Goal: Task Accomplishment & Management: Manage account settings

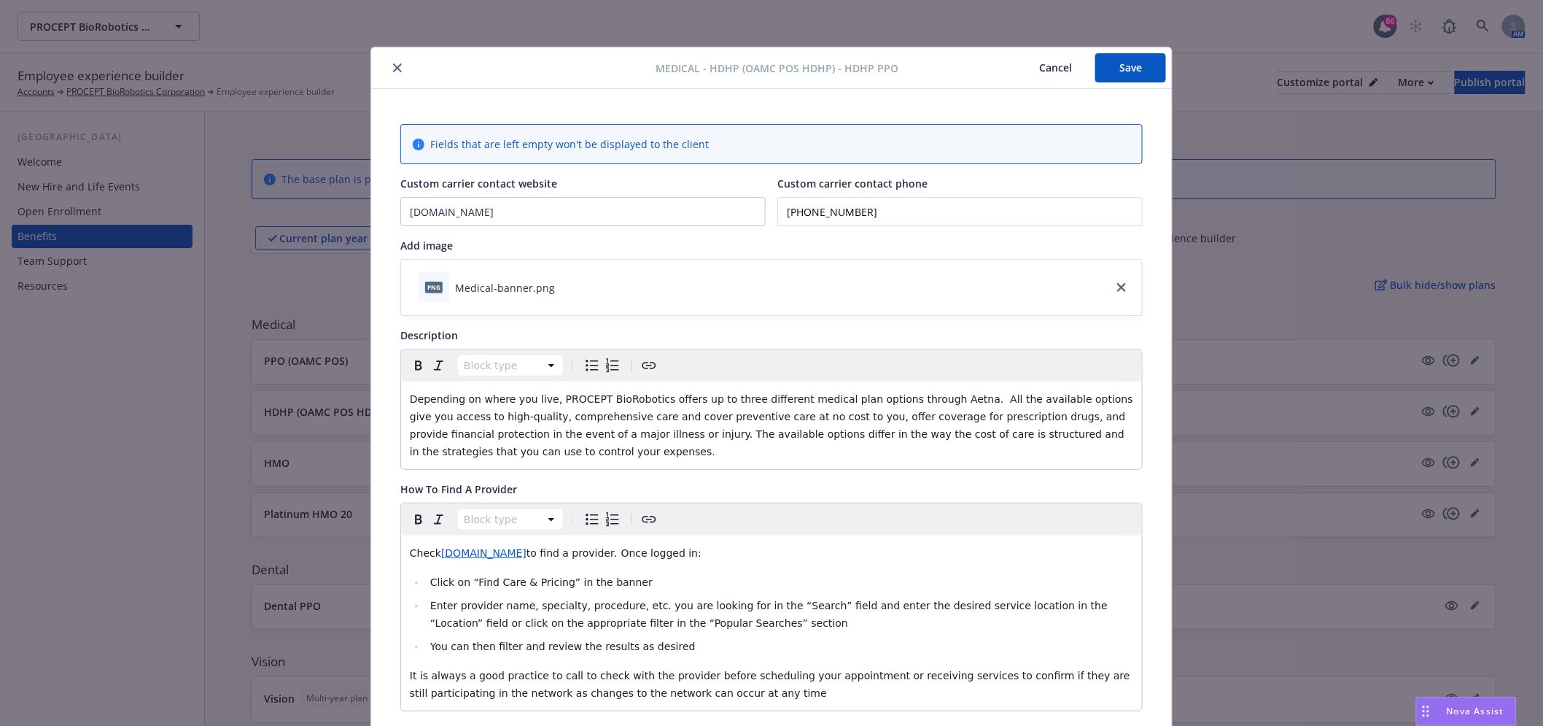
click at [390, 62] on button "close" at bounding box center [398, 68] width 18 height 18
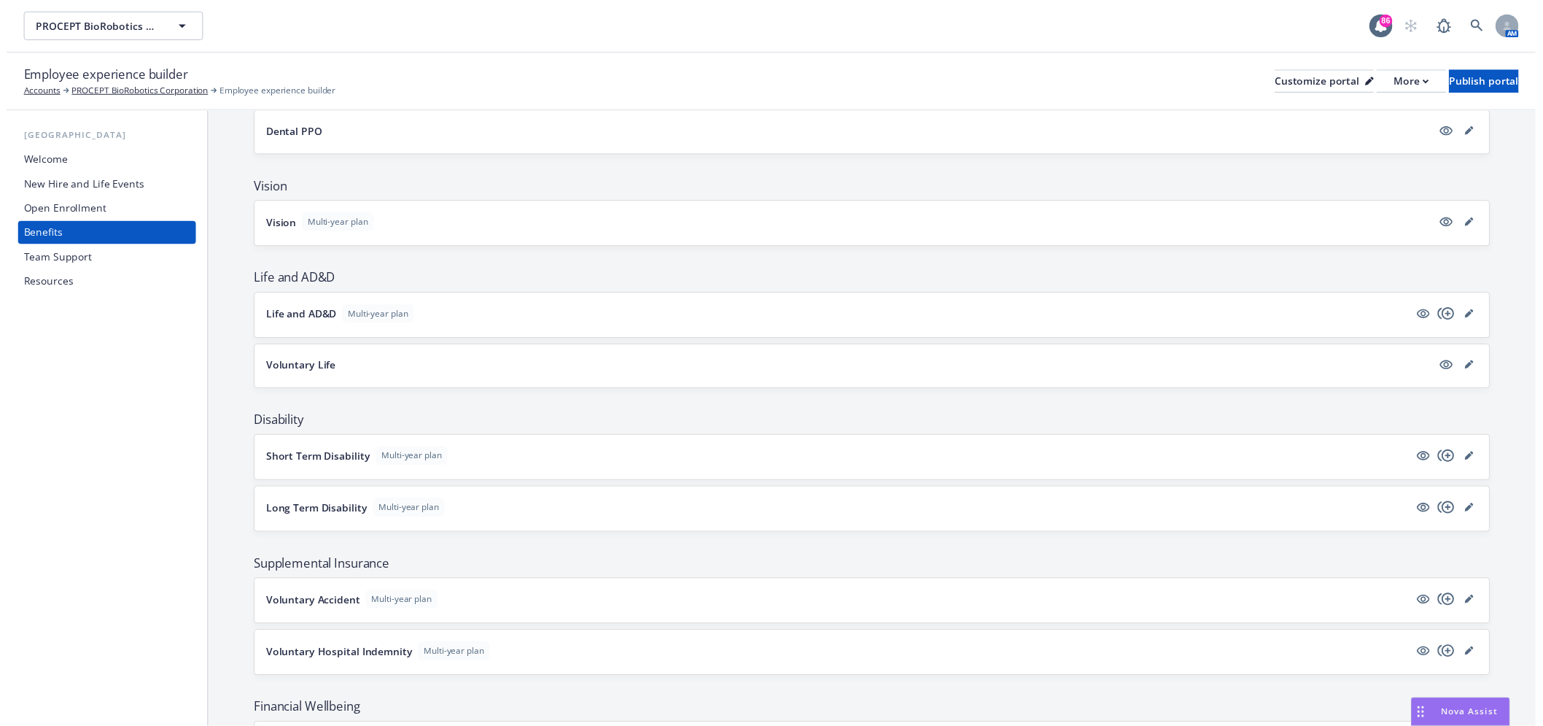
scroll to position [486, 0]
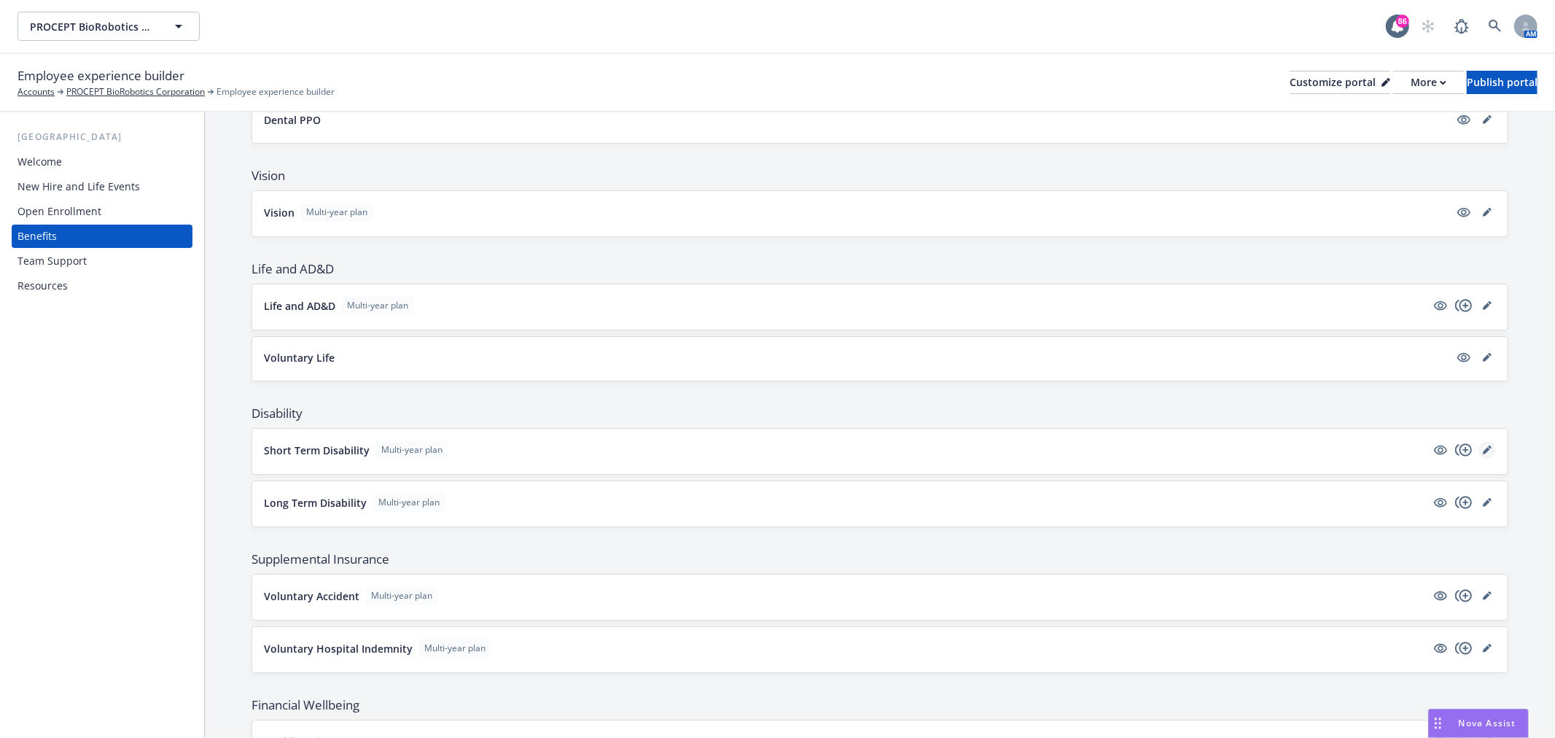
click at [1488, 446] on icon "editPencil" at bounding box center [1490, 448] width 4 height 4
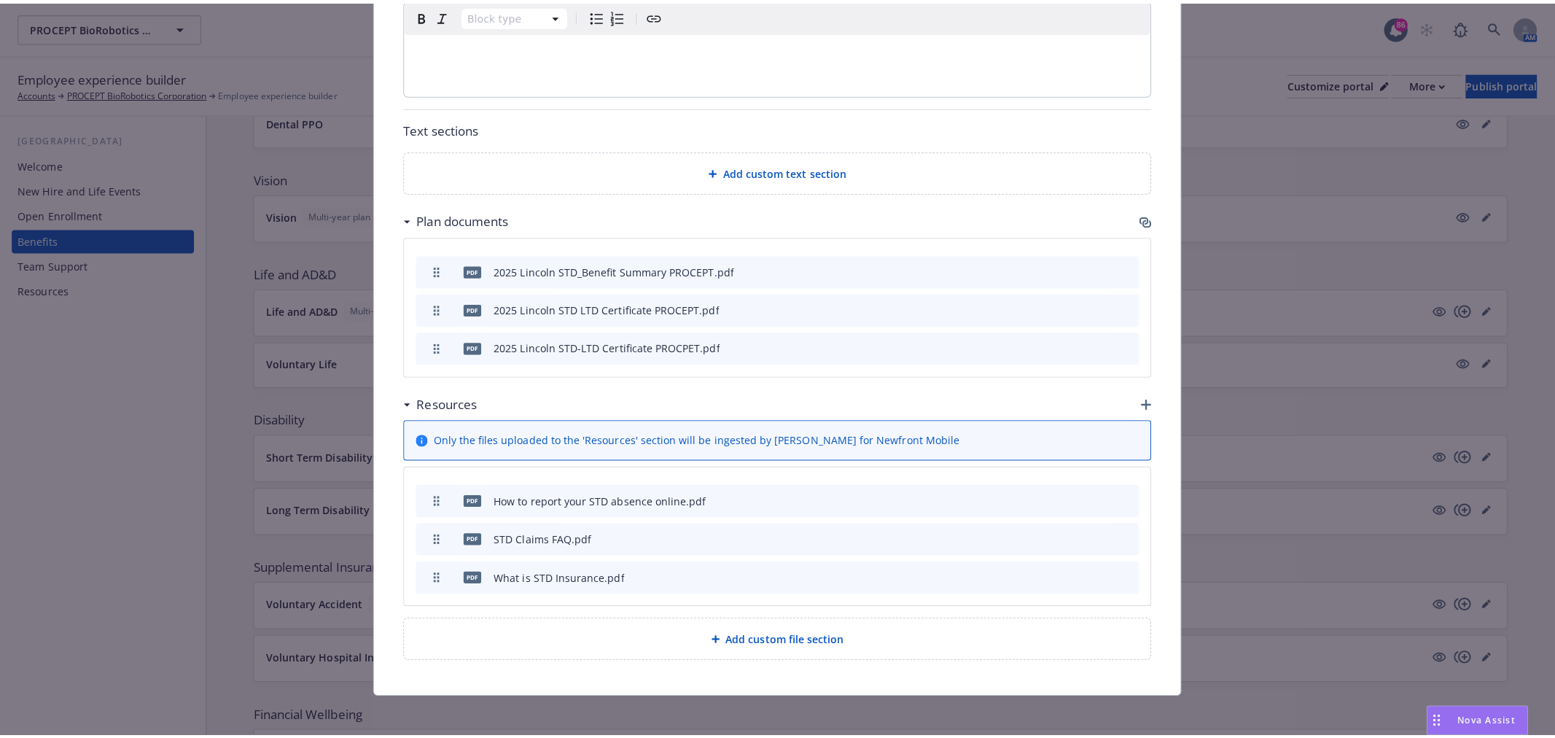
scroll to position [651, 0]
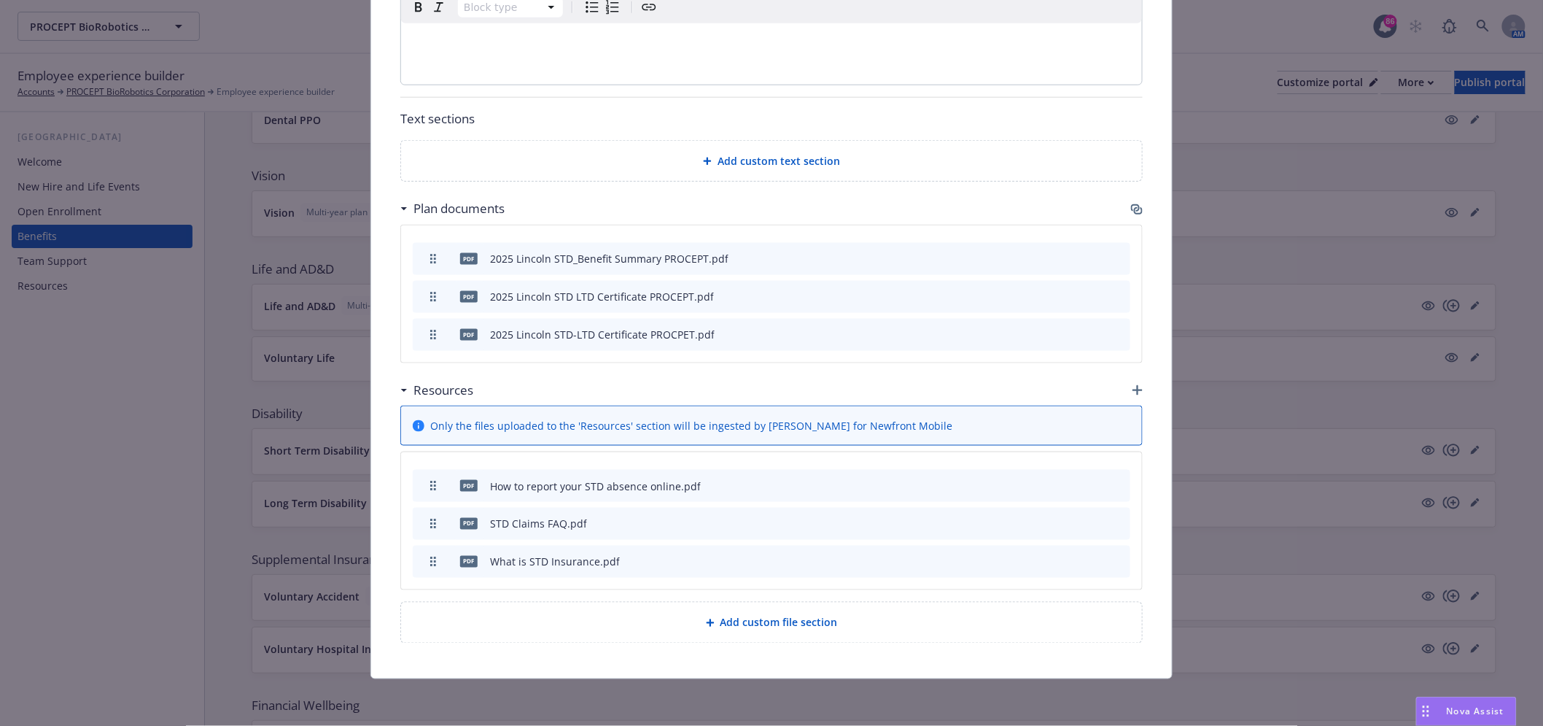
click at [1134, 198] on div "Plan documents" at bounding box center [771, 208] width 742 height 31
click at [1132, 207] on icon "button" at bounding box center [1135, 207] width 9 height 7
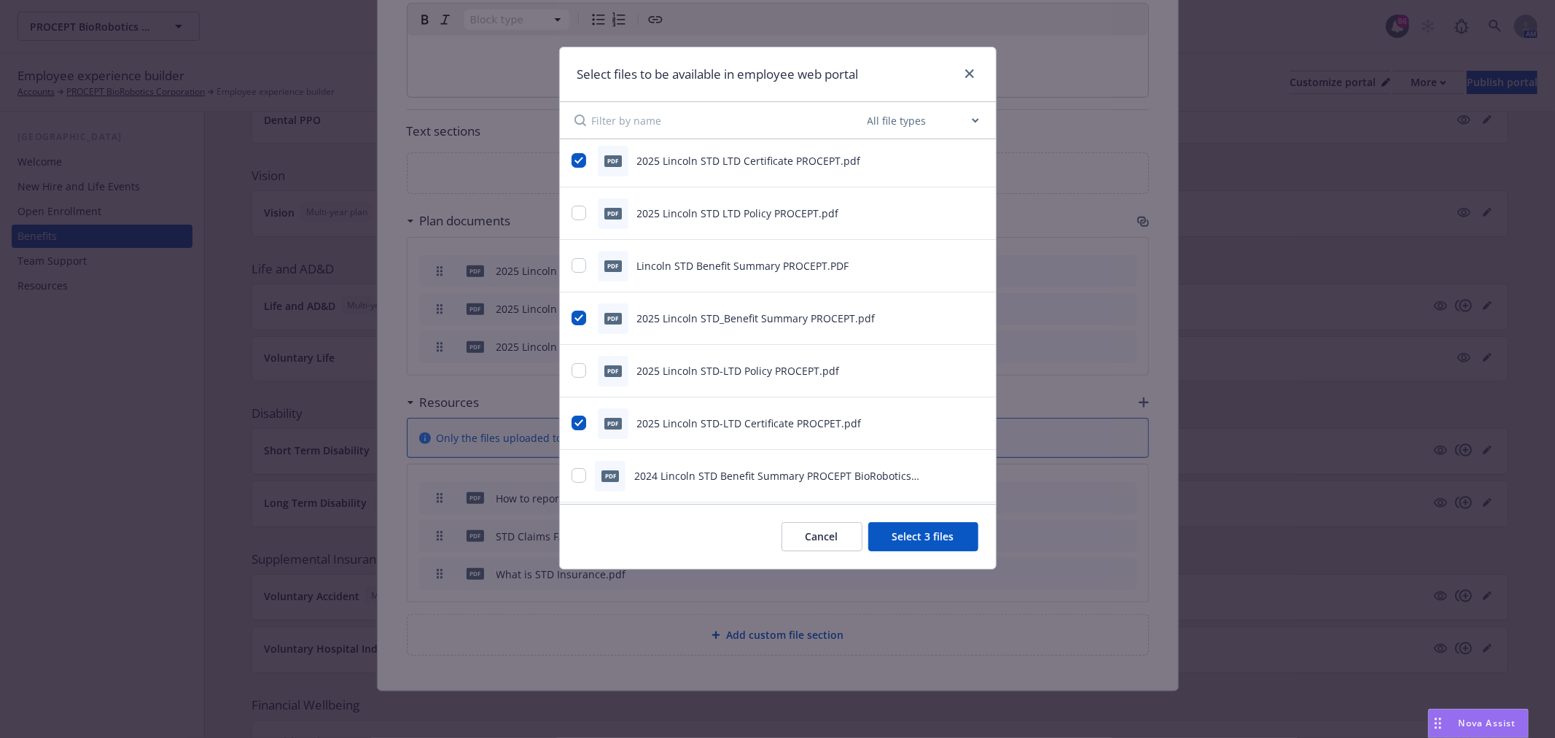
scroll to position [0, 0]
click at [970, 265] on icon "preview file" at bounding box center [976, 270] width 13 height 10
click at [970, 318] on icon "preview file" at bounding box center [976, 322] width 13 height 10
click at [580, 265] on input "checkbox" at bounding box center [579, 270] width 15 height 15
checkbox input "true"
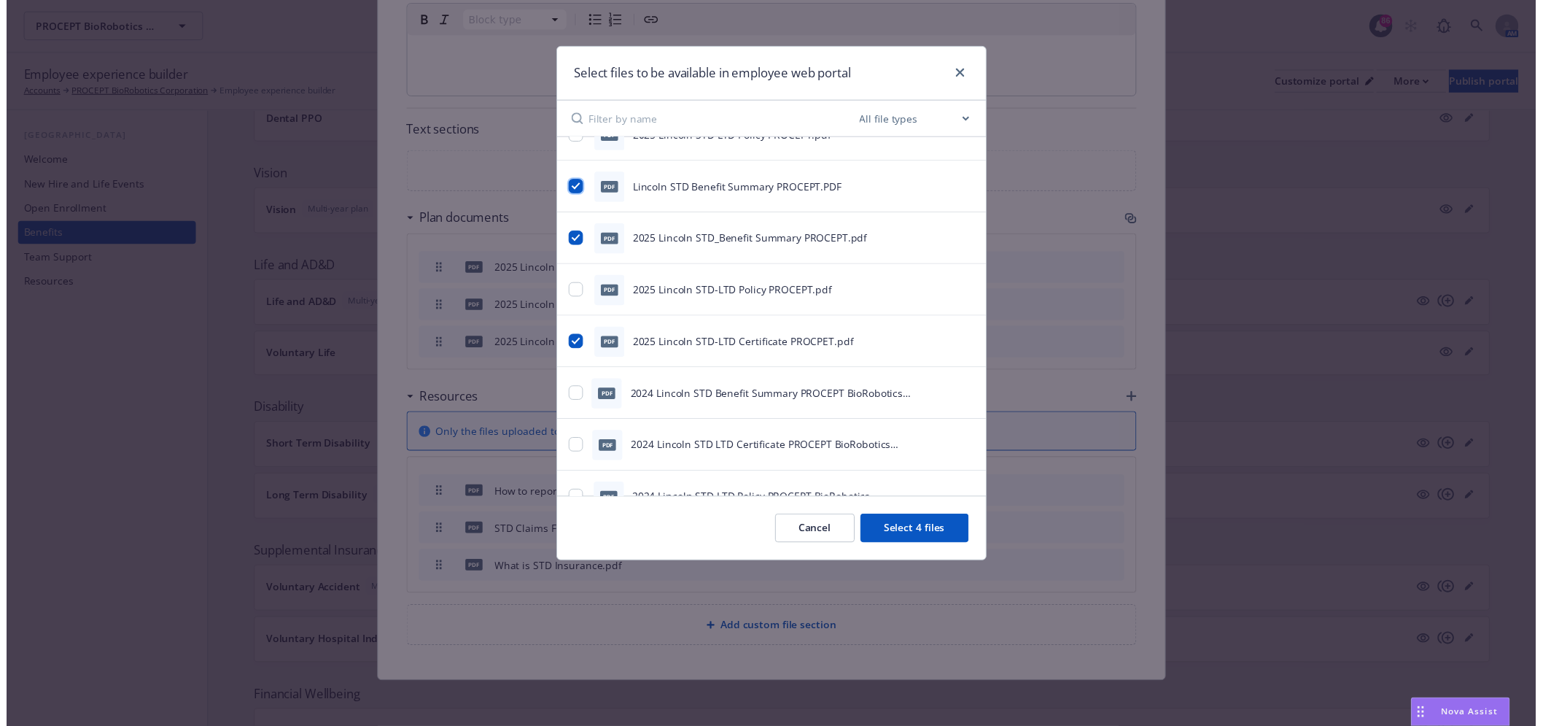
scroll to position [142, 0]
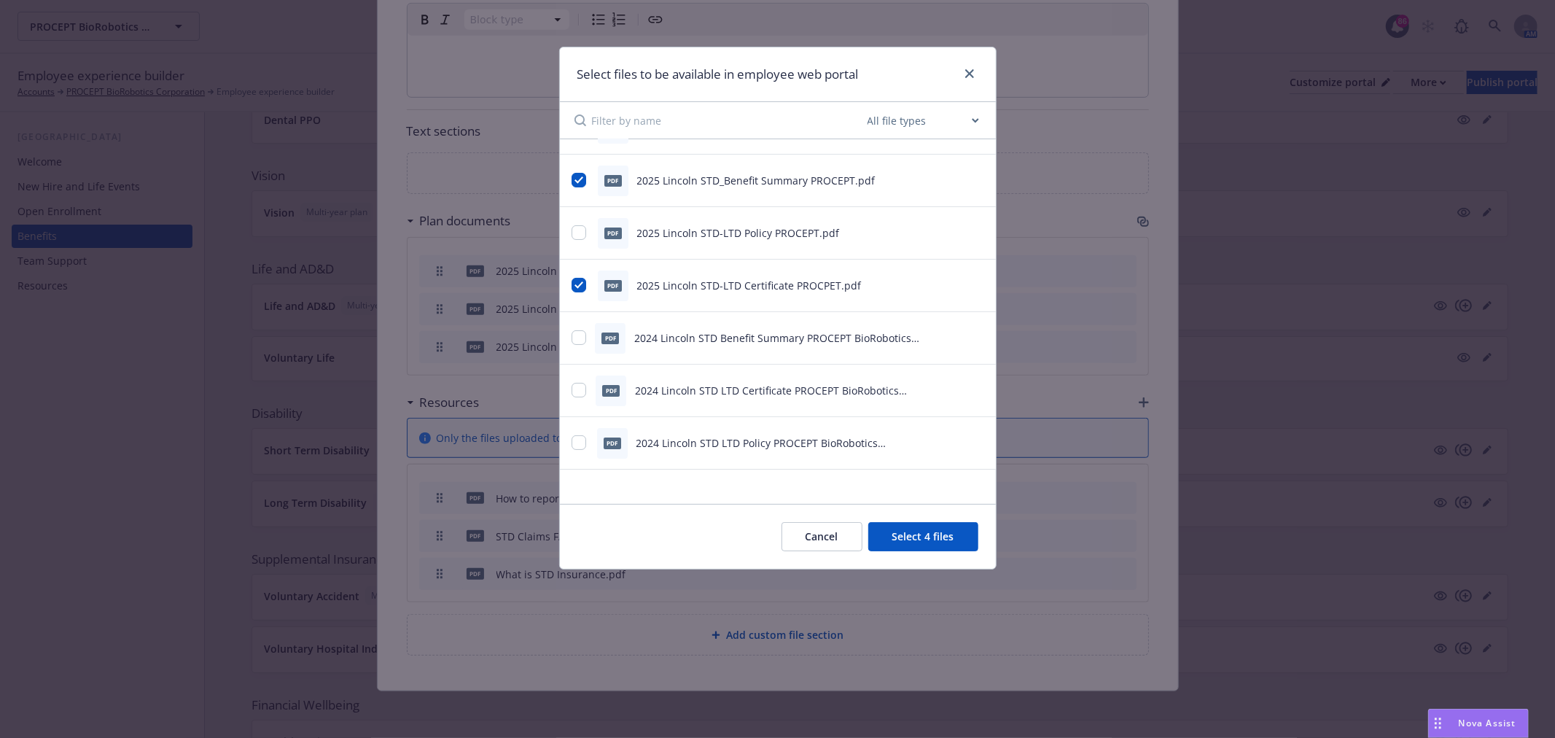
click at [967, 531] on button "Select 4 files" at bounding box center [923, 536] width 110 height 29
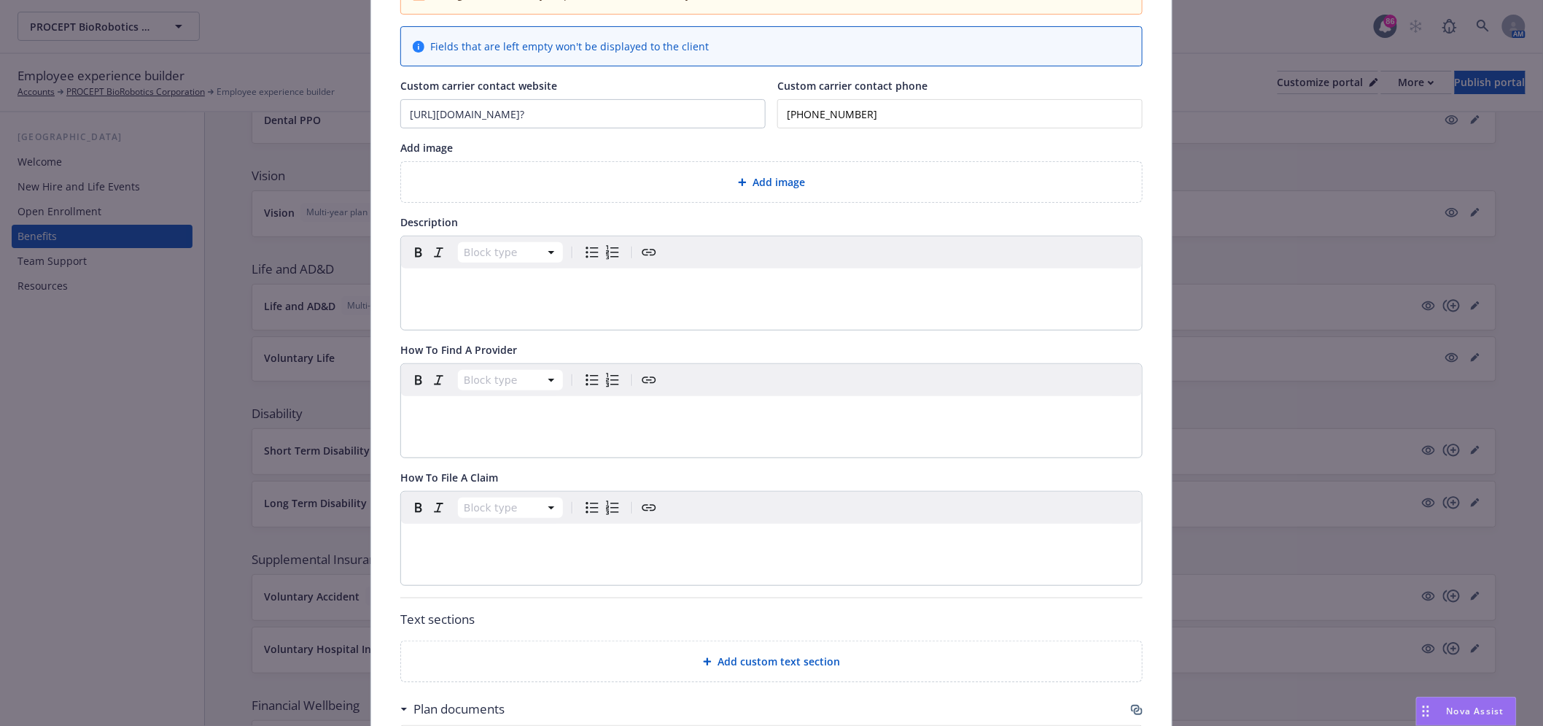
scroll to position [0, 0]
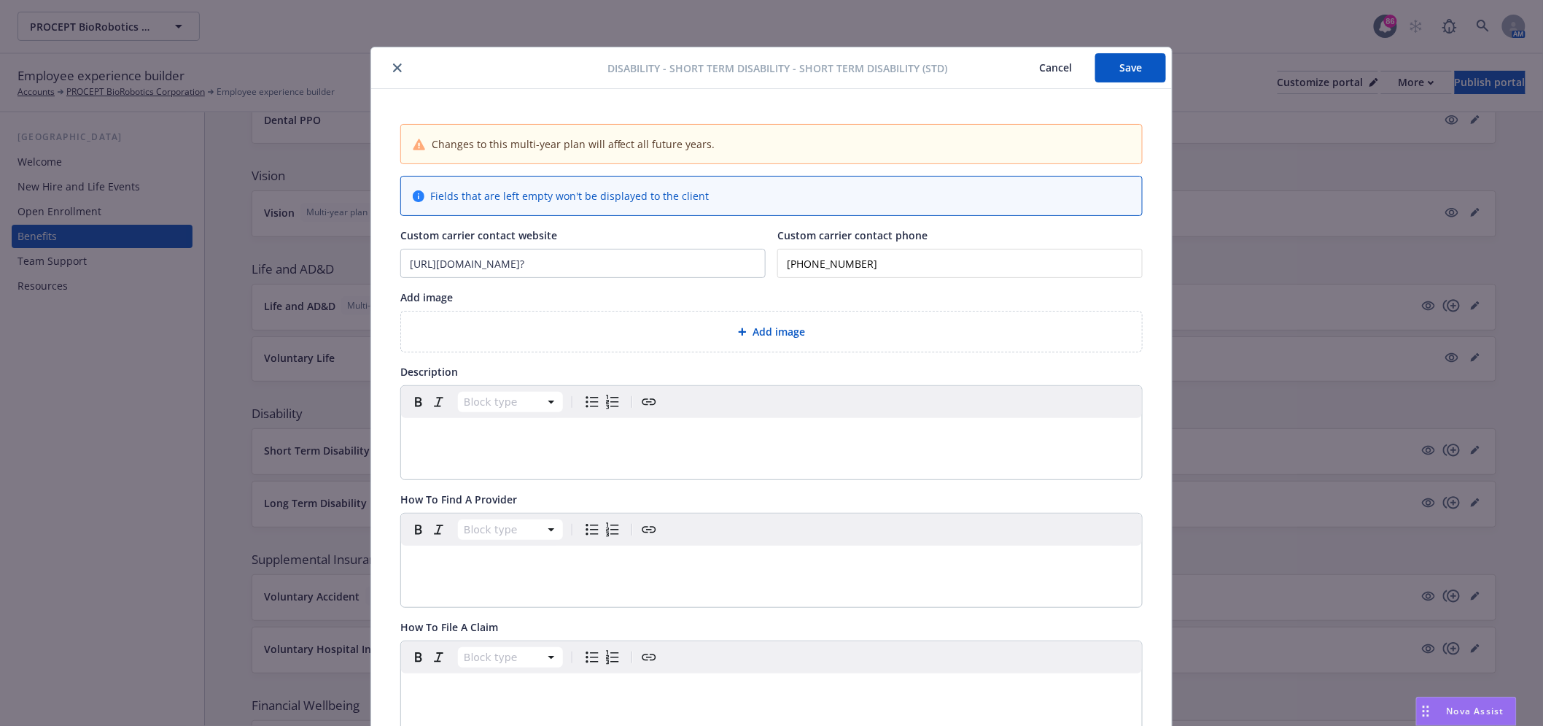
click at [1143, 90] on div "Changes to this multi-year plan will affect all future years. Fields that are l…" at bounding box center [771, 727] width 801 height 1277
click at [1132, 77] on button "Save" at bounding box center [1130, 67] width 71 height 29
click at [393, 64] on icon "close" at bounding box center [397, 67] width 9 height 9
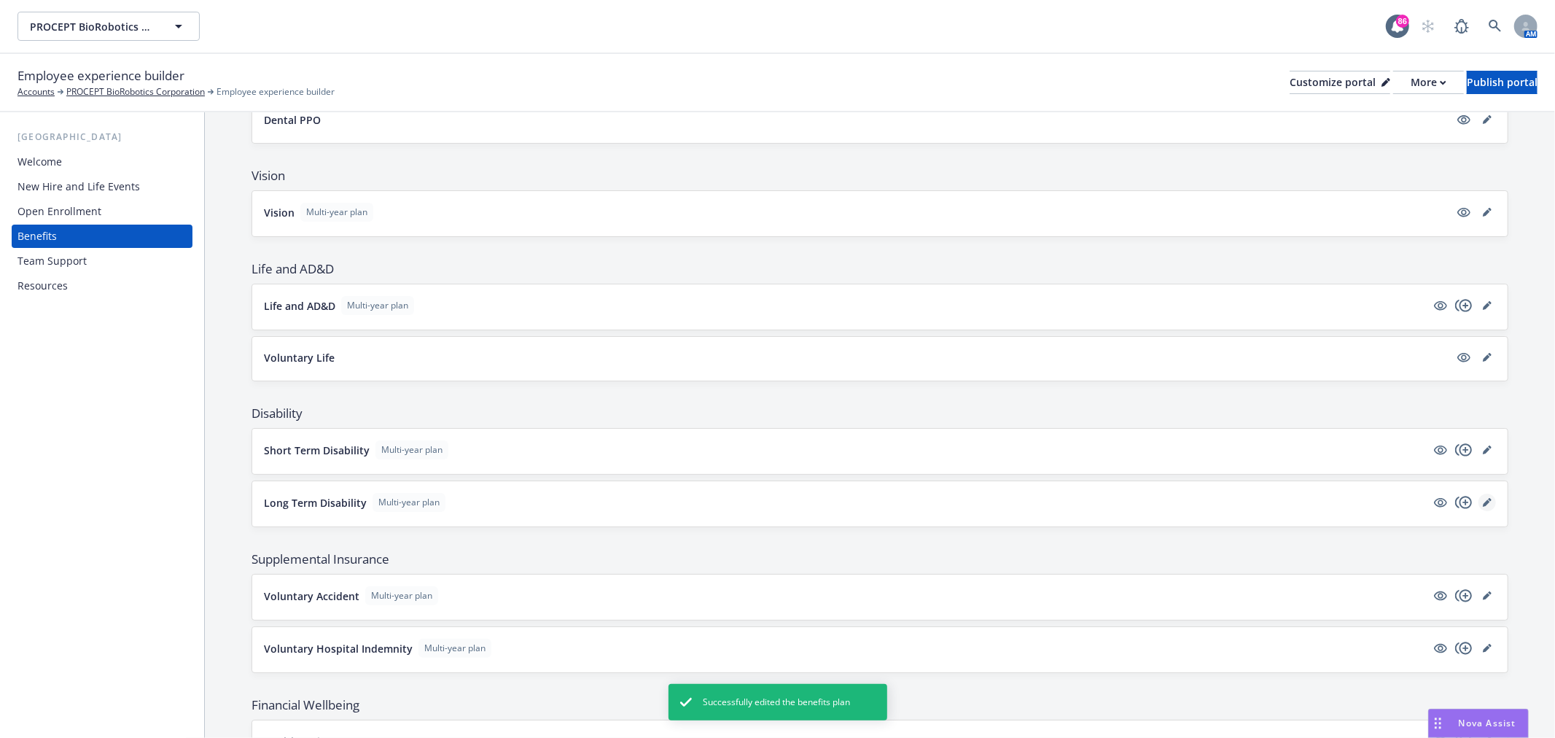
click at [1479, 497] on link "editPencil" at bounding box center [1488, 503] width 18 height 18
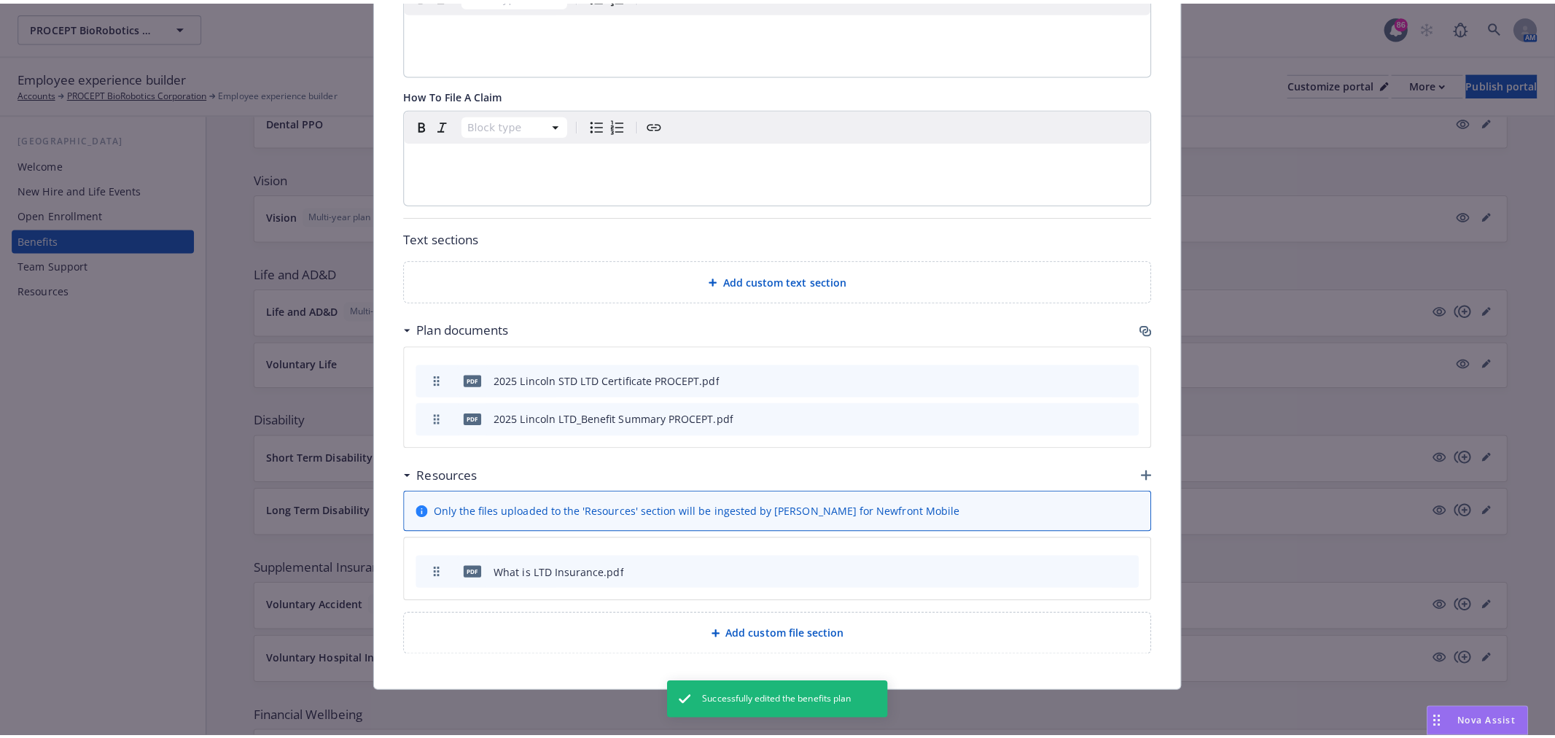
scroll to position [537, 0]
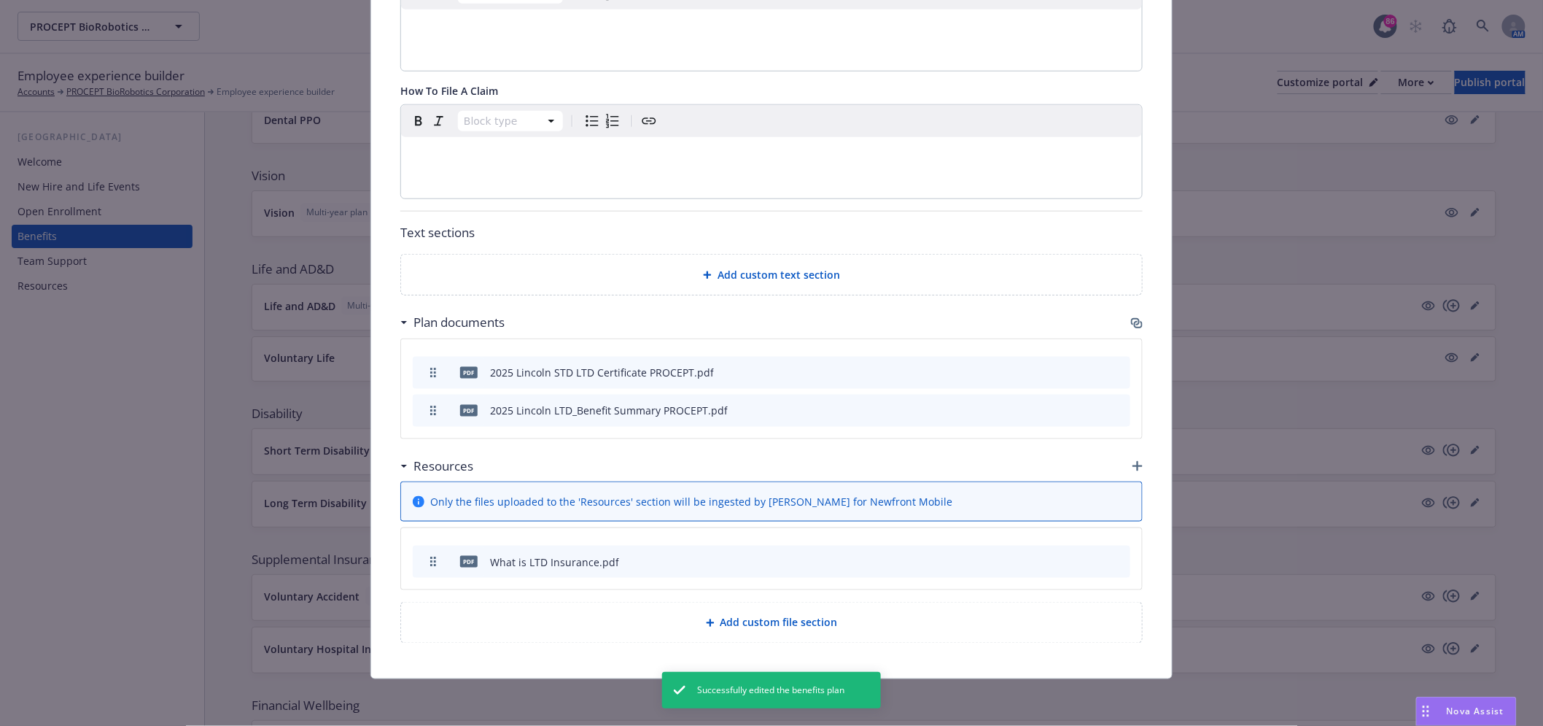
click at [1134, 317] on icon "button" at bounding box center [1137, 323] width 12 height 12
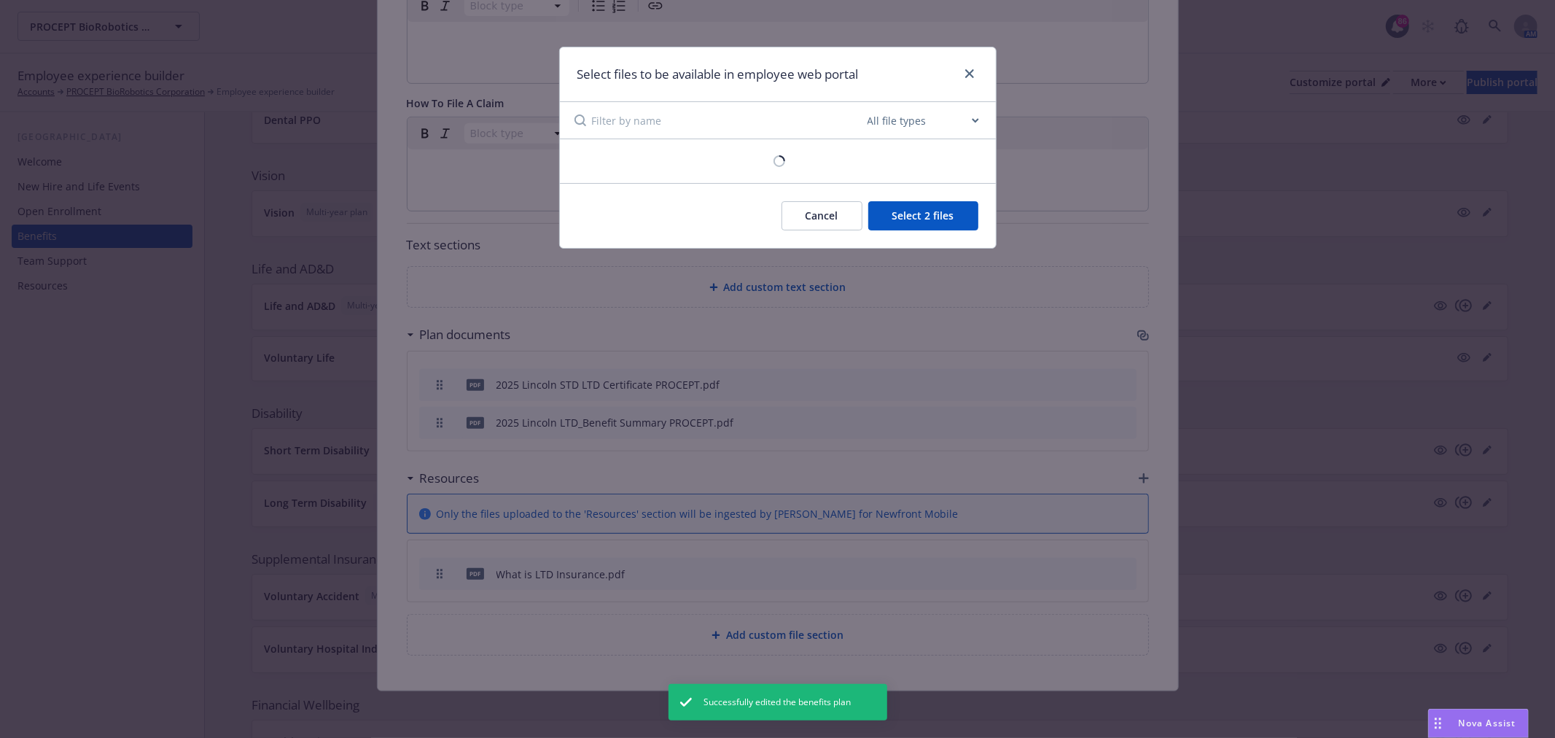
scroll to position [525, 0]
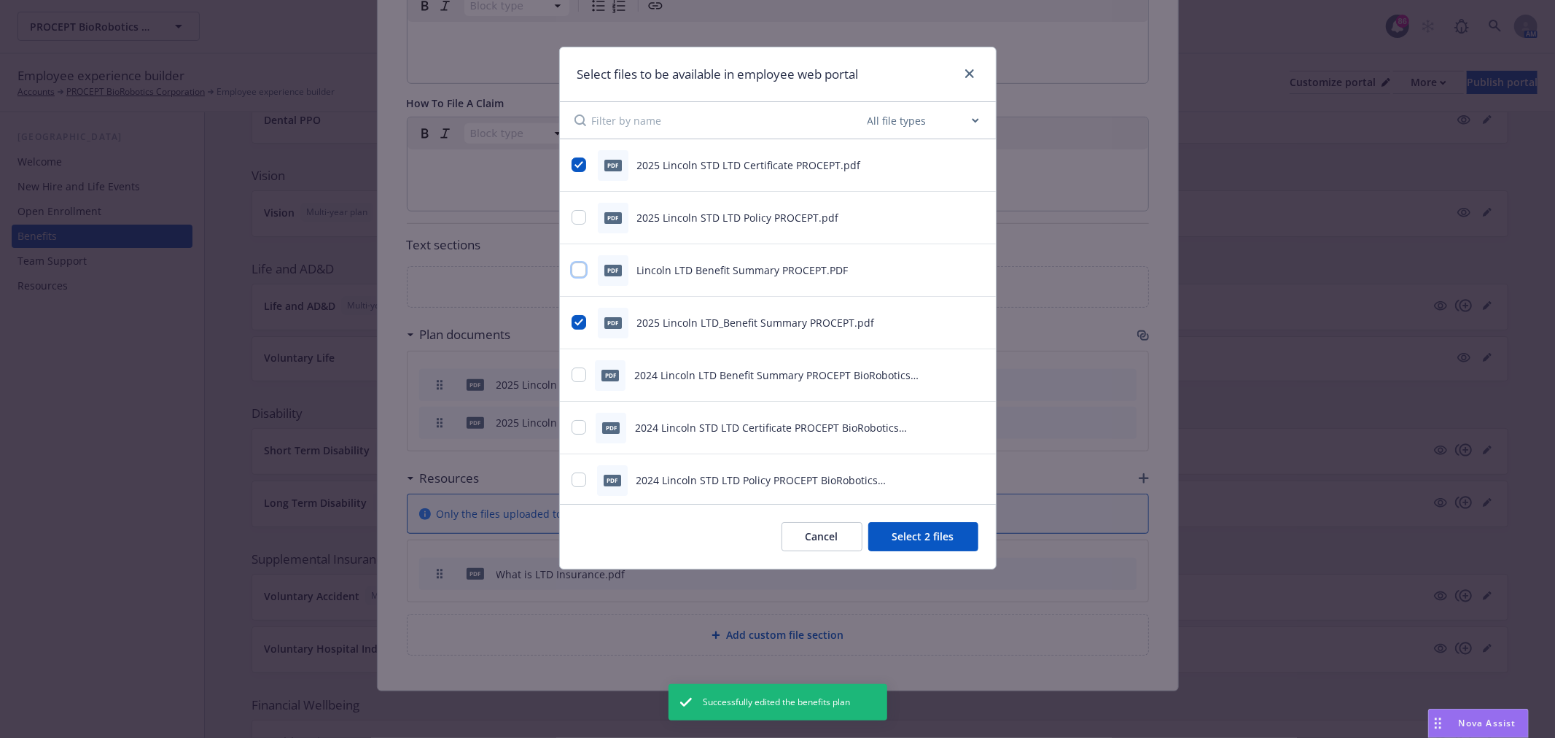
click at [572, 266] on input "checkbox" at bounding box center [579, 270] width 15 height 15
checkbox input "true"
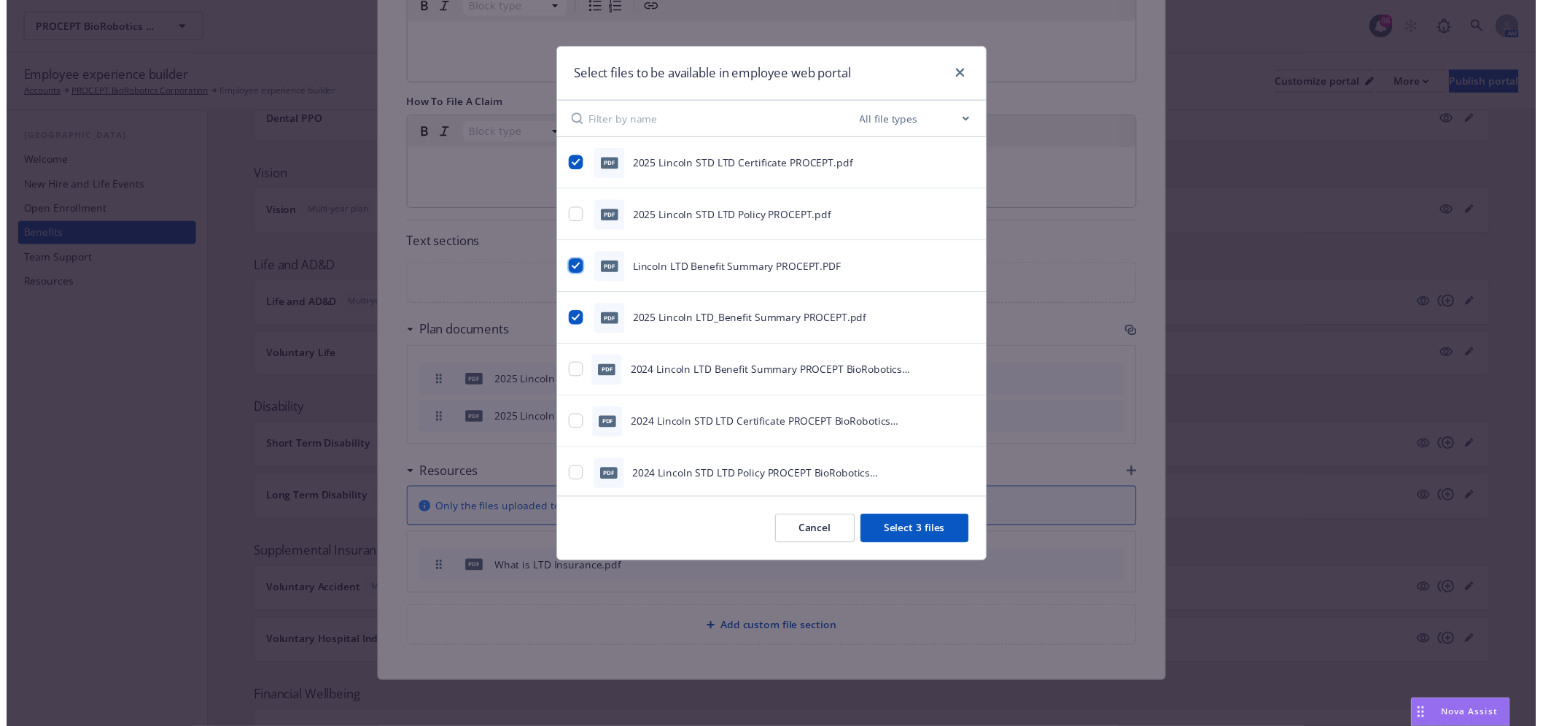
scroll to position [37, 0]
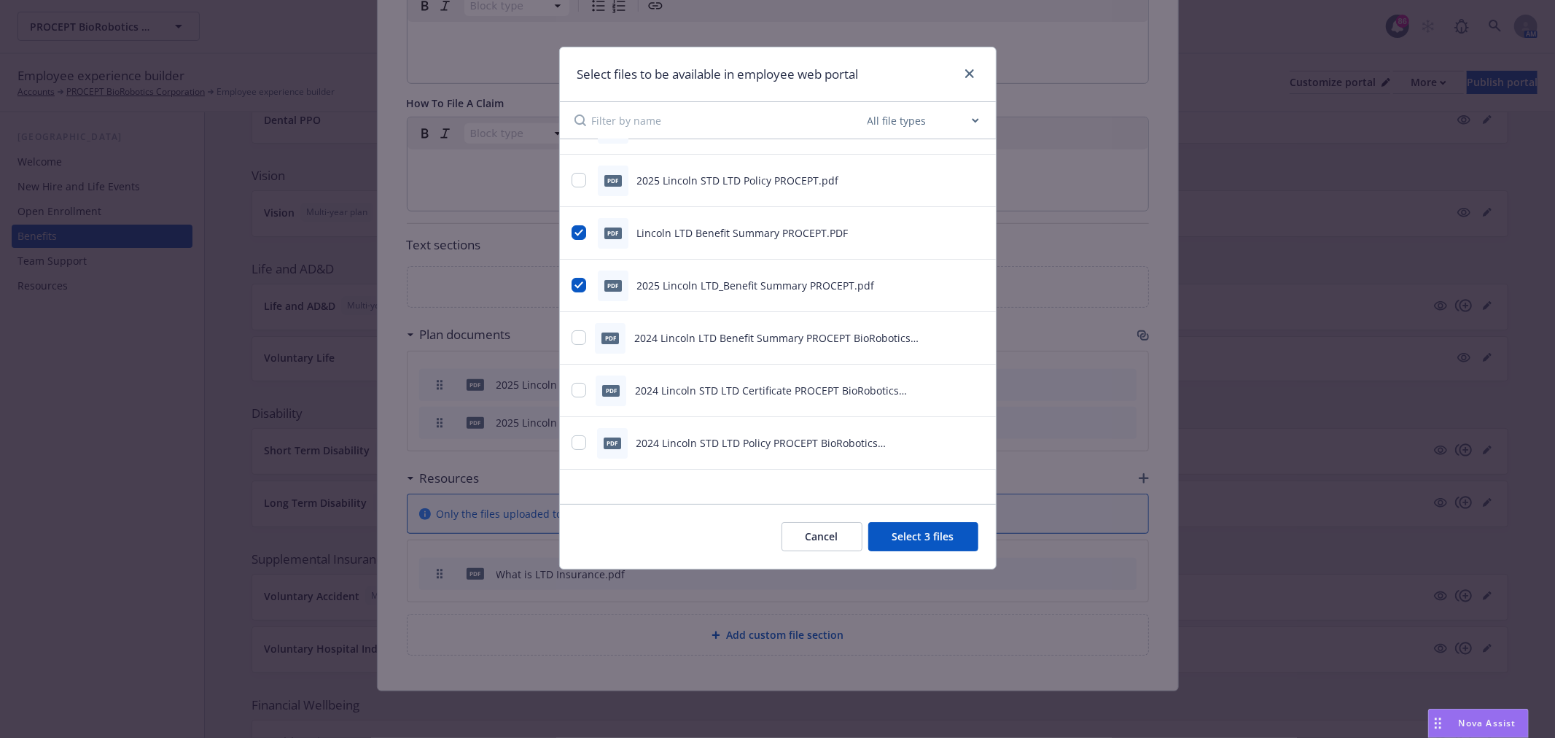
click at [906, 531] on button "Select 3 files" at bounding box center [923, 536] width 110 height 29
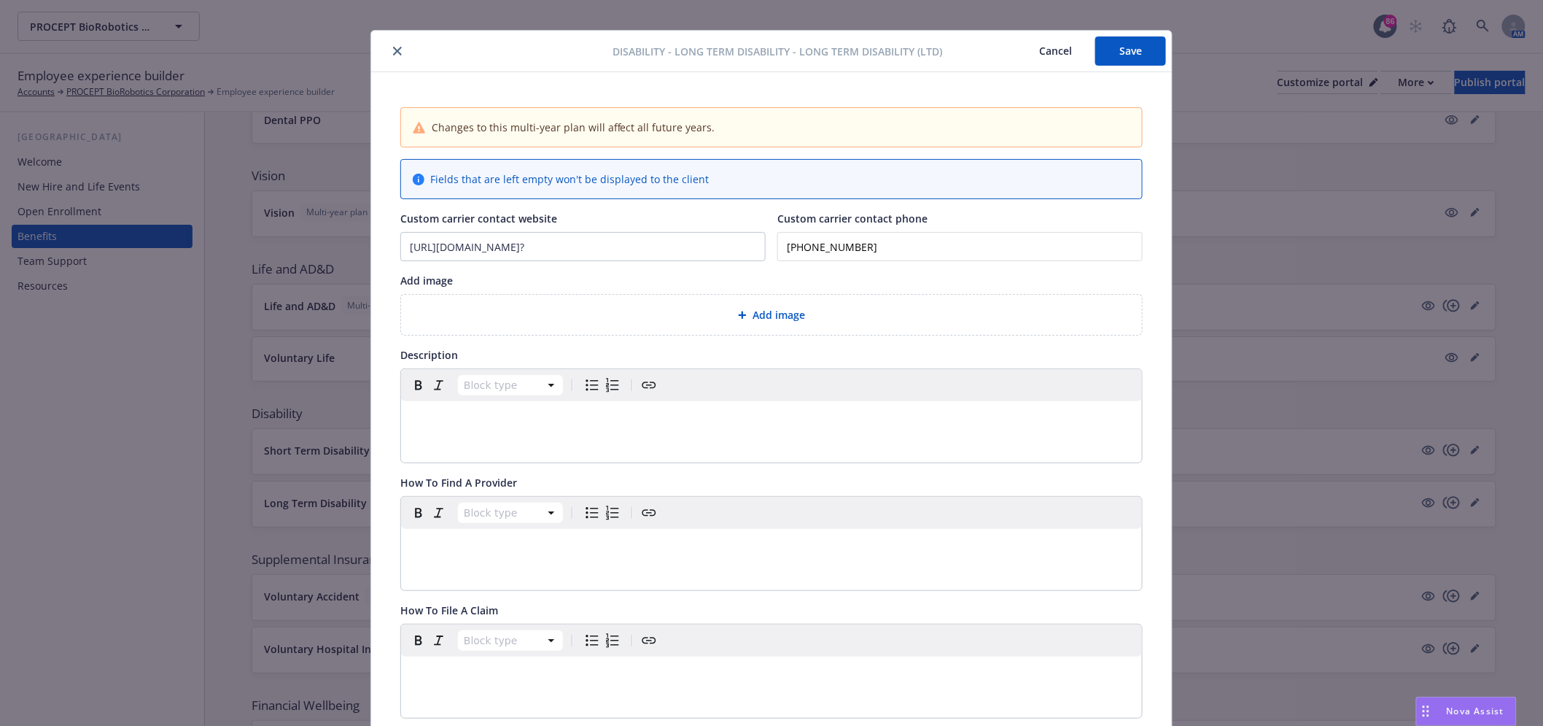
scroll to position [0, 0]
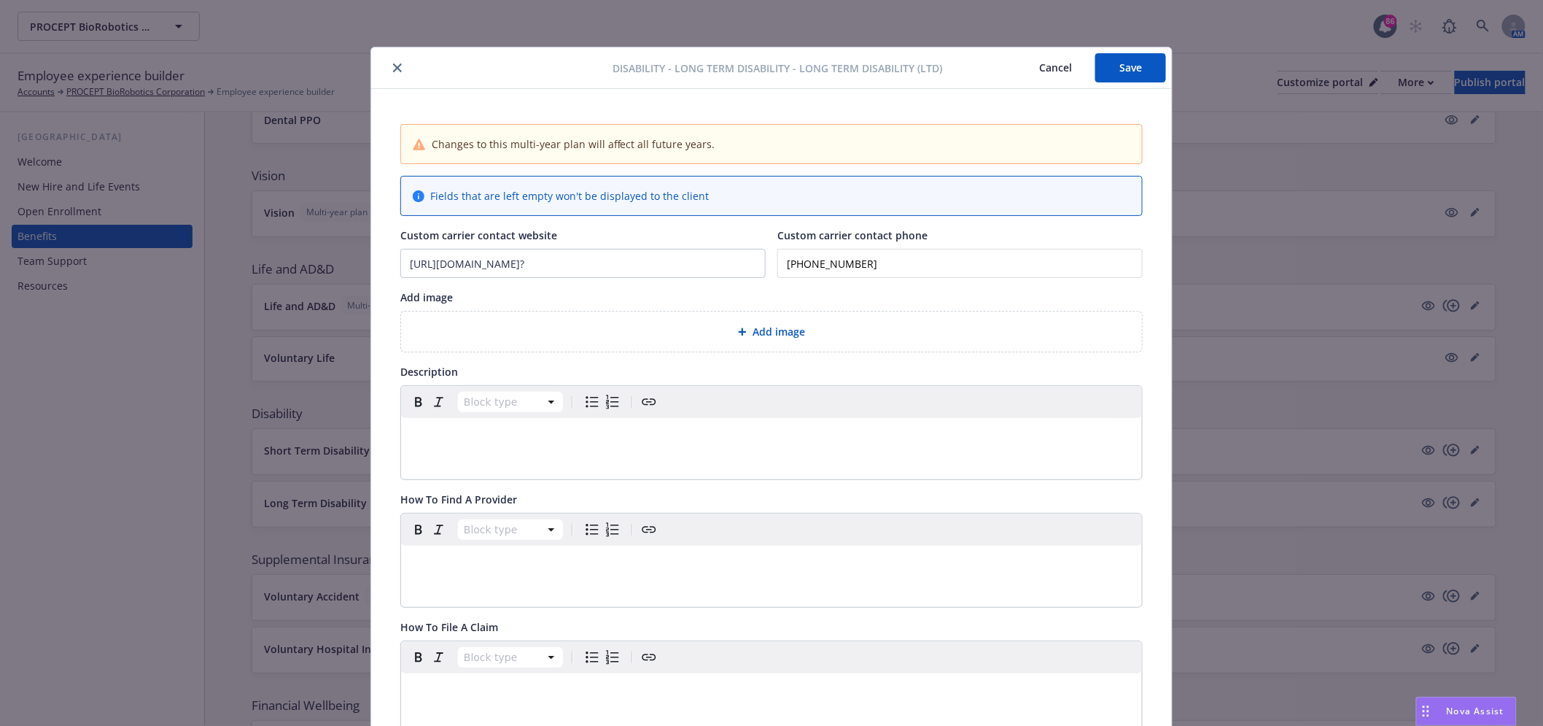
click at [1162, 66] on div "Disability - Long Term Disability - Long Term Disability (LTD) Cancel Save" at bounding box center [771, 68] width 801 height 42
click at [1127, 66] on button "Save" at bounding box center [1130, 67] width 71 height 29
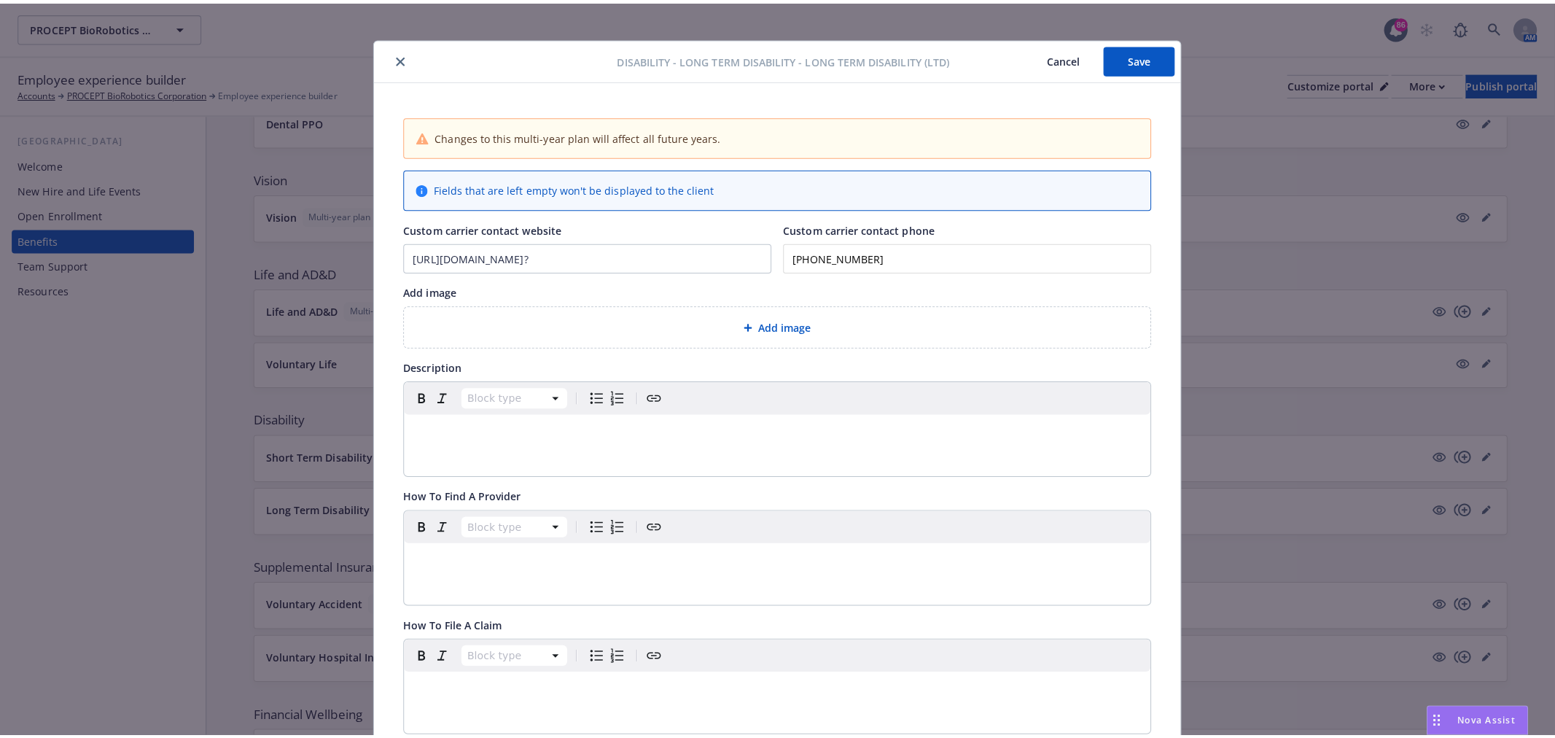
scroll to position [8, 0]
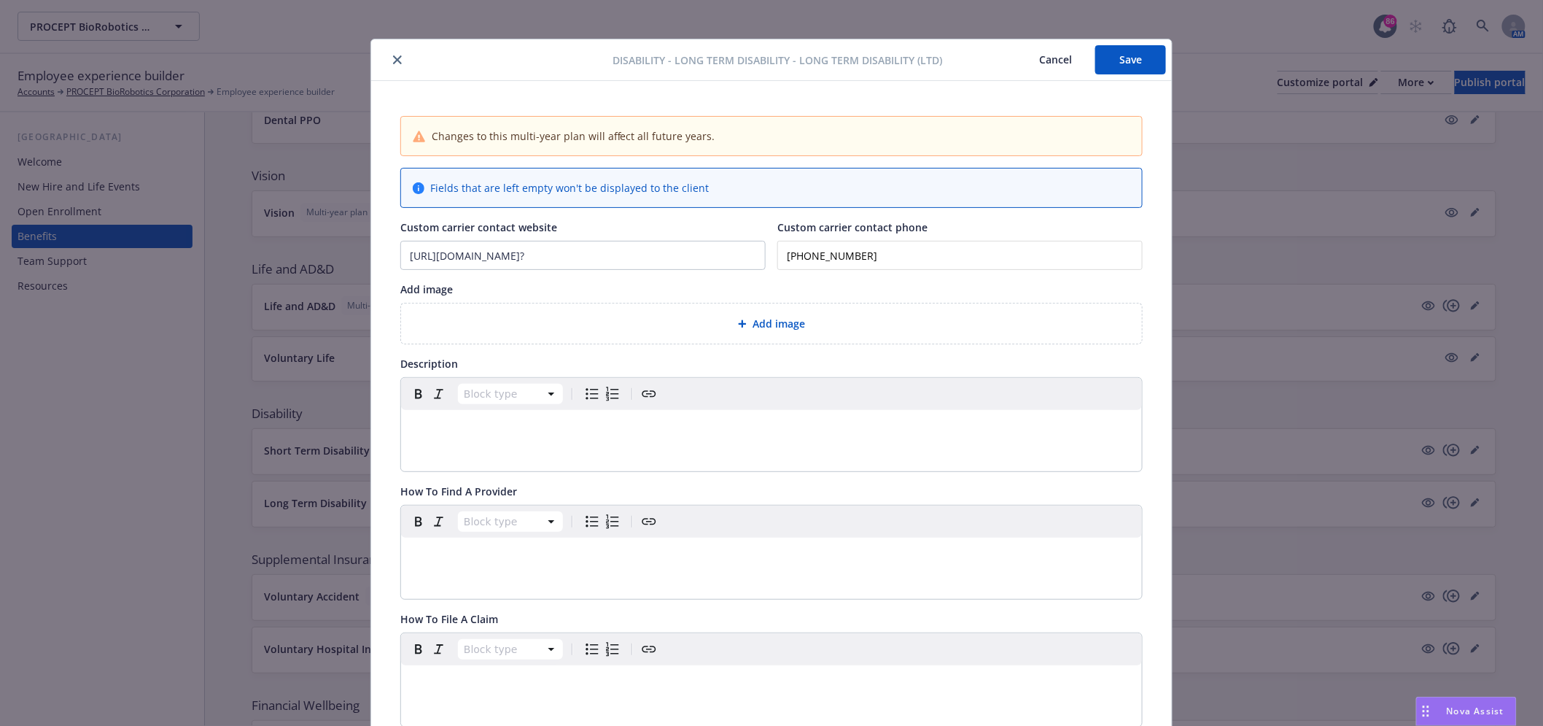
click at [393, 56] on icon "close" at bounding box center [397, 59] width 9 height 9
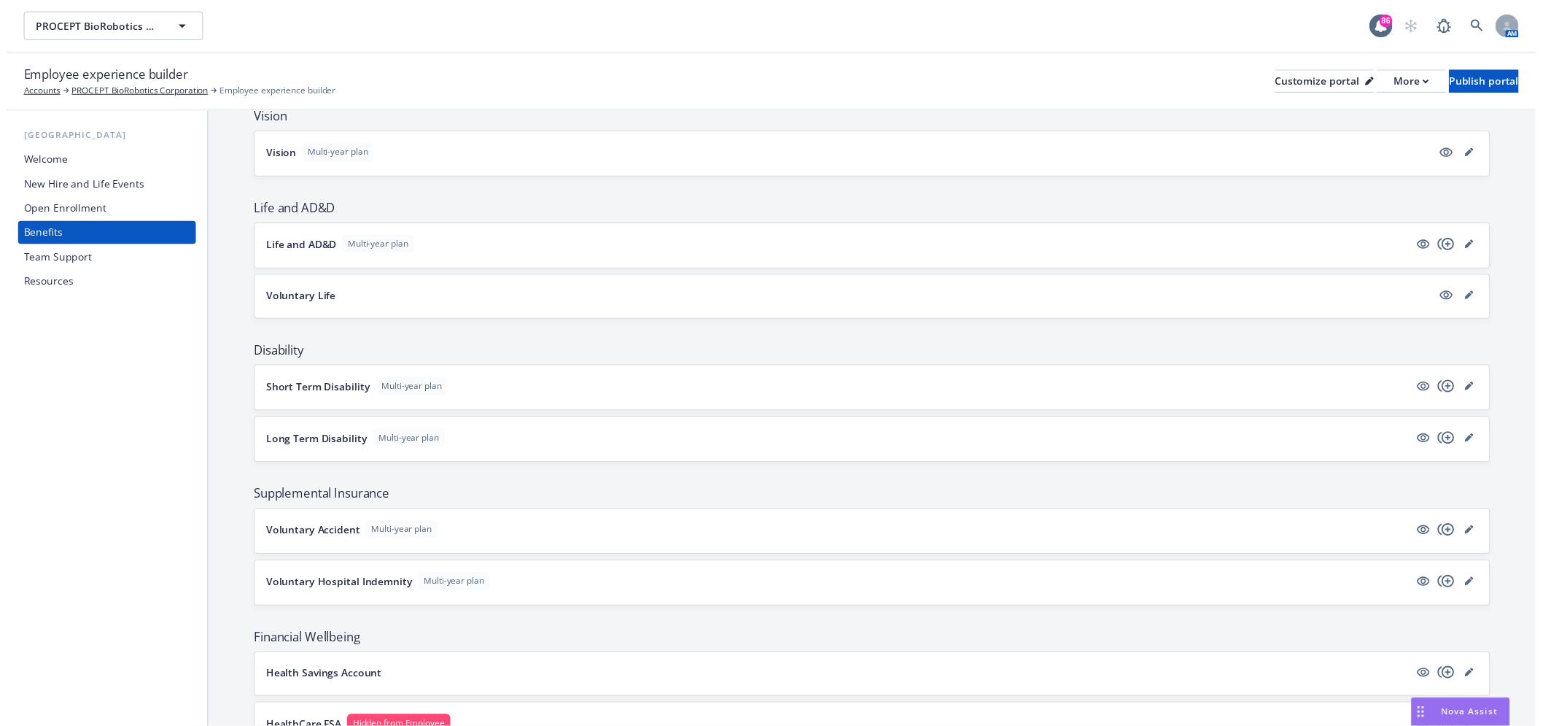
scroll to position [648, 0]
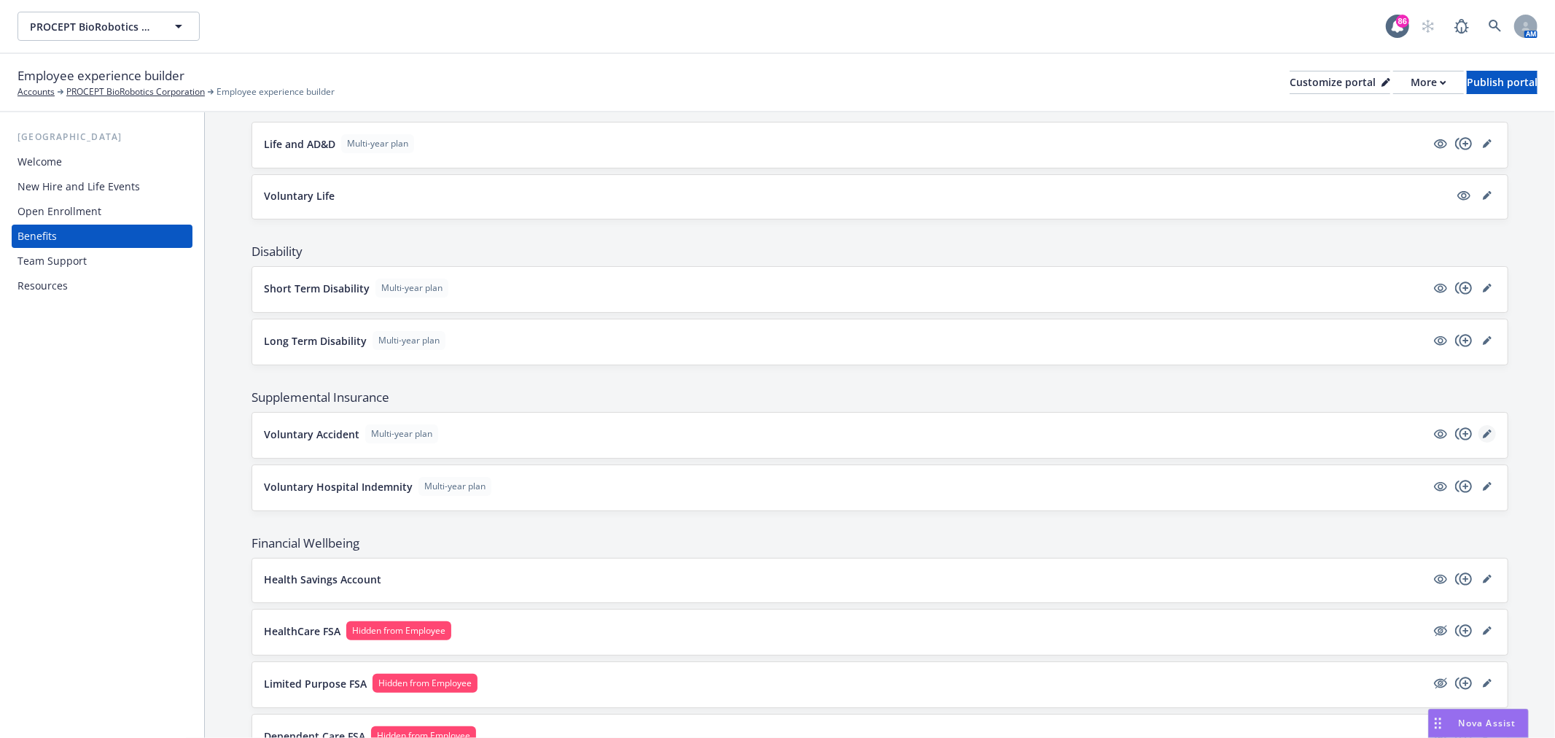
click at [1483, 435] on link "editPencil" at bounding box center [1488, 434] width 18 height 18
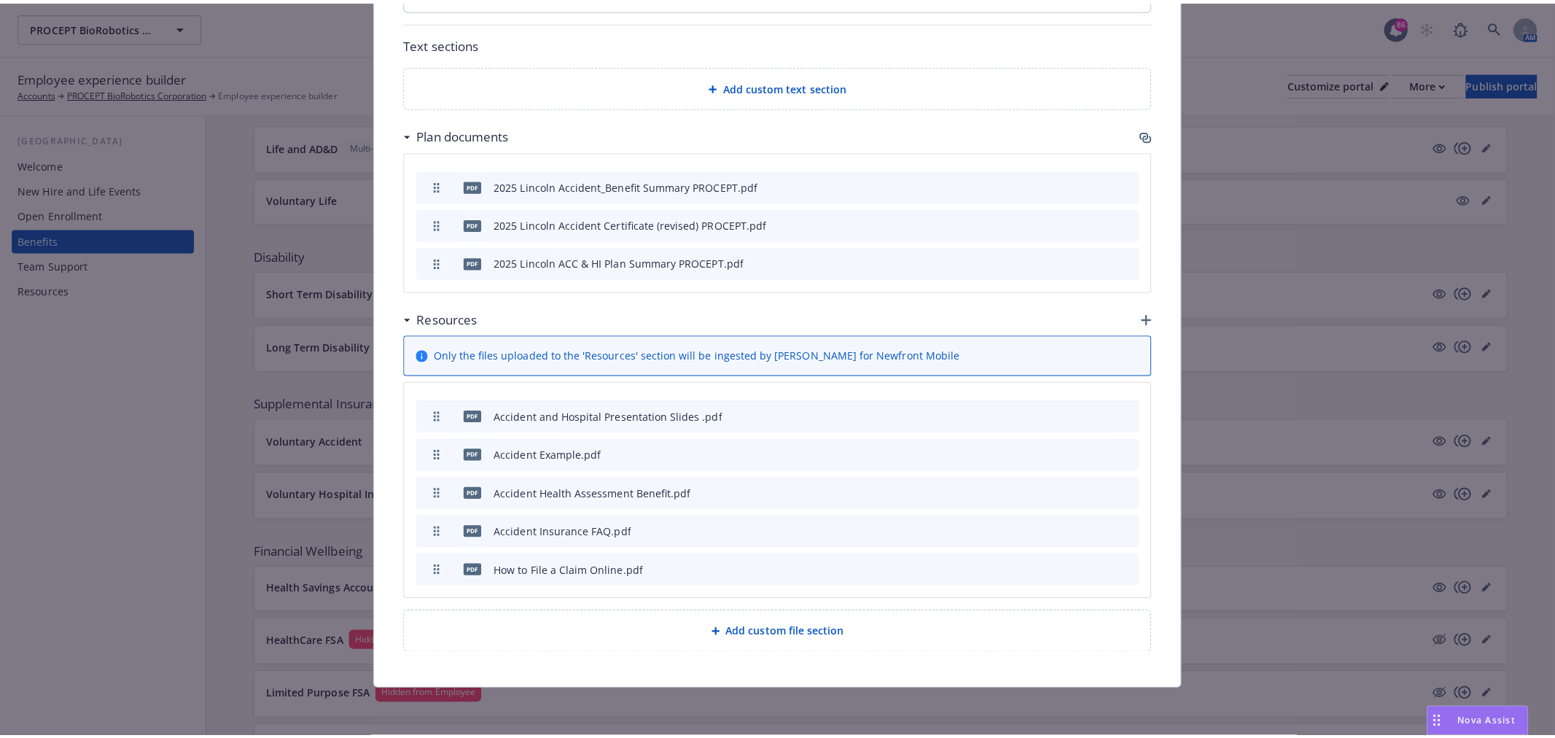
scroll to position [726, 0]
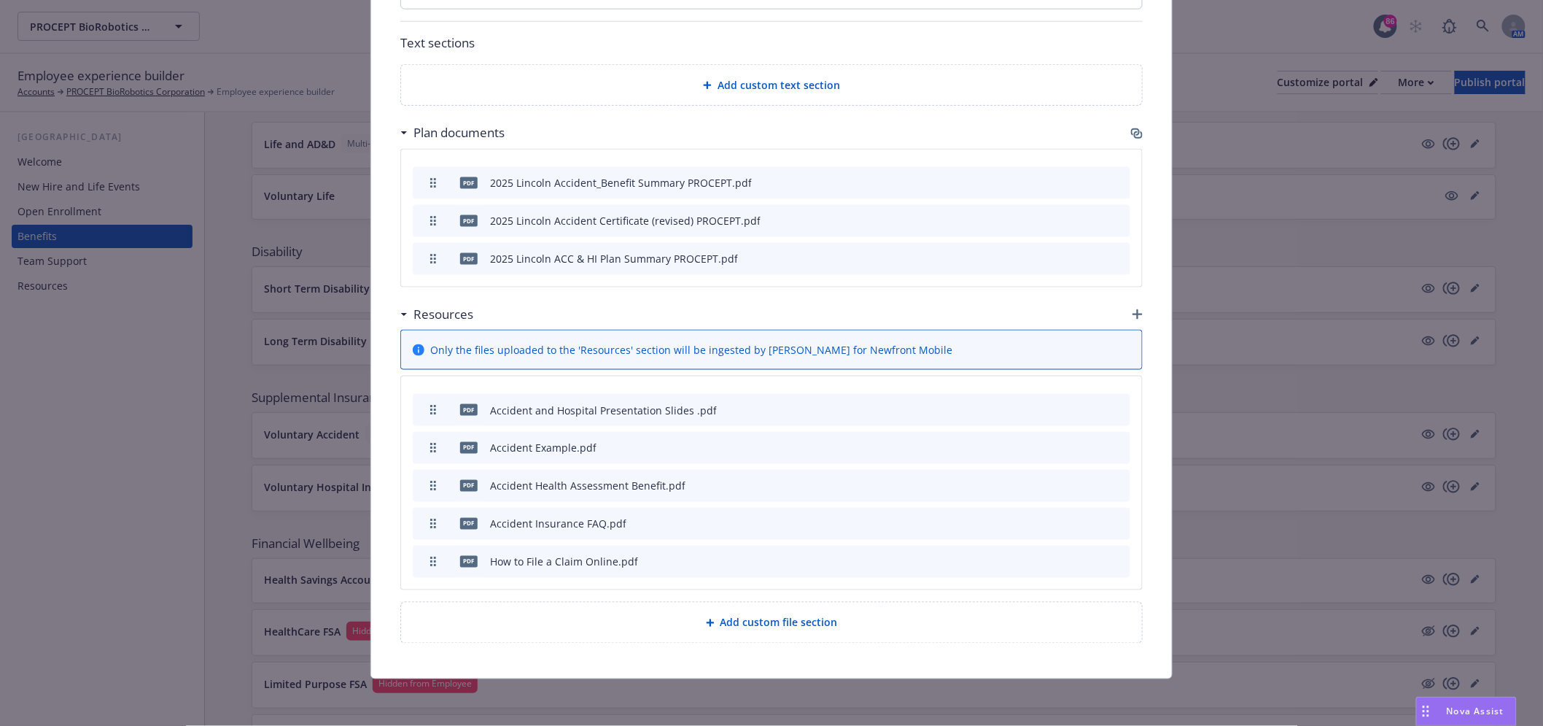
click at [1131, 134] on icon "button" at bounding box center [1135, 131] width 9 height 7
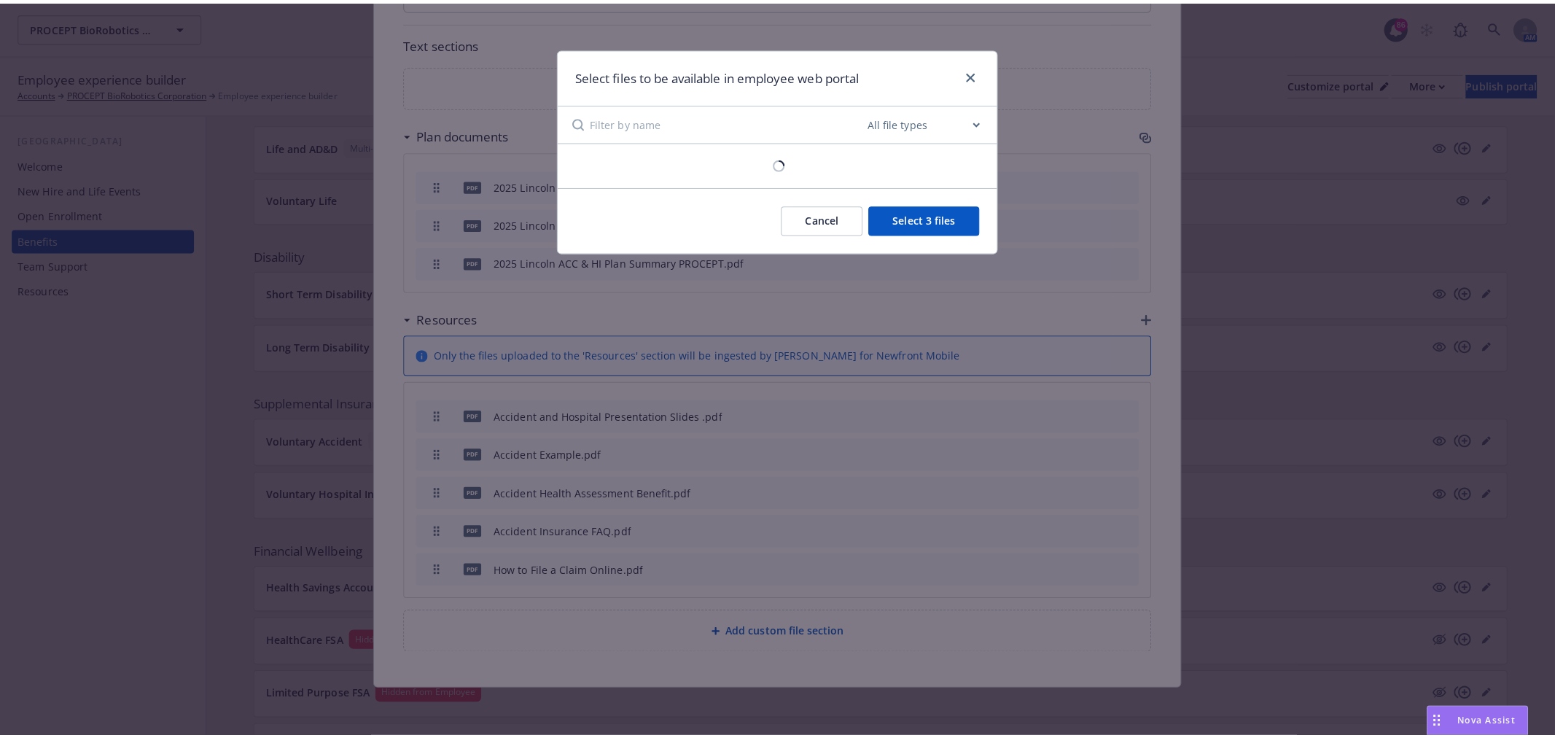
scroll to position [715, 0]
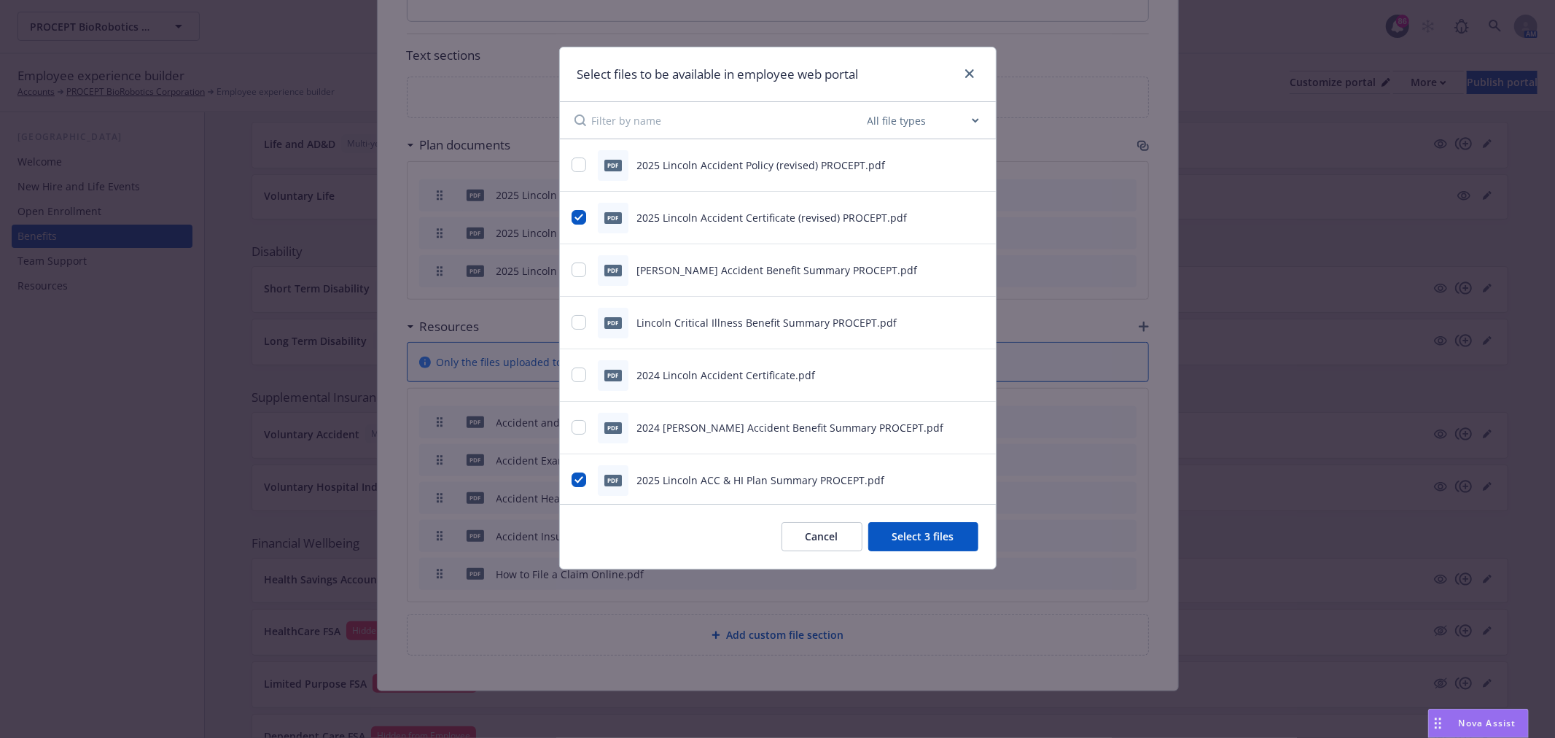
click at [970, 268] on icon "preview file" at bounding box center [976, 269] width 13 height 10
click at [970, 475] on icon "preview file" at bounding box center [976, 479] width 13 height 10
click at [580, 276] on input "checkbox" at bounding box center [579, 270] width 15 height 15
checkbox input "true"
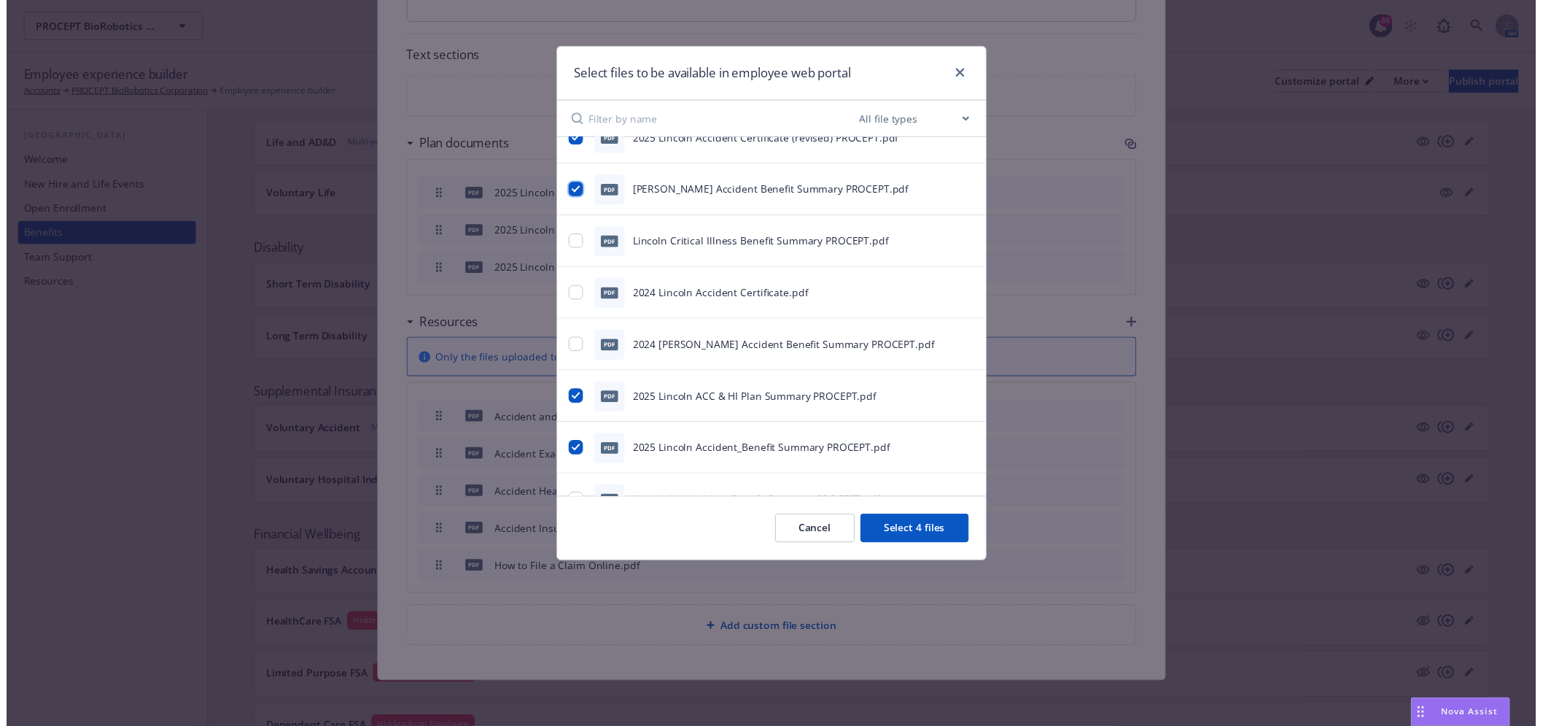
scroll to position [81, 0]
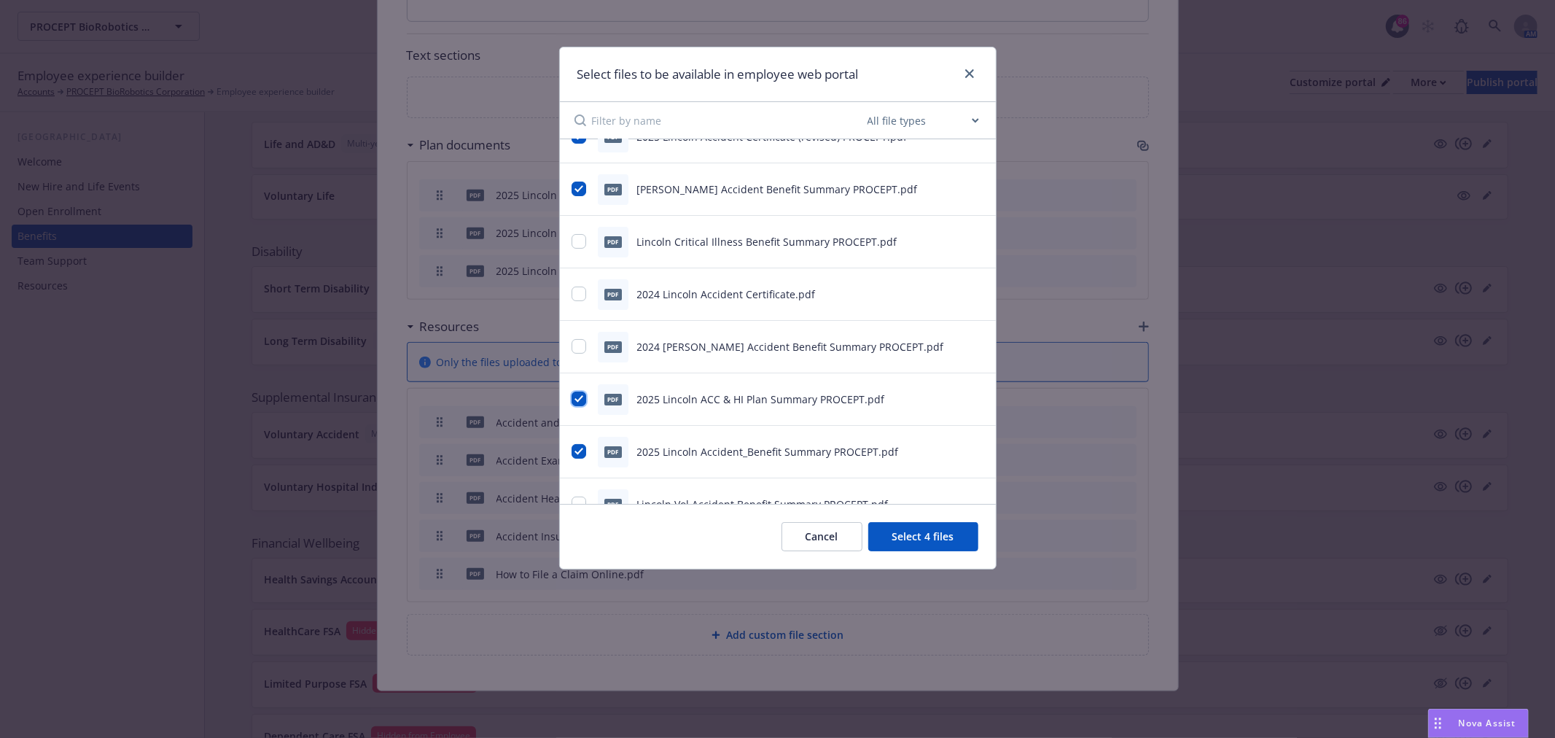
click at [578, 398] on input "checkbox" at bounding box center [579, 399] width 15 height 15
checkbox input "false"
click at [948, 536] on button "Select 3 files" at bounding box center [923, 536] width 110 height 29
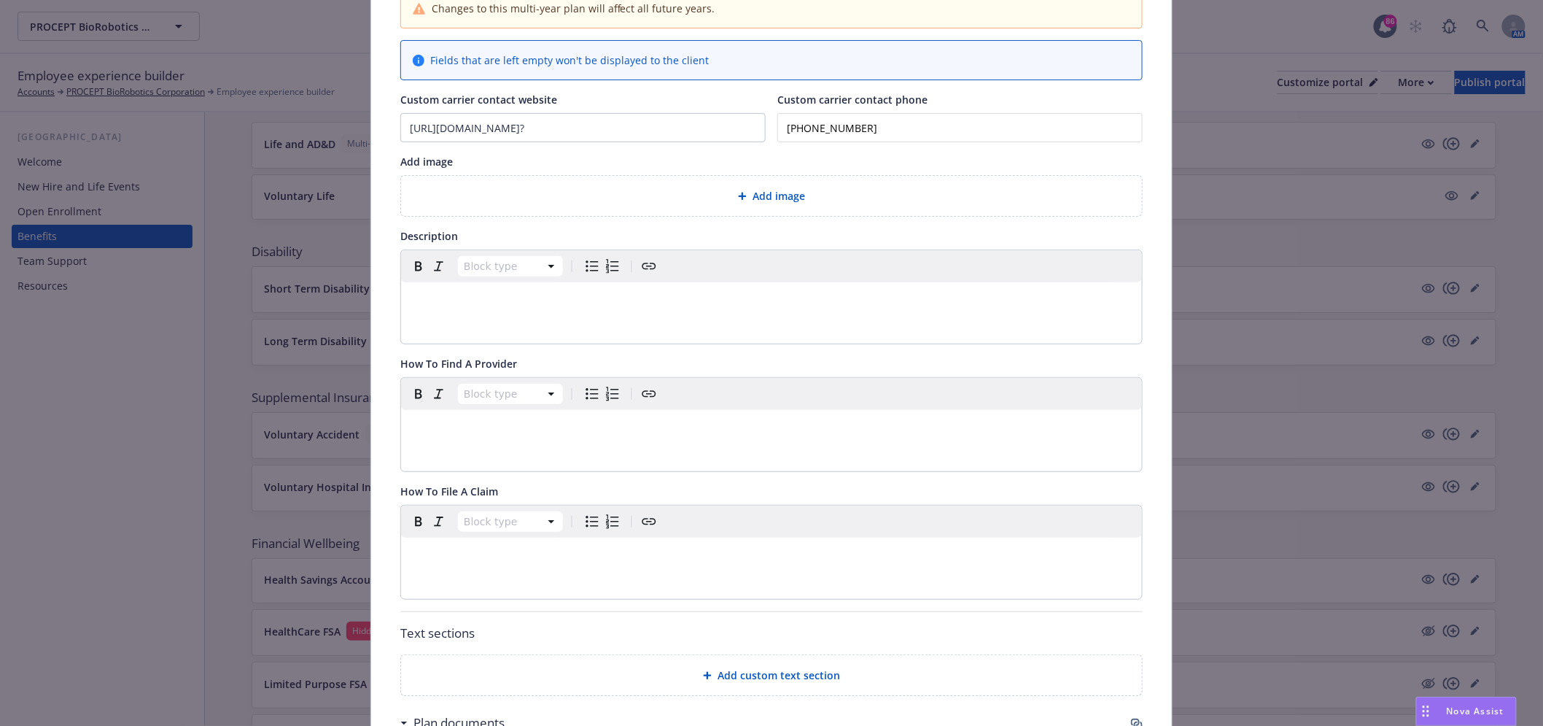
scroll to position [0, 0]
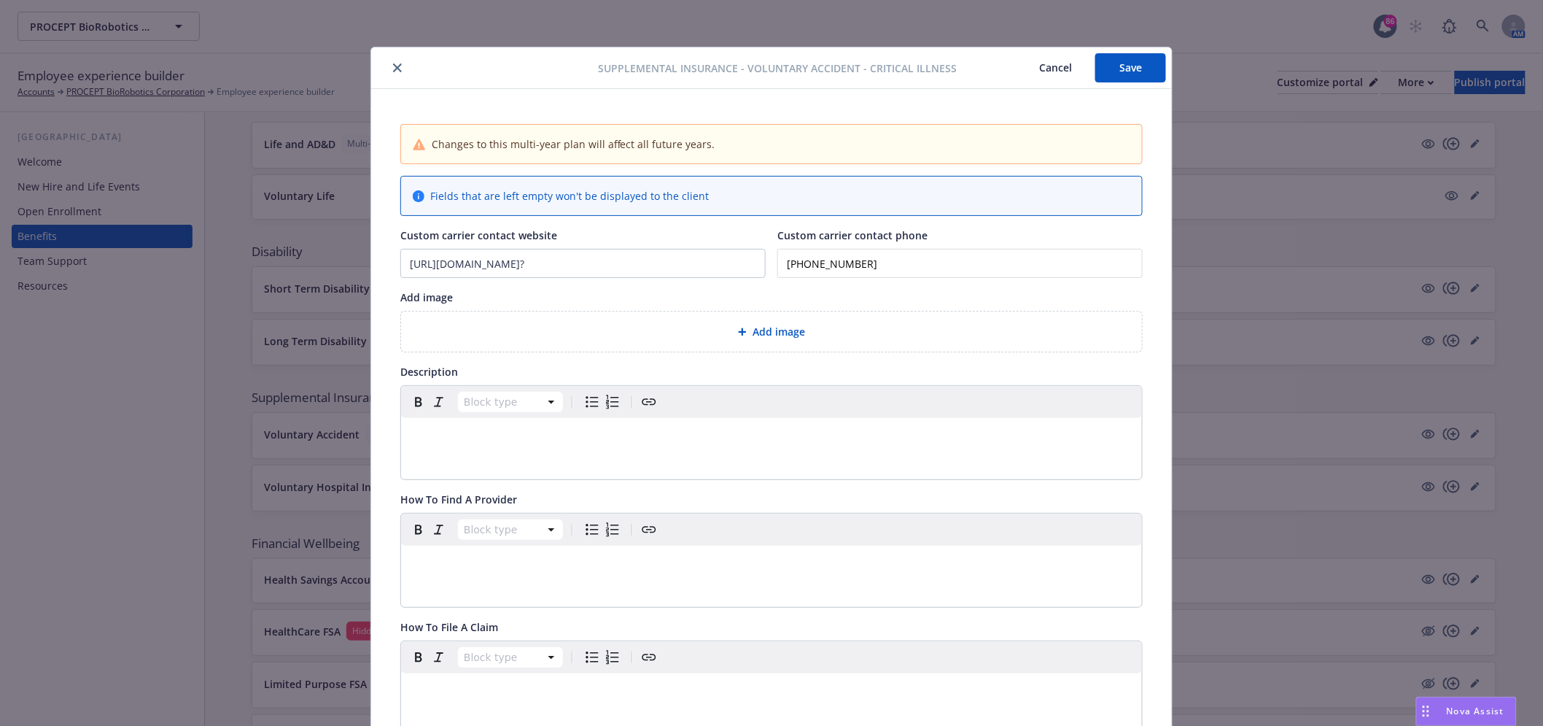
click at [1113, 66] on button "Save" at bounding box center [1130, 67] width 71 height 29
click at [1127, 49] on div "Supplemental Insurance - Voluntary Accident - Critical Illness Cancel Save" at bounding box center [771, 68] width 801 height 42
click at [1127, 66] on button "Save" at bounding box center [1130, 67] width 71 height 29
click at [393, 67] on icon "close" at bounding box center [397, 67] width 9 height 9
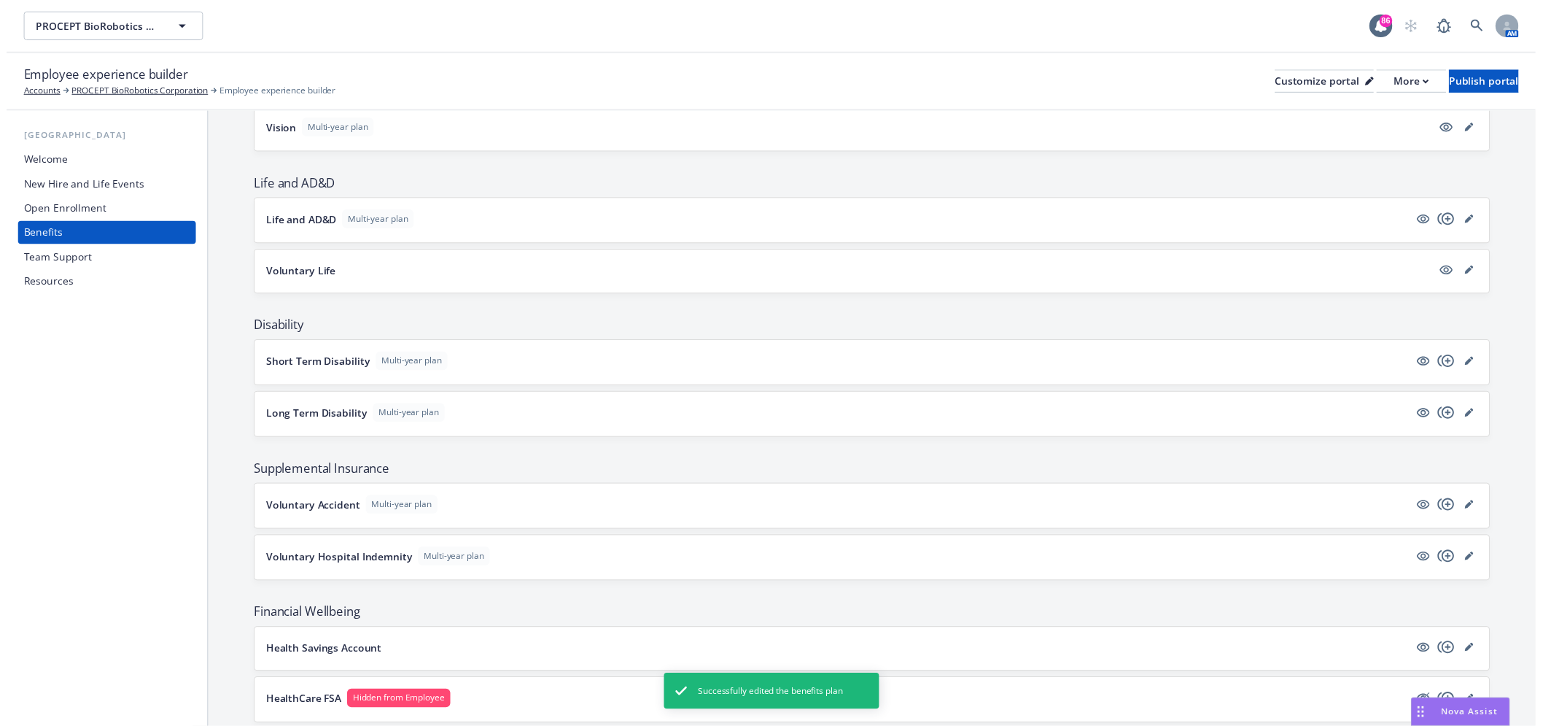
scroll to position [567, 0]
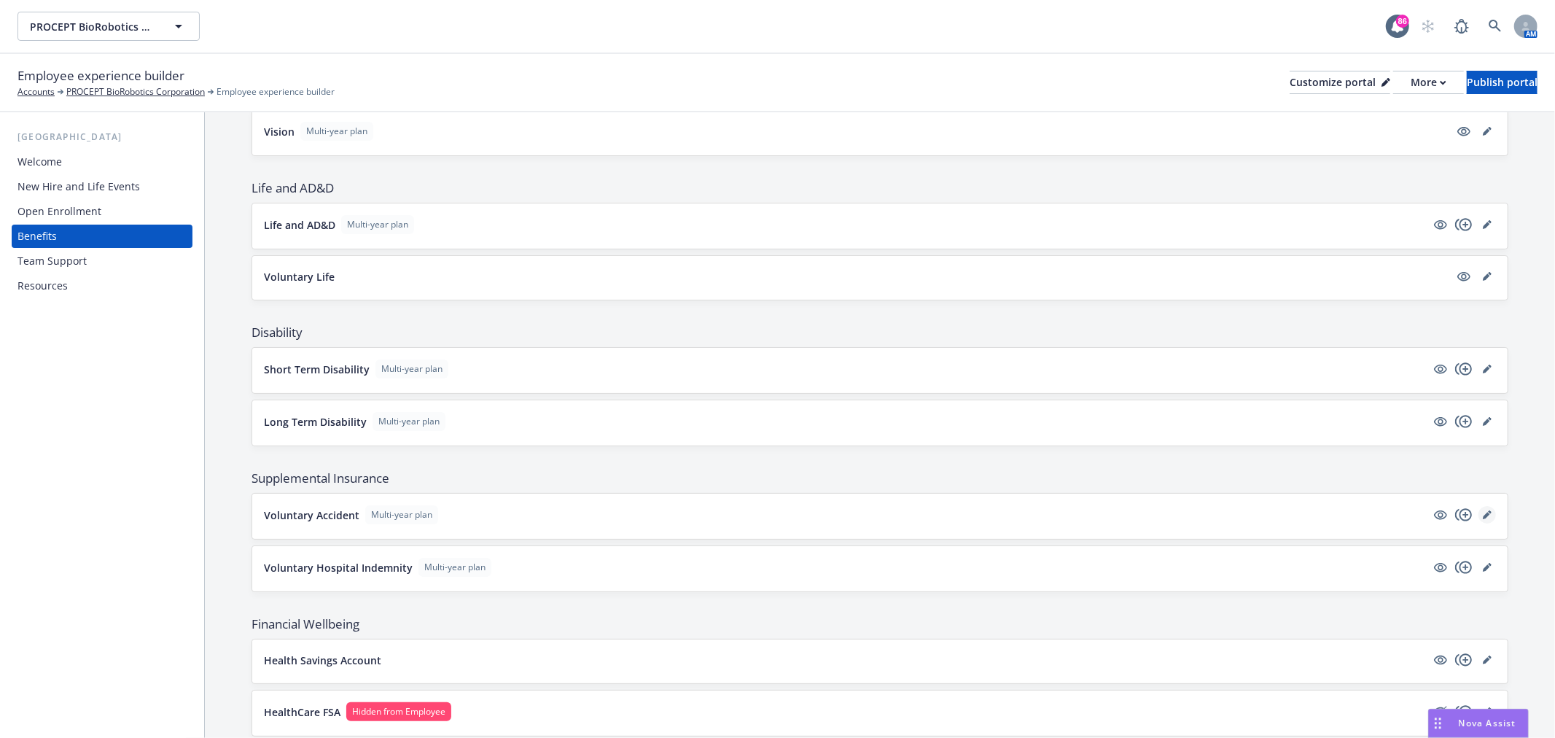
click at [1483, 515] on icon "editPencil" at bounding box center [1487, 514] width 9 height 9
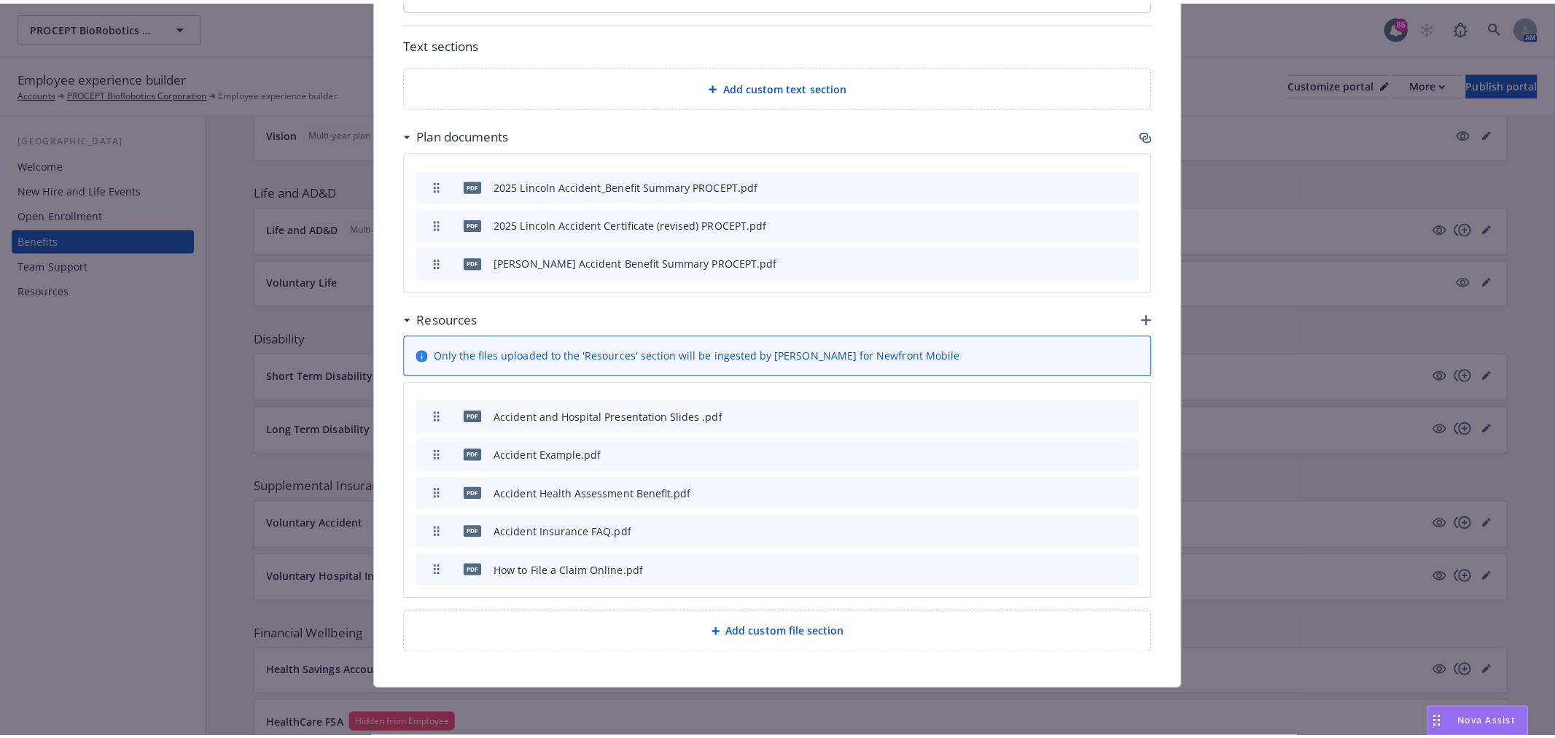
scroll to position [726, 0]
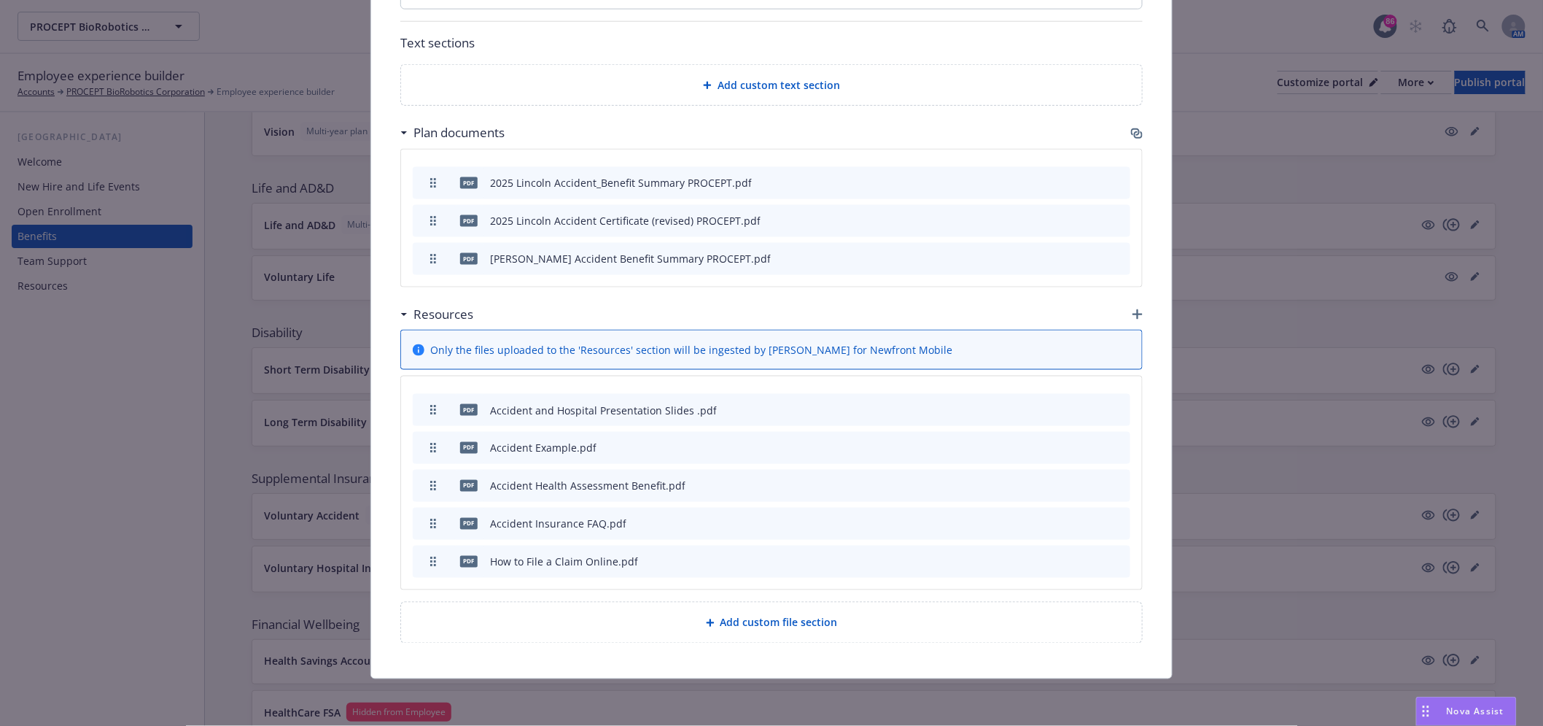
click at [1131, 133] on icon "button" at bounding box center [1135, 131] width 9 height 7
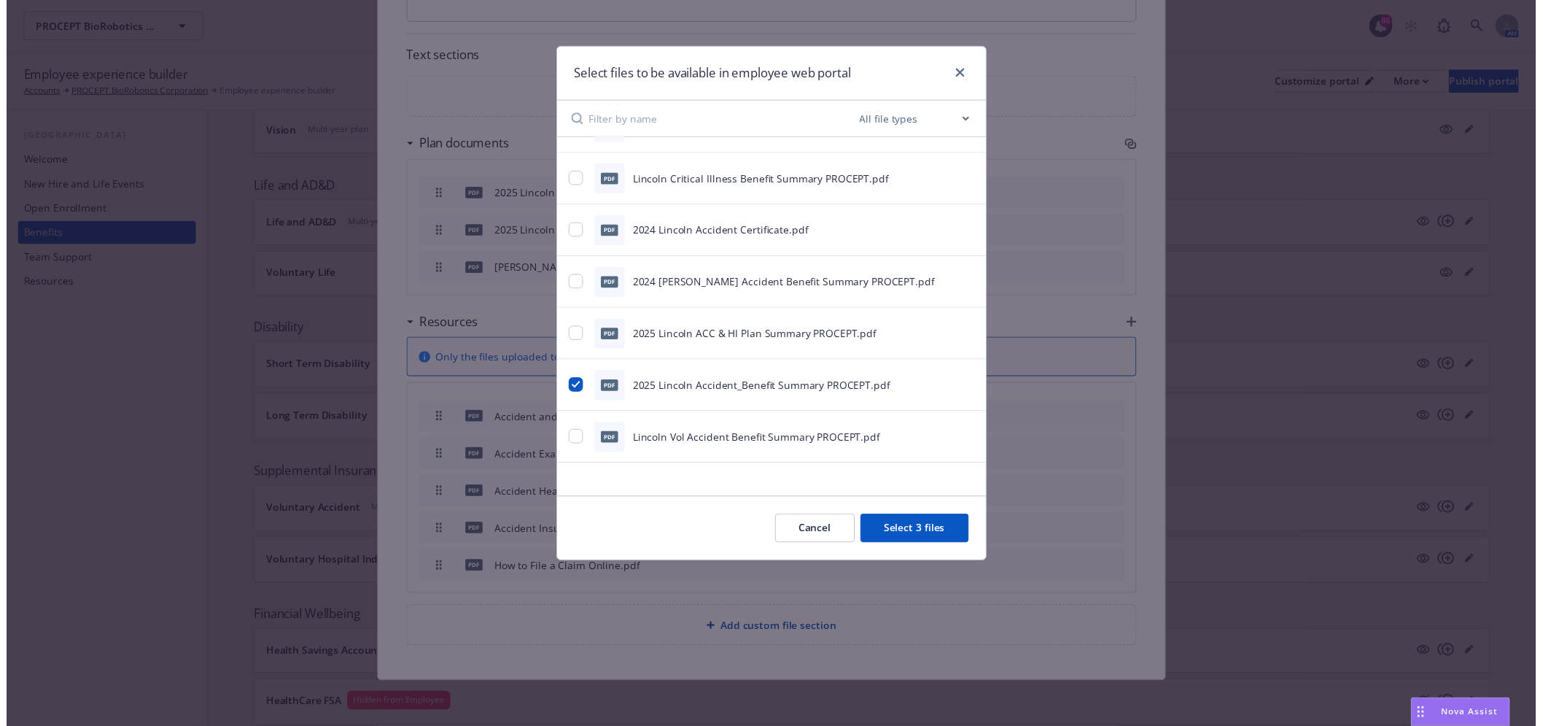
scroll to position [142, 0]
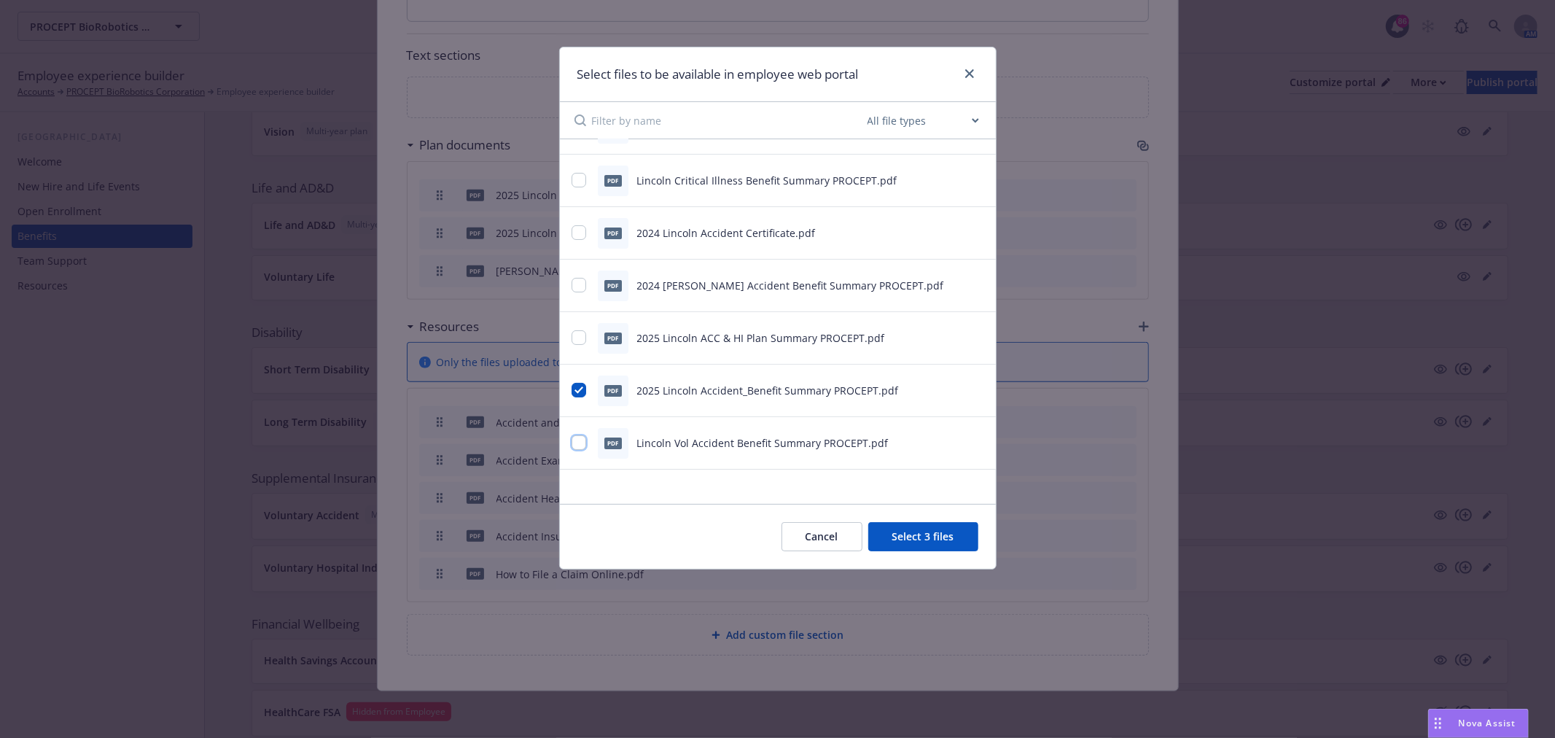
click at [578, 443] on input "checkbox" at bounding box center [579, 442] width 15 height 15
checkbox input "true"
click at [964, 535] on button "Select 4 files" at bounding box center [923, 536] width 110 height 29
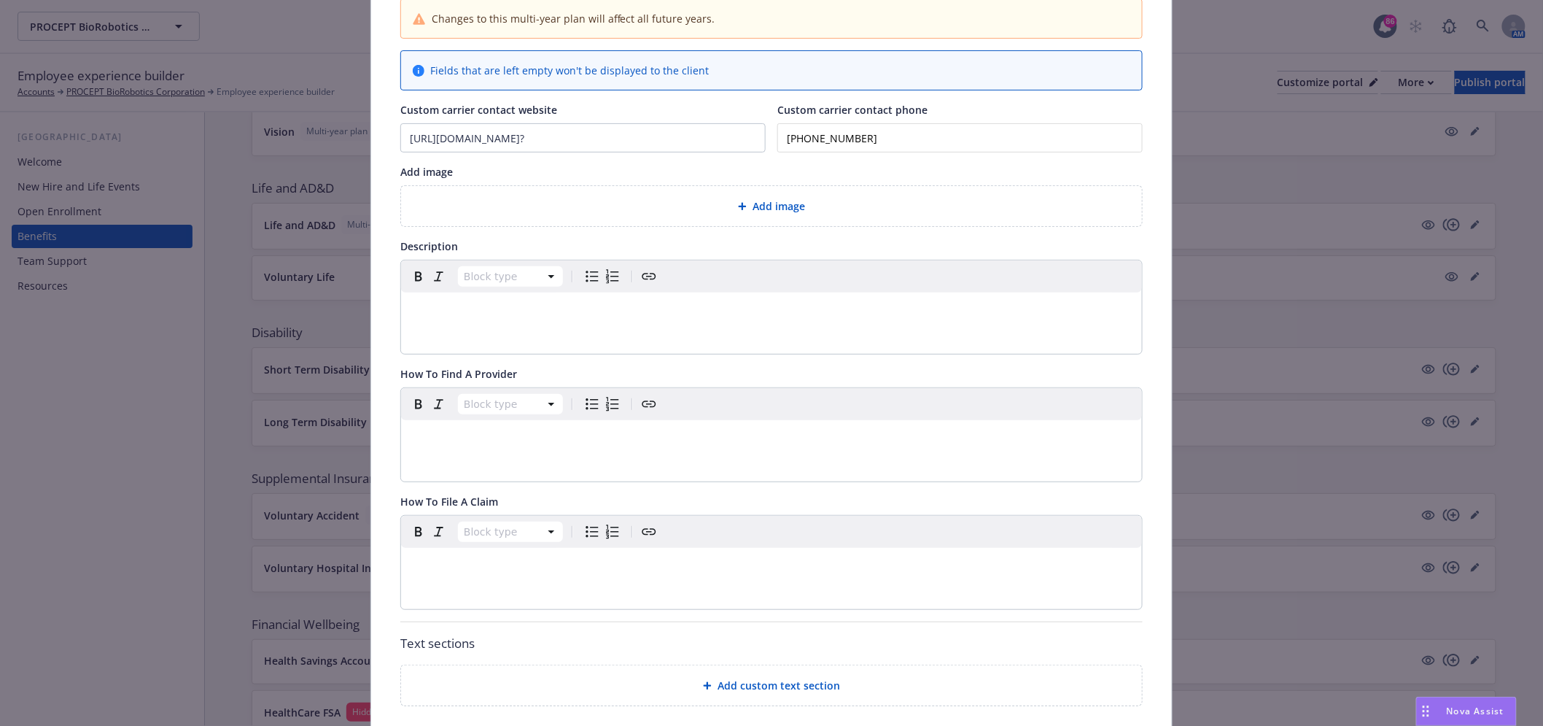
scroll to position [0, 0]
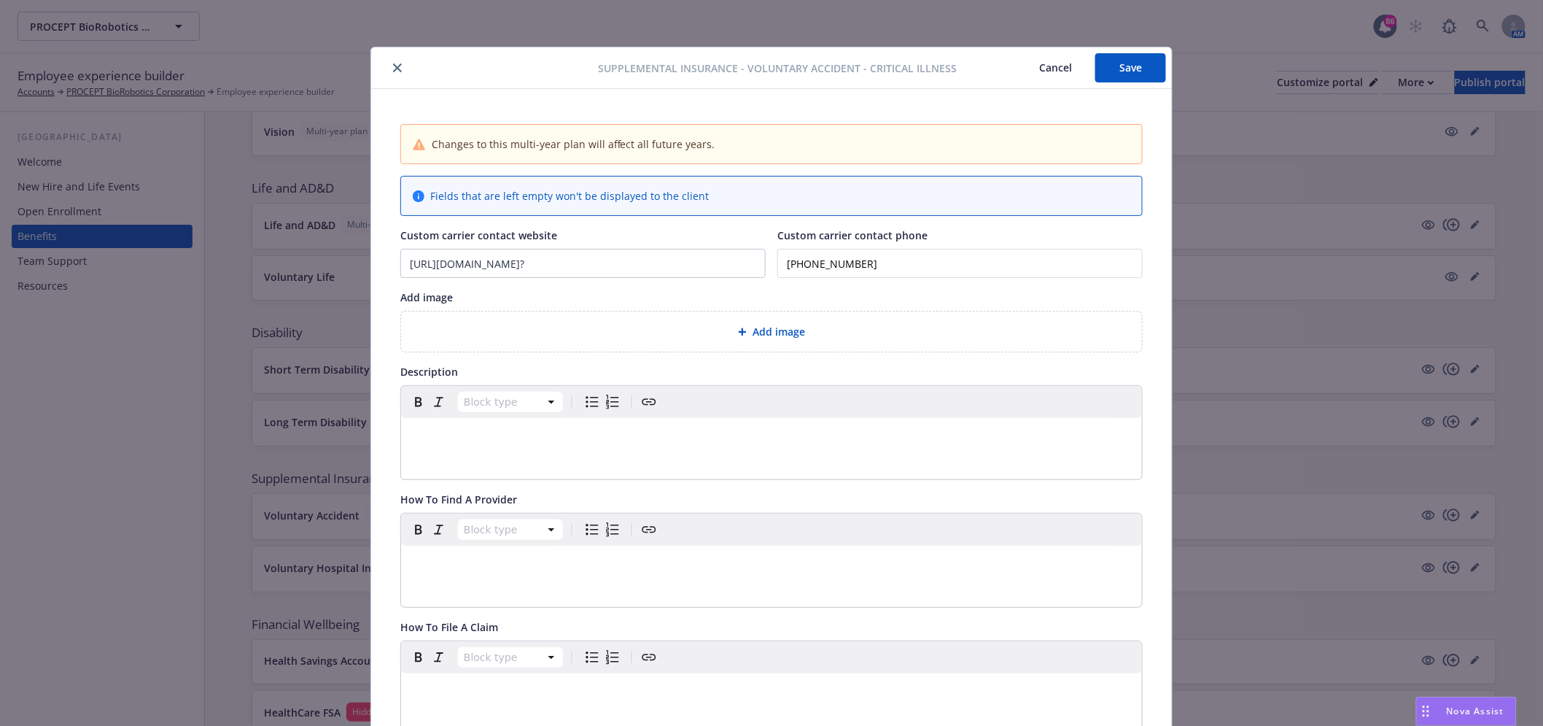
click at [1114, 69] on button "Save" at bounding box center [1130, 67] width 71 height 29
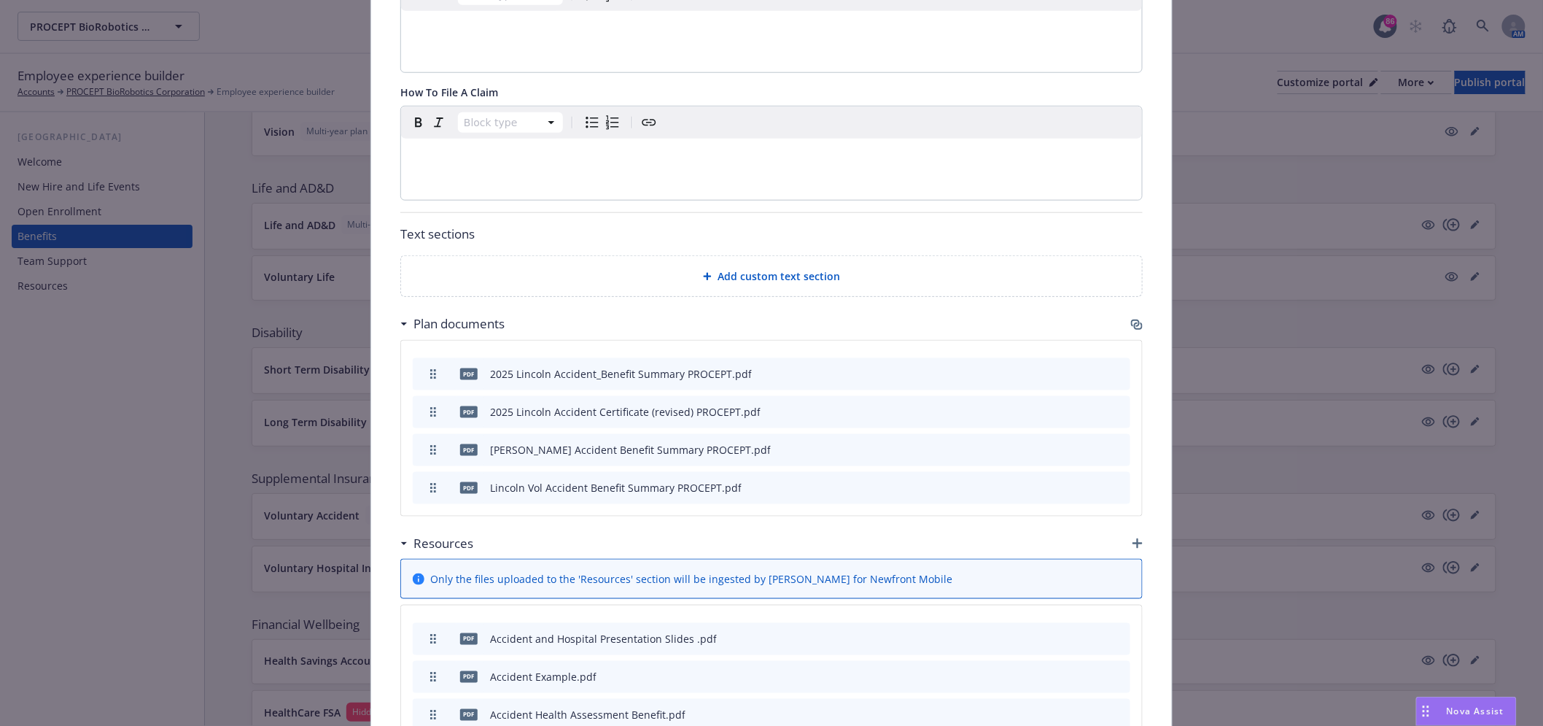
scroll to position [729, 0]
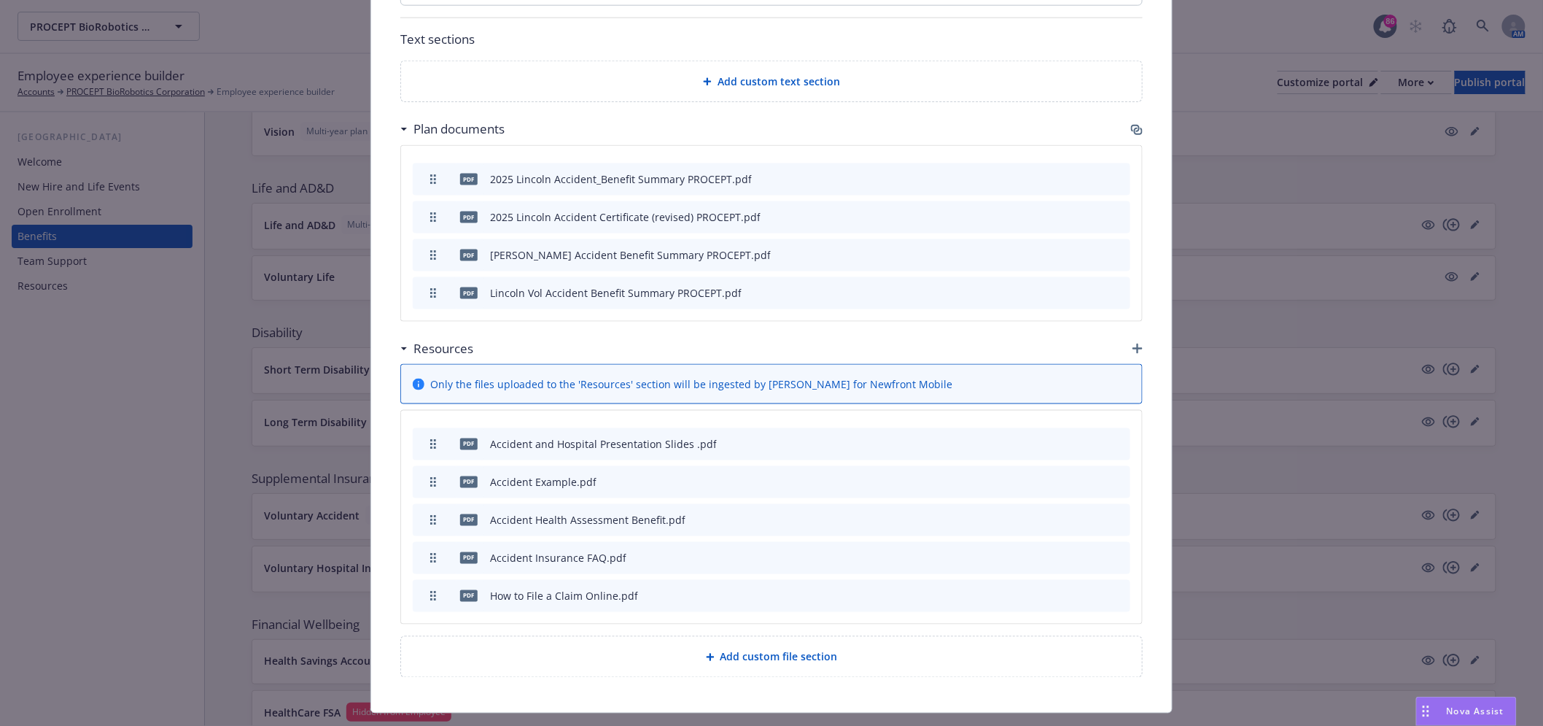
click at [945, 84] on div "Add custom text section" at bounding box center [772, 81] width 718 height 17
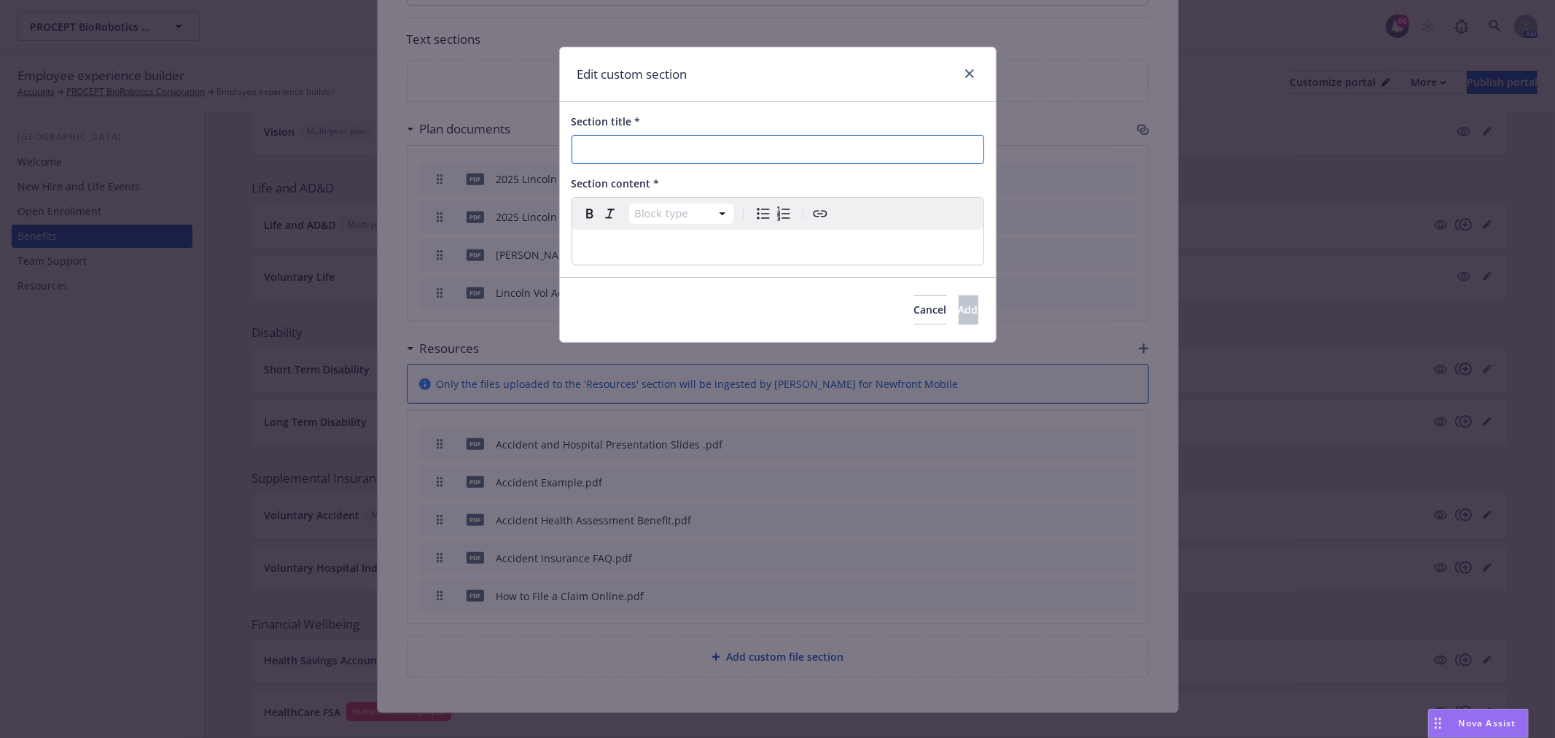
click at [788, 147] on input "Section title *" at bounding box center [778, 149] width 413 height 29
type input "Link Resources"
select select "paragraph"
click at [599, 238] on p "editable markdown" at bounding box center [778, 247] width 394 height 18
click at [578, 246] on div "Accident Video" at bounding box center [777, 247] width 411 height 35
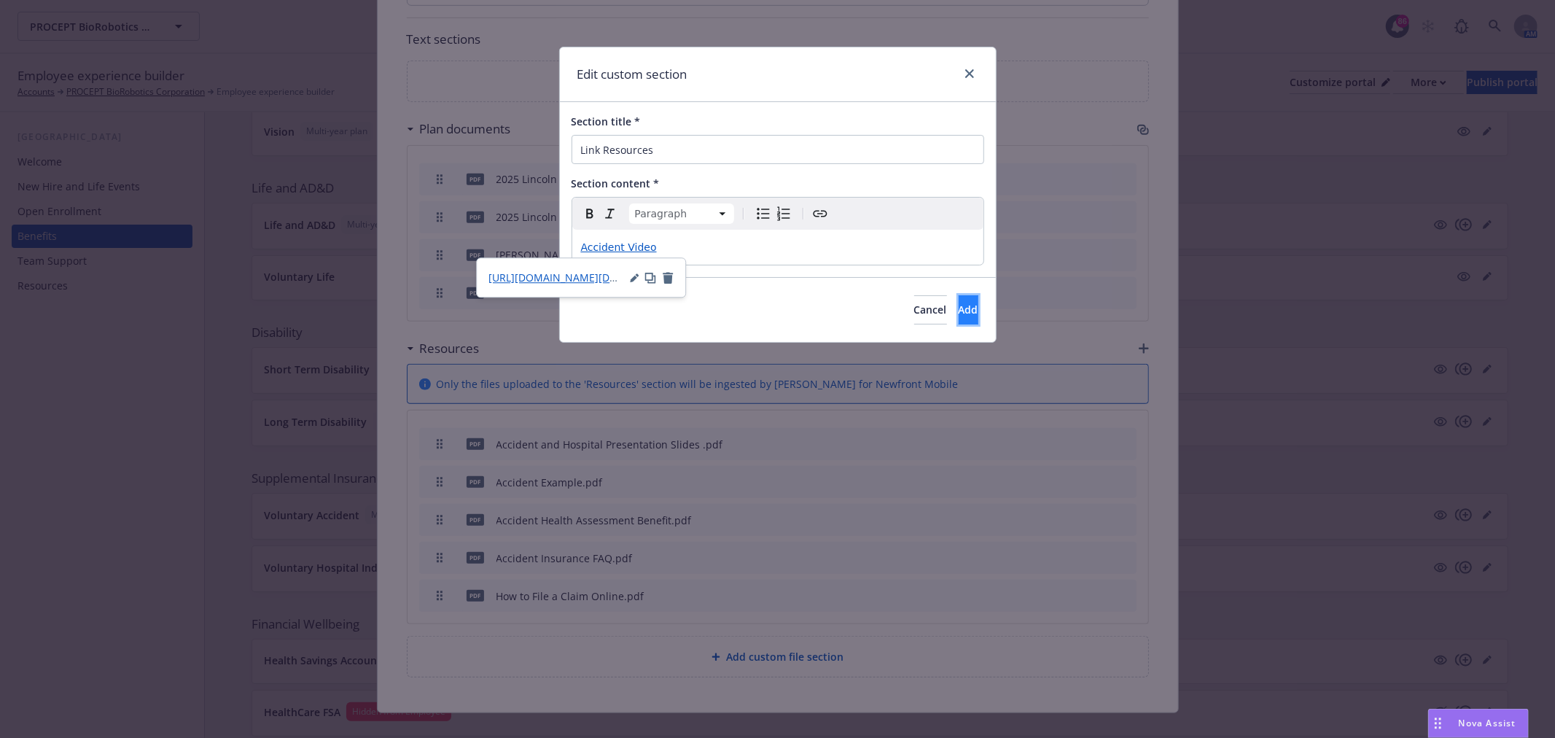
click at [959, 310] on span "Add" at bounding box center [969, 310] width 20 height 14
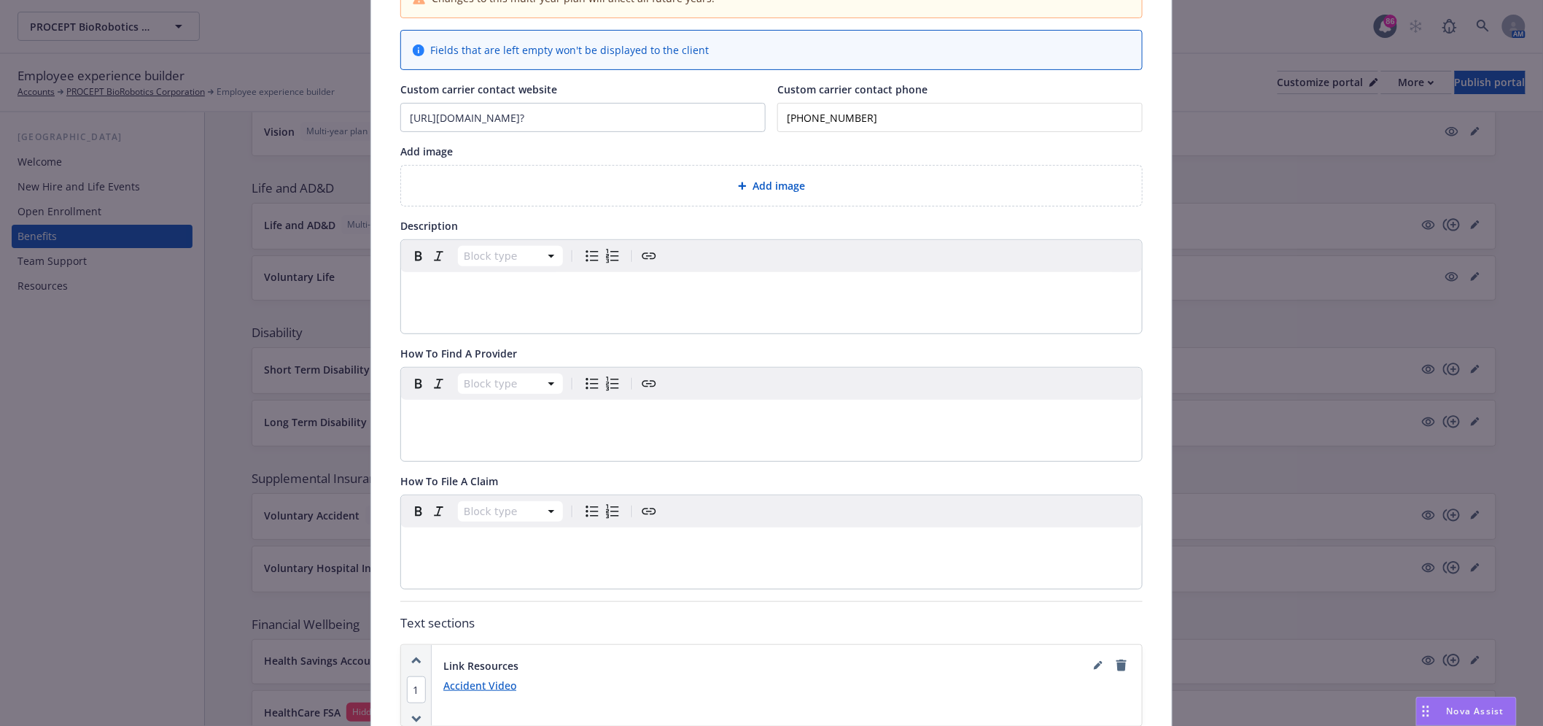
scroll to position [0, 0]
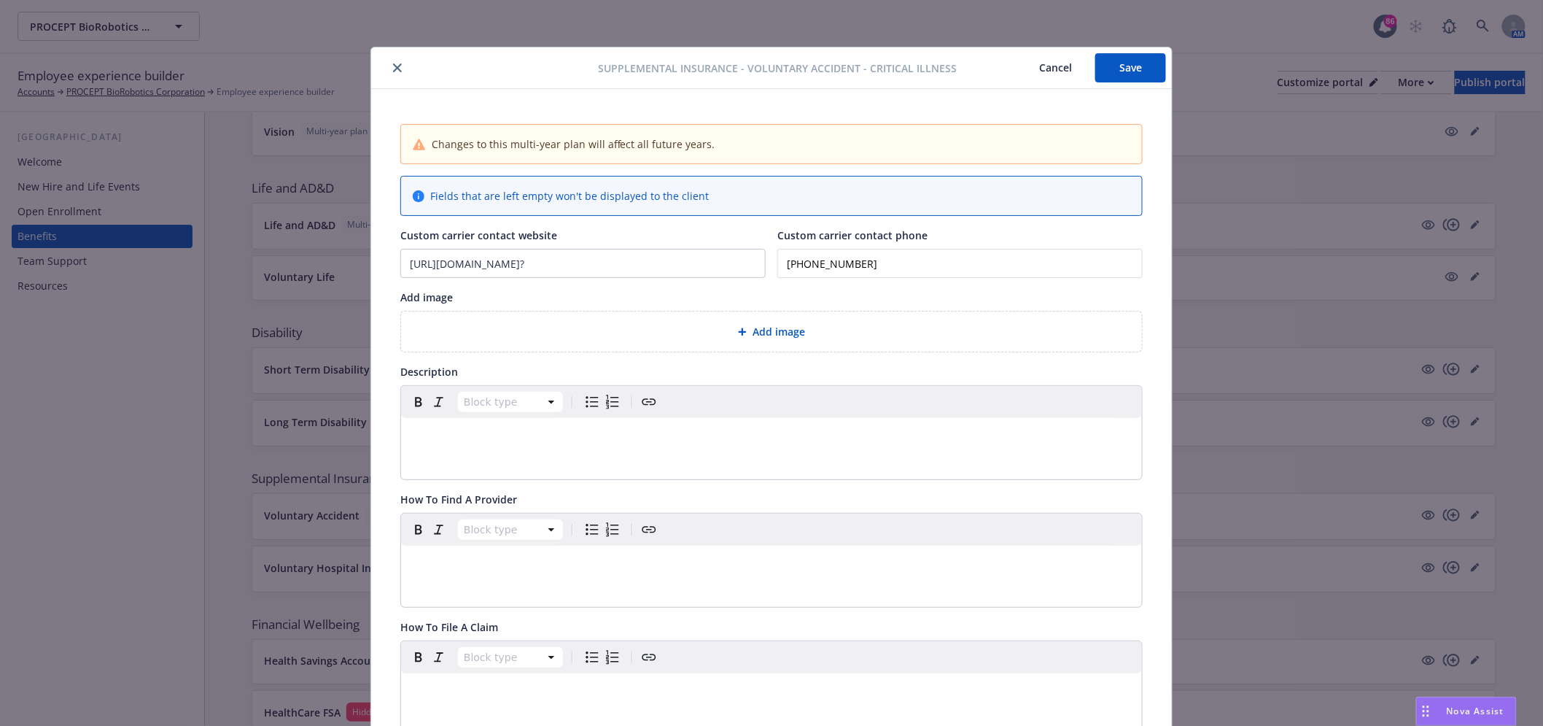
click at [1114, 66] on button "Save" at bounding box center [1130, 67] width 71 height 29
click at [1134, 69] on button "Save" at bounding box center [1130, 67] width 71 height 29
click at [393, 66] on icon "close" at bounding box center [397, 70] width 9 height 9
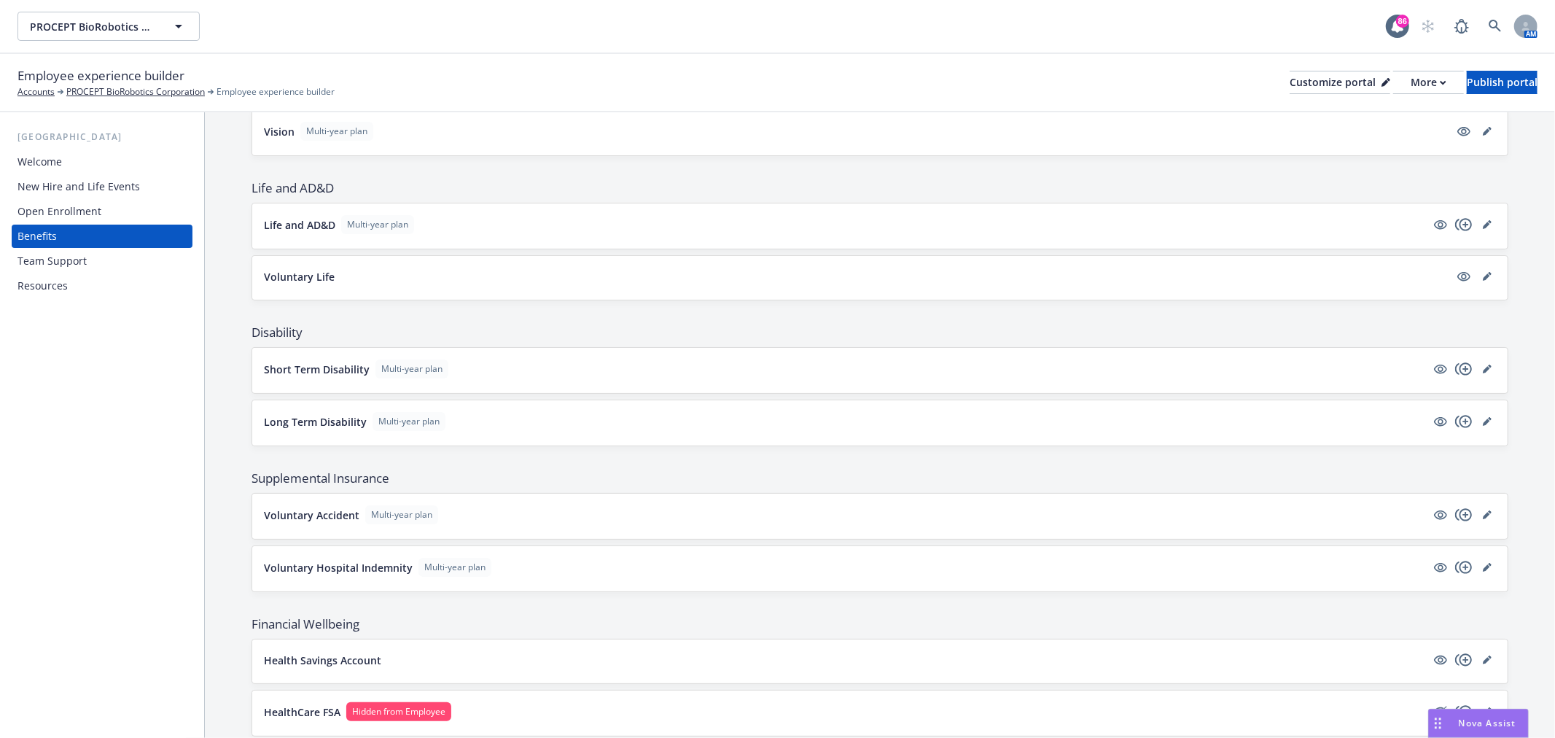
click at [1473, 551] on div "Voluntary Hospital Indemnity Multi-year plan" at bounding box center [880, 568] width 1256 height 45
click at [1477, 557] on div "Voluntary Hospital Indemnity Multi-year plan" at bounding box center [880, 568] width 1256 height 45
click at [1483, 570] on icon "editPencil" at bounding box center [1487, 567] width 9 height 9
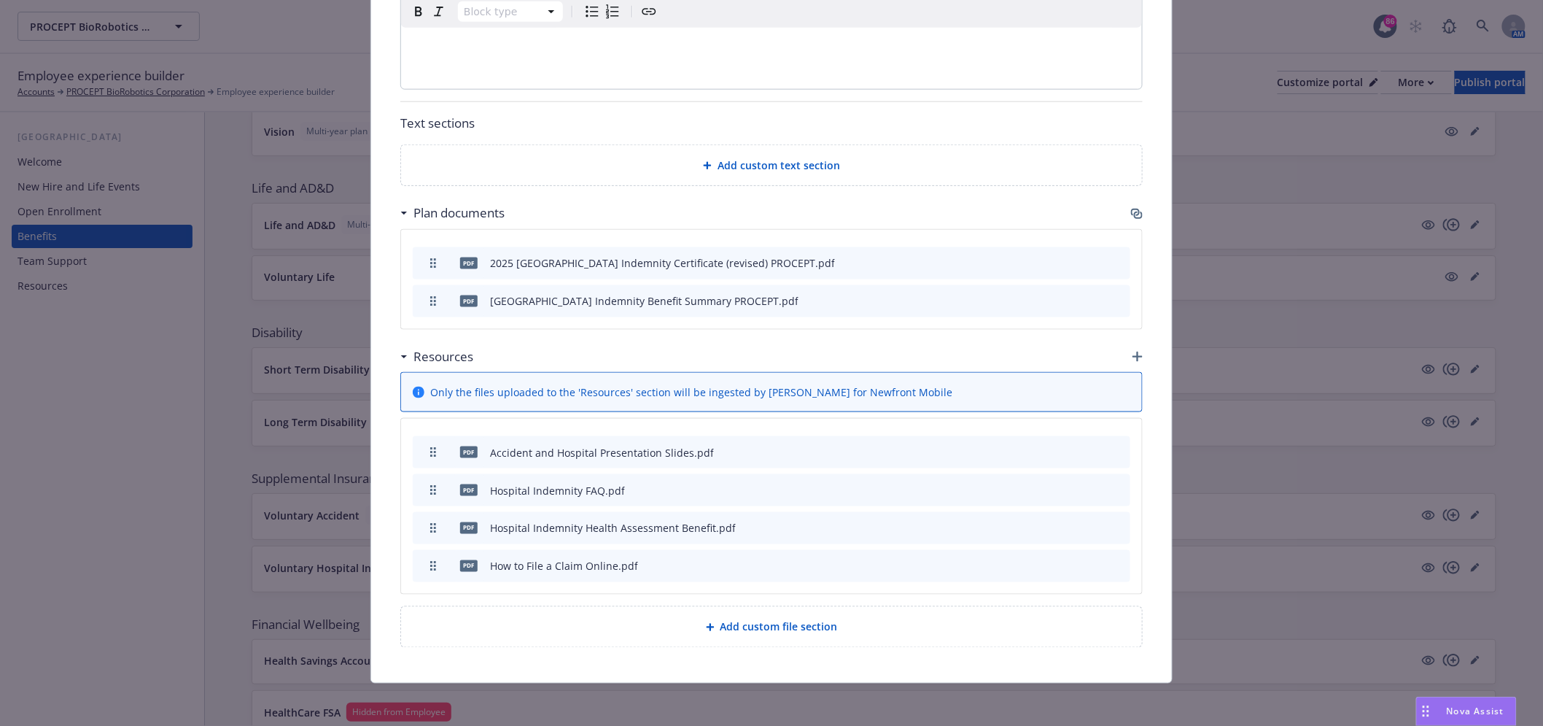
scroll to position [651, 0]
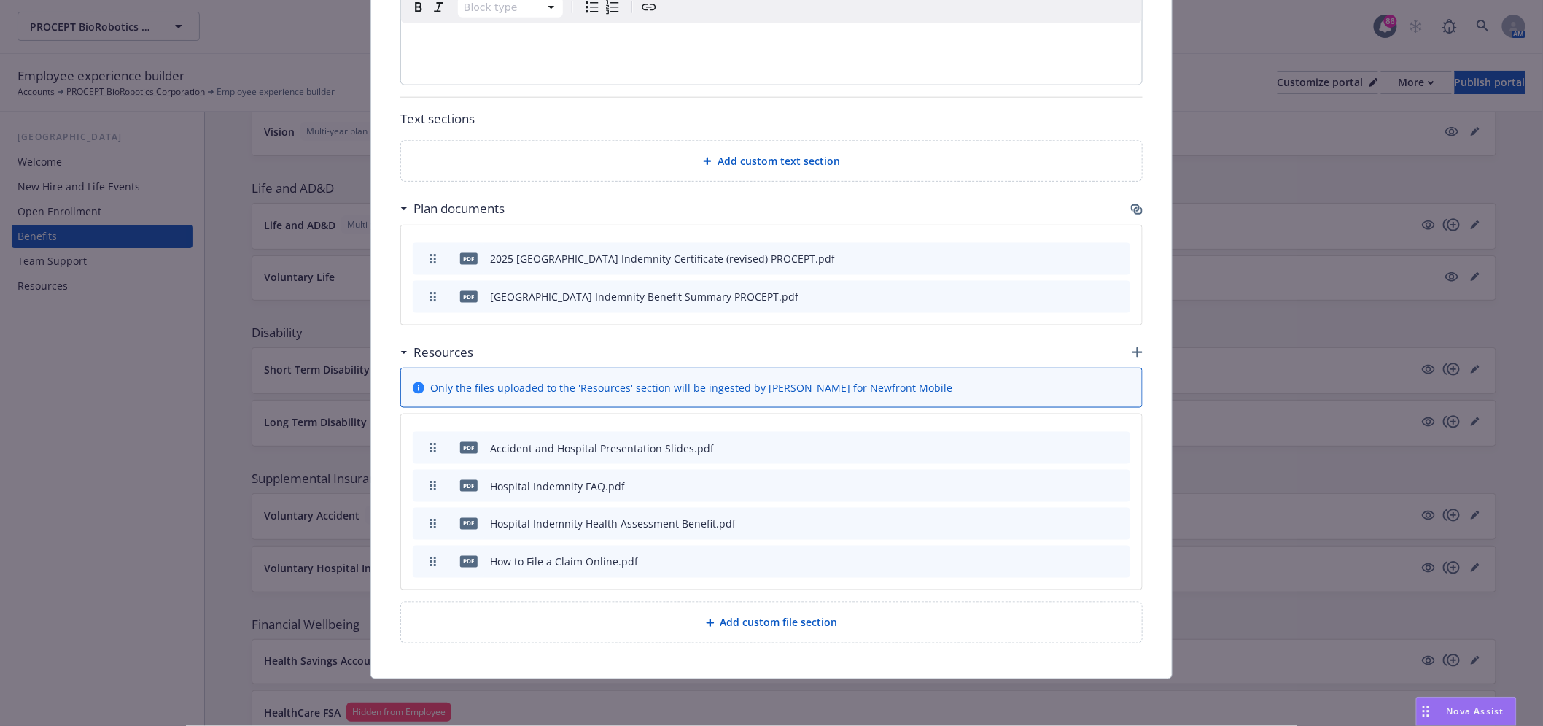
click at [1134, 206] on icon "button" at bounding box center [1137, 209] width 12 height 12
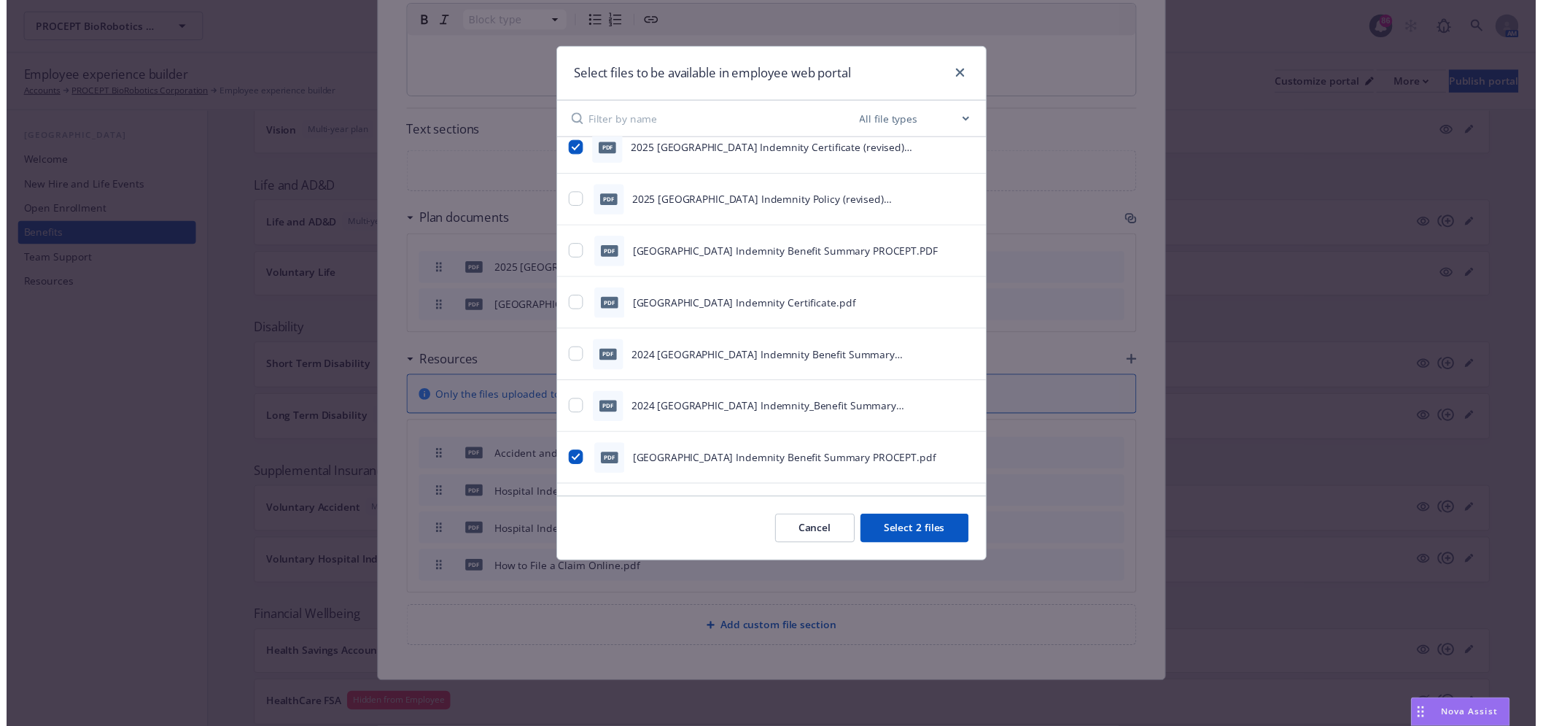
scroll to position [0, 0]
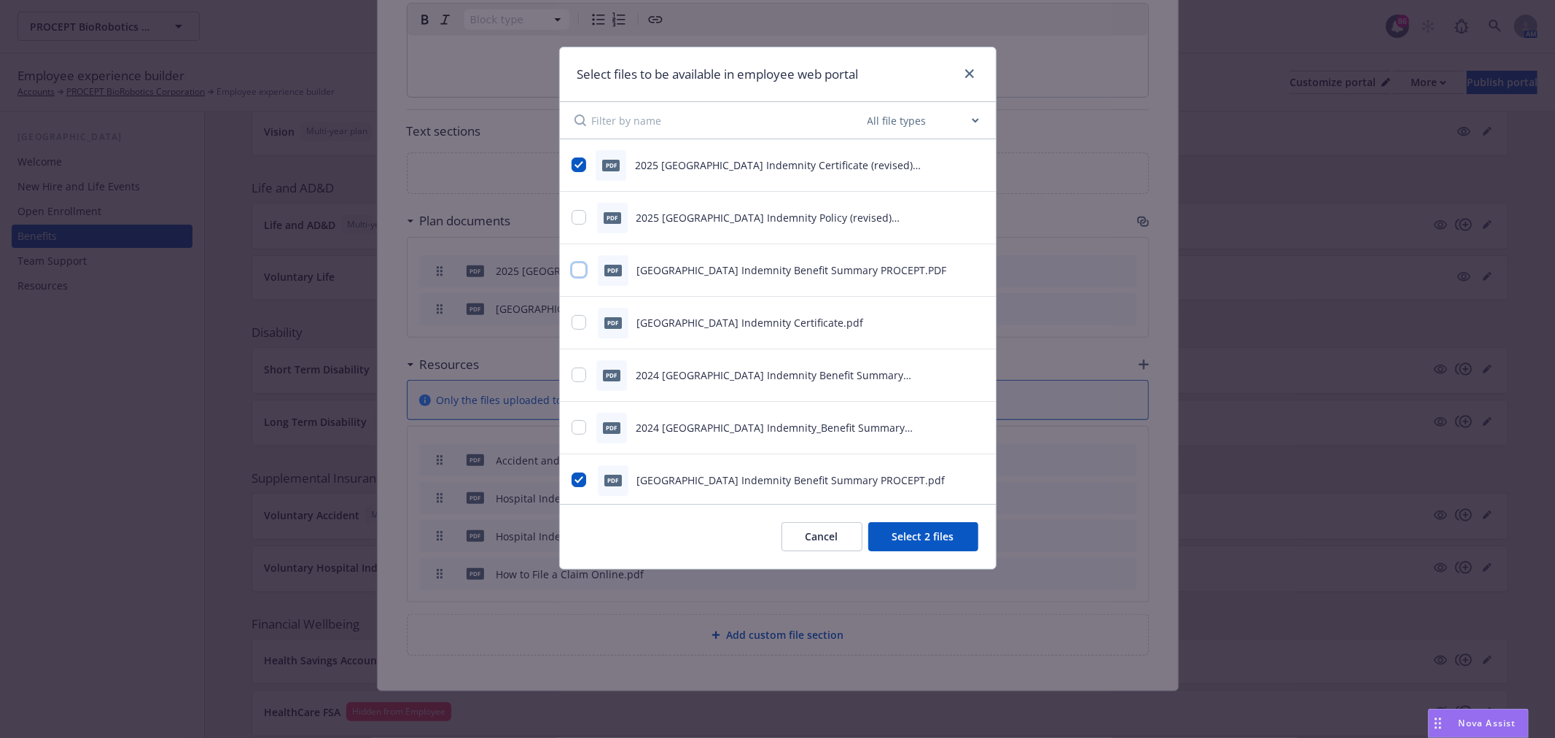
click at [576, 265] on input "checkbox" at bounding box center [579, 270] width 15 height 15
checkbox input "true"
click at [934, 526] on button "Select 3 files" at bounding box center [923, 536] width 110 height 29
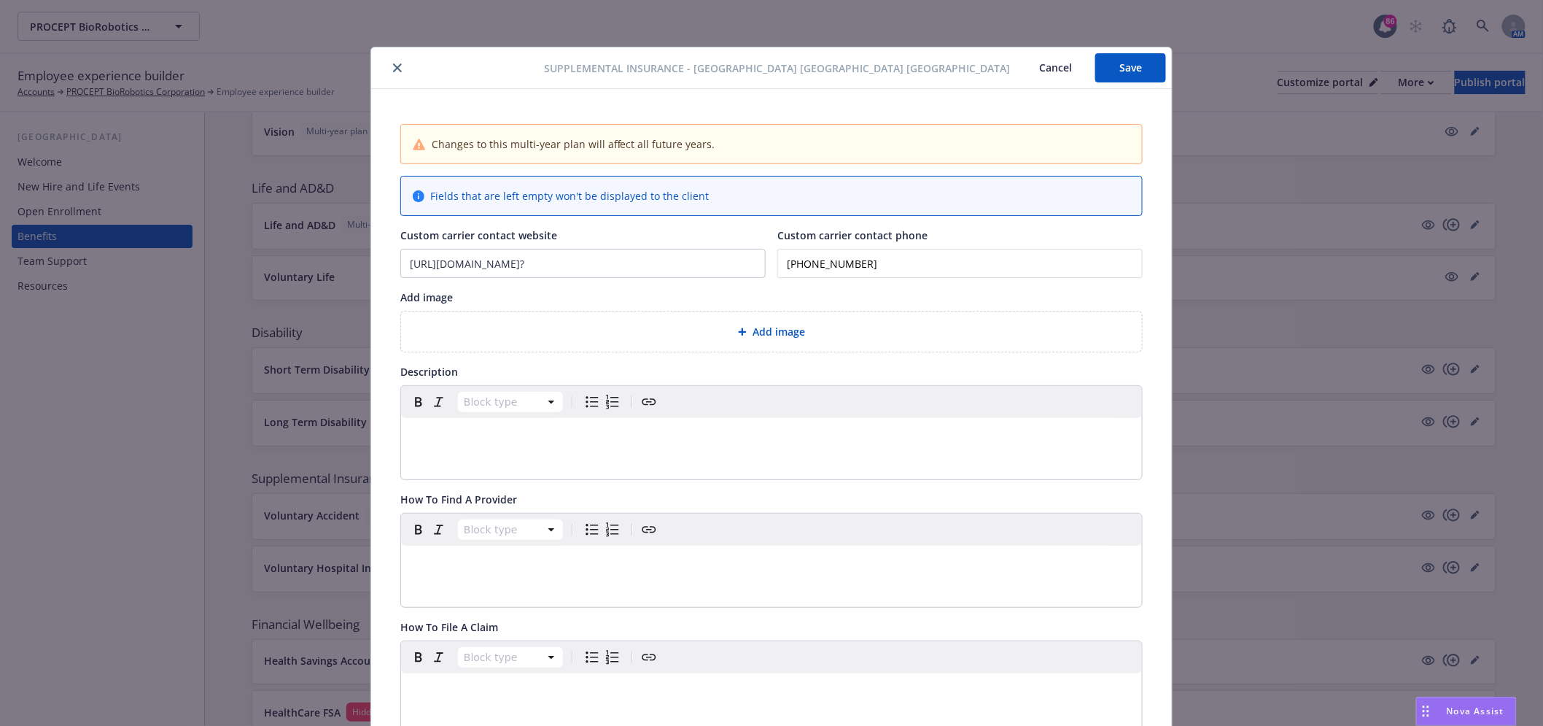
click at [1158, 60] on button "Save" at bounding box center [1130, 67] width 71 height 29
click at [388, 84] on div "Supplemental Insurance - Voluntary Hospital [GEOGRAPHIC_DATA] [GEOGRAPHIC_DATA]…" at bounding box center [771, 68] width 801 height 42
click at [393, 69] on icon "close" at bounding box center [397, 67] width 9 height 9
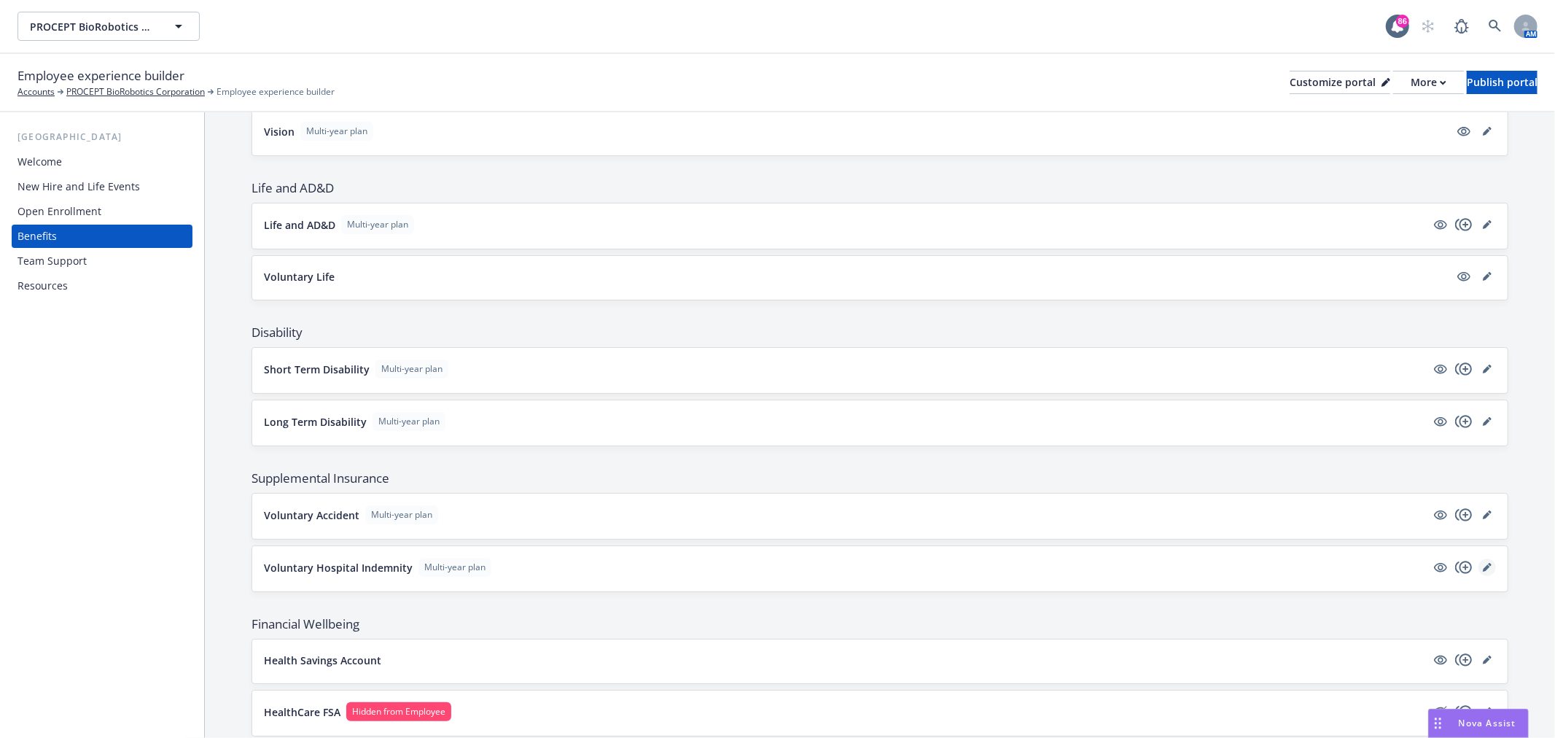
click at [1483, 565] on icon "editPencil" at bounding box center [1487, 567] width 9 height 9
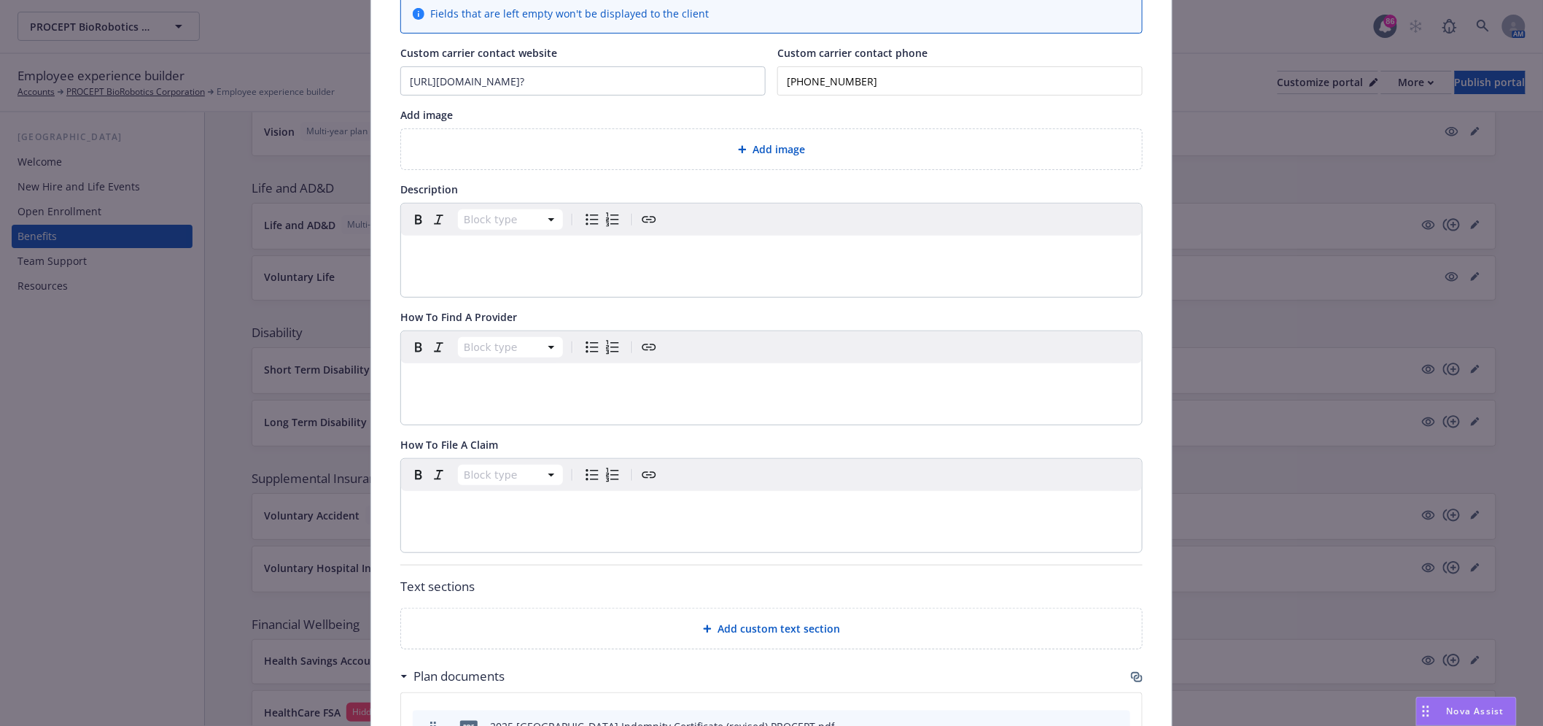
scroll to position [448, 0]
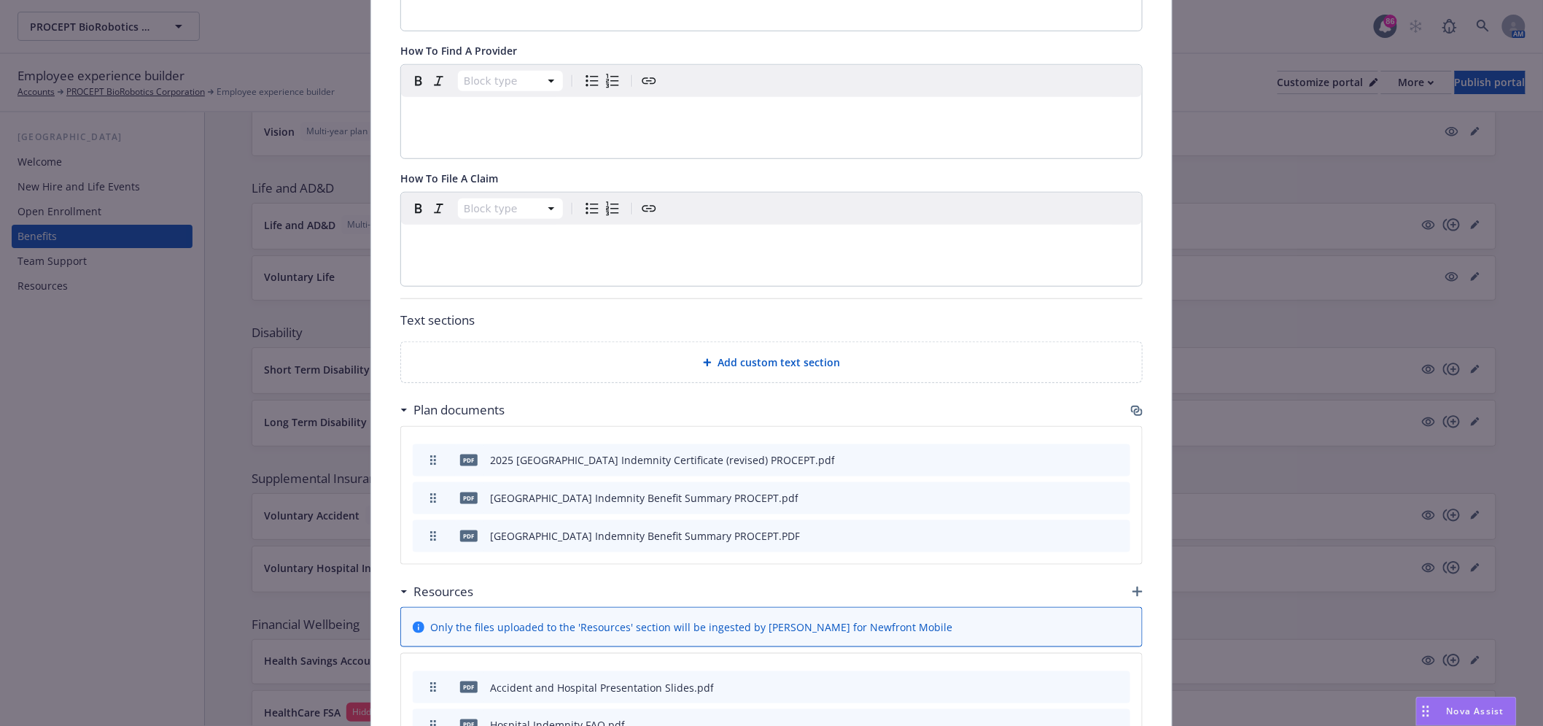
click at [757, 365] on span "Add custom text section" at bounding box center [779, 361] width 123 height 15
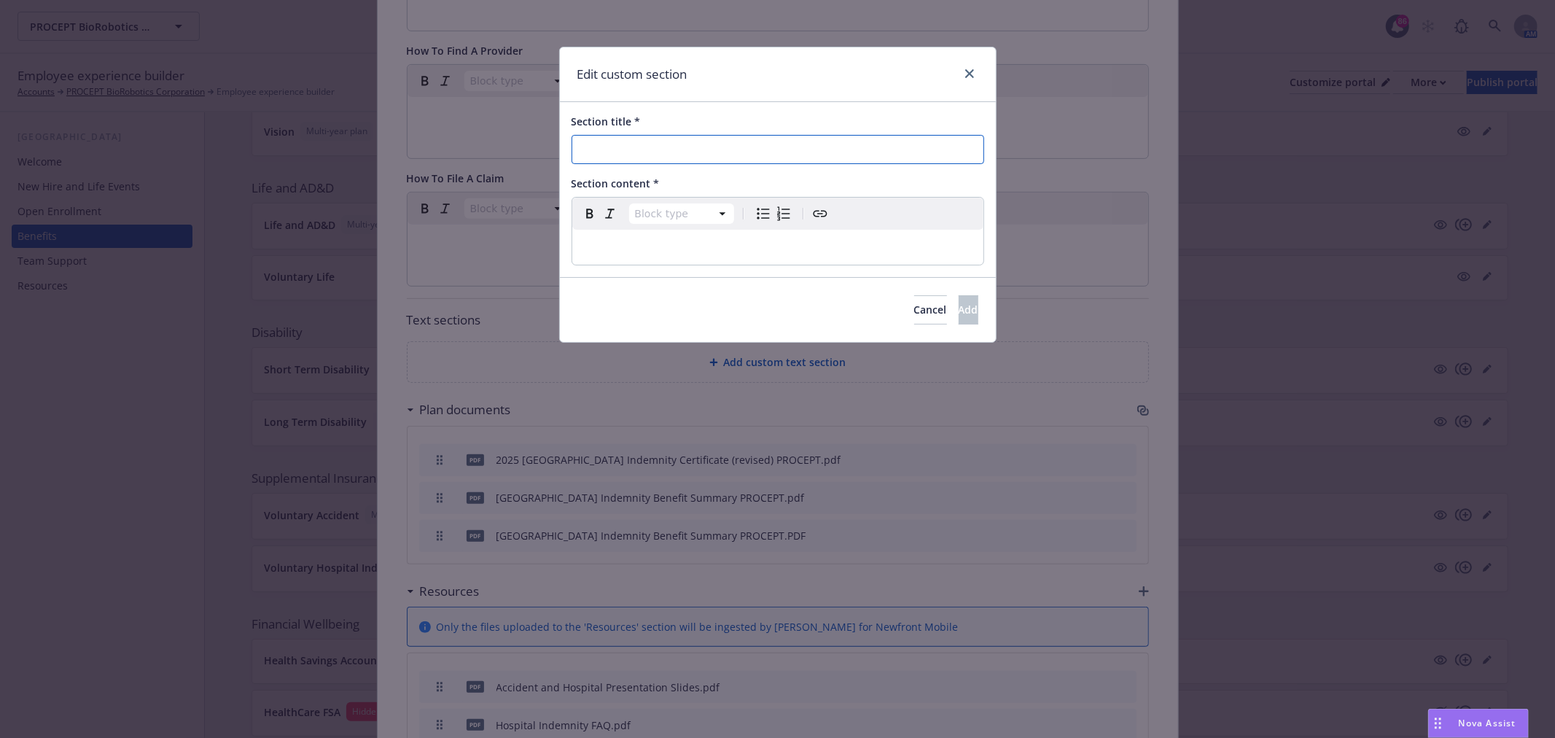
click at [666, 163] on input "Section title *" at bounding box center [778, 149] width 413 height 29
click at [666, 151] on input "Section title *" at bounding box center [778, 149] width 413 height 29
type input "Link Resources"
select select "paragraph"
click at [610, 242] on p "editable markdown" at bounding box center [778, 247] width 394 height 18
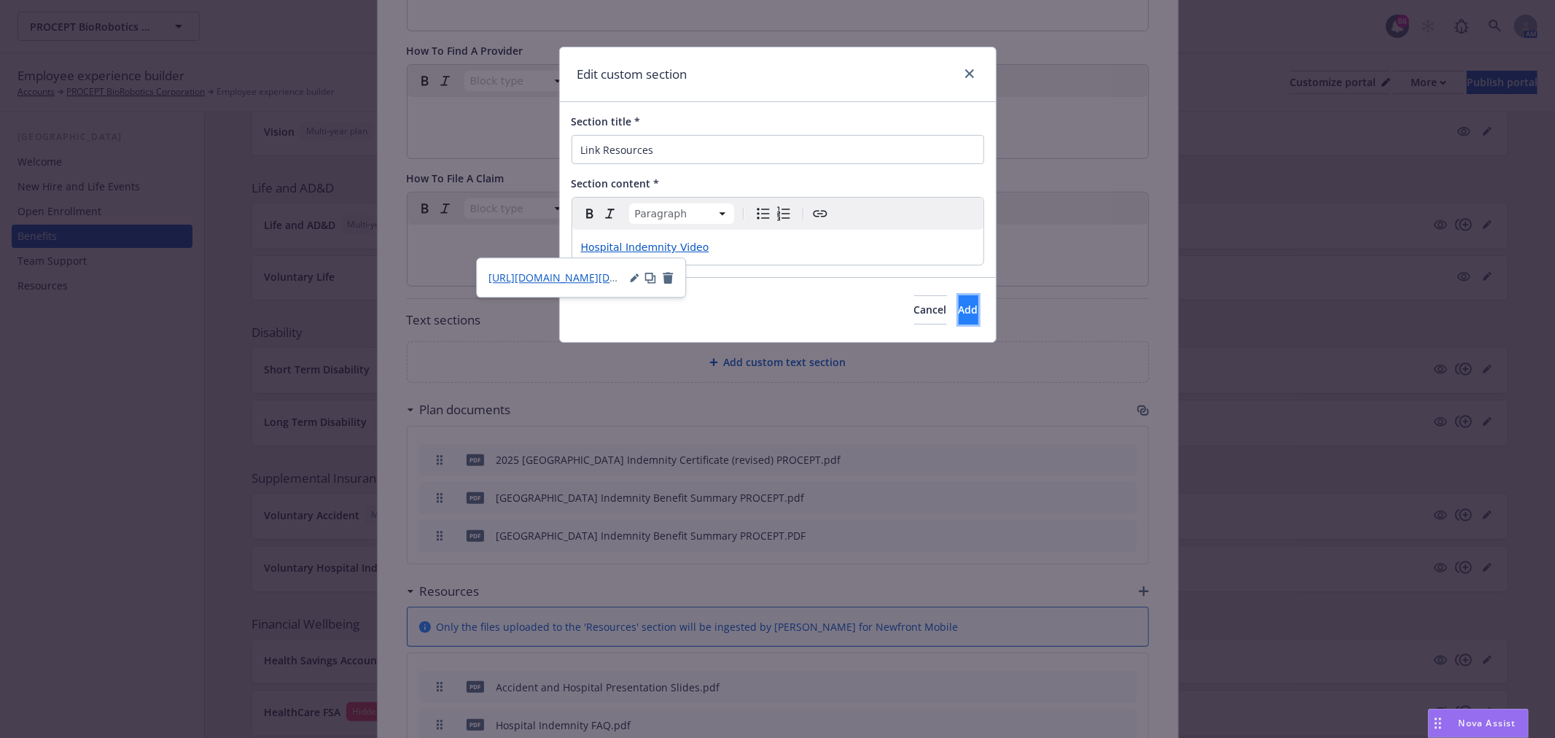
click at [959, 317] on button "Add" at bounding box center [969, 309] width 20 height 29
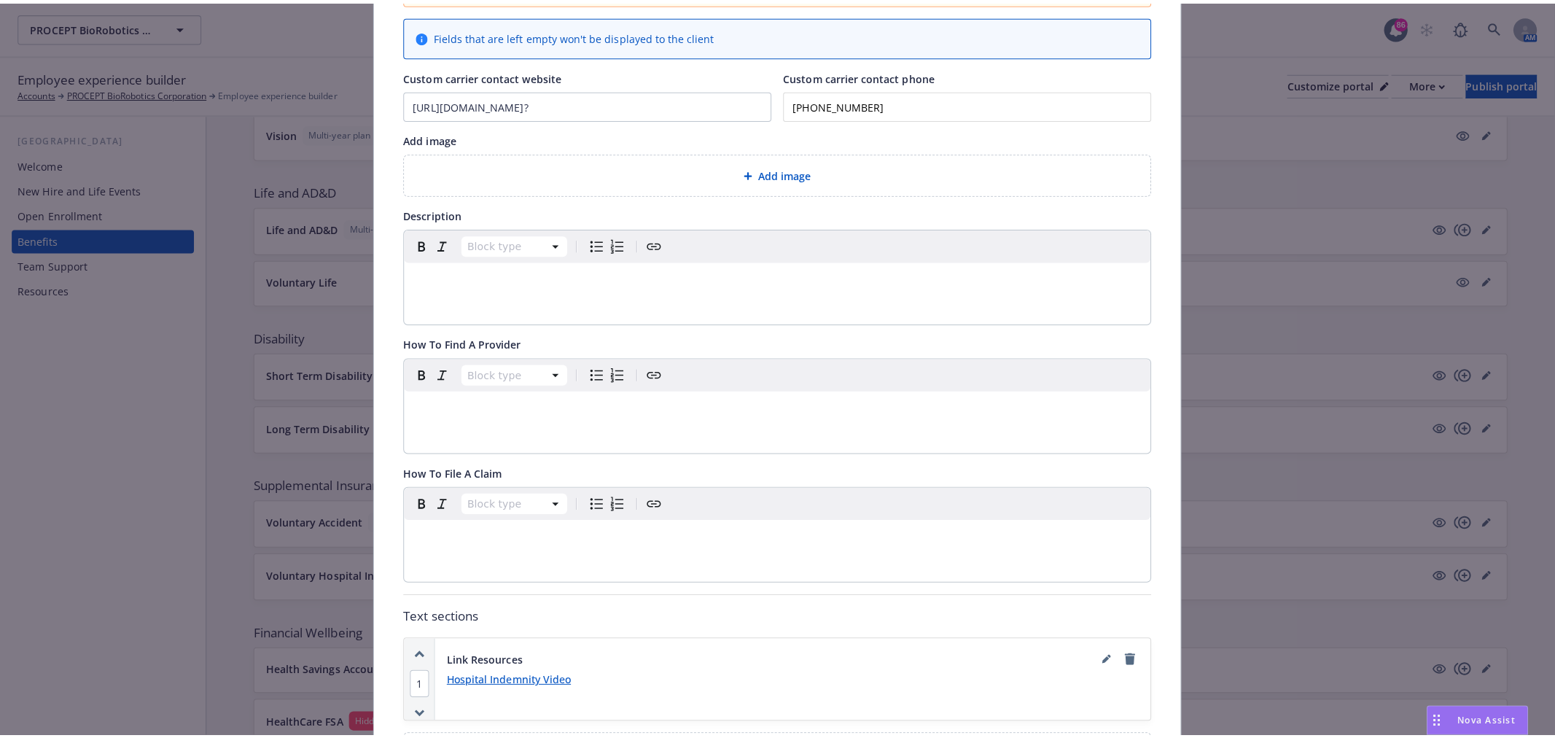
scroll to position [0, 0]
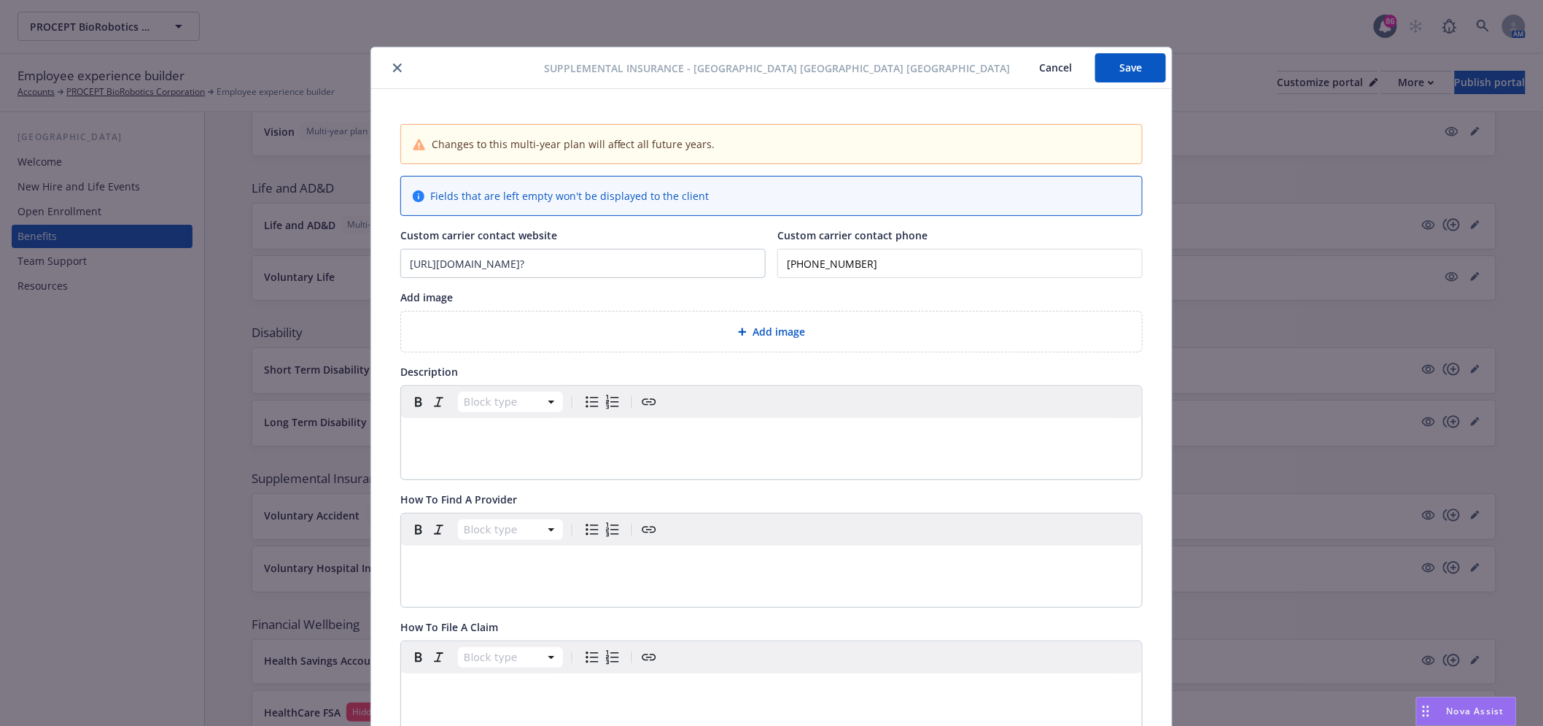
click at [1131, 74] on button "Save" at bounding box center [1130, 67] width 71 height 29
click at [391, 80] on div "Supplemental Insurance - Voluntary Hospital [GEOGRAPHIC_DATA] [GEOGRAPHIC_DATA]…" at bounding box center [771, 68] width 801 height 42
click at [393, 68] on icon "close" at bounding box center [397, 67] width 9 height 9
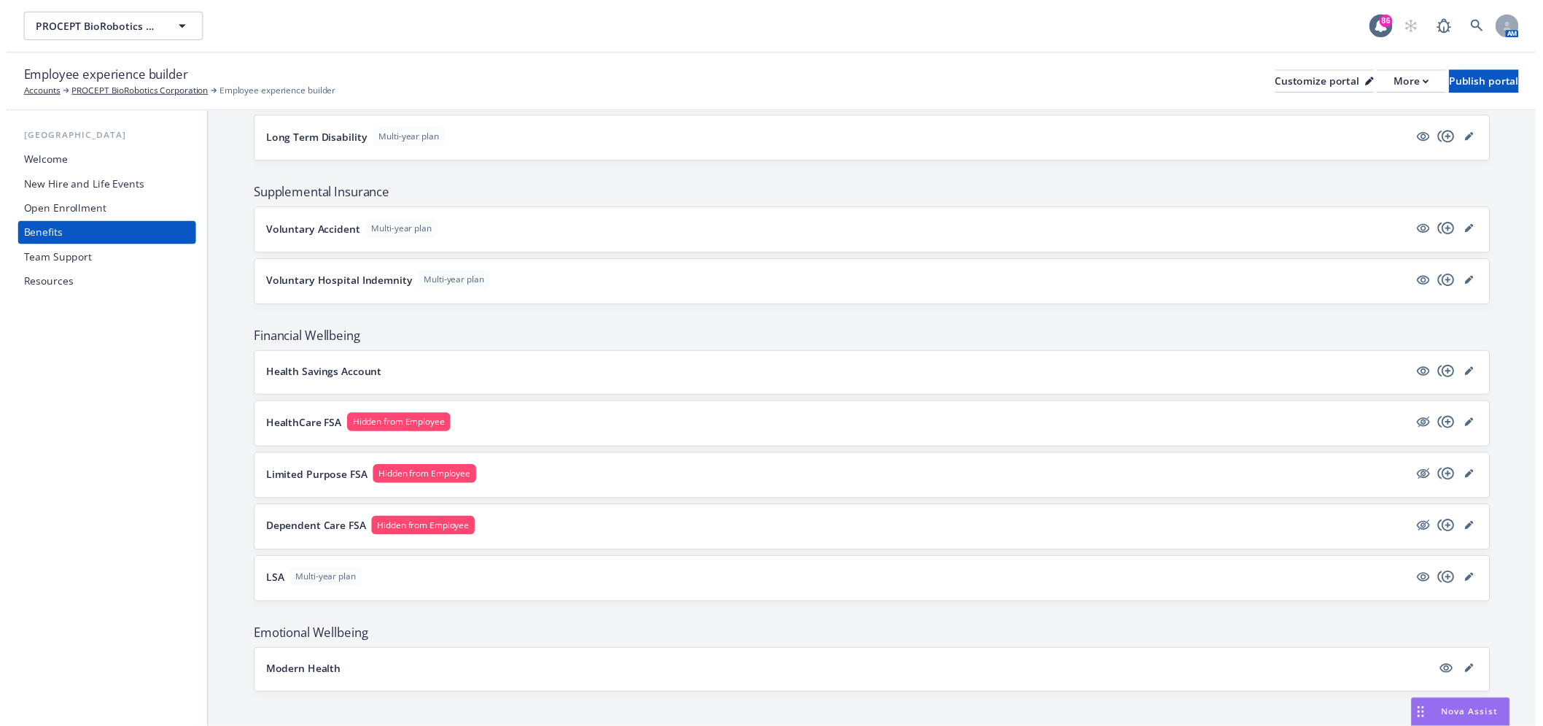
scroll to position [863, 0]
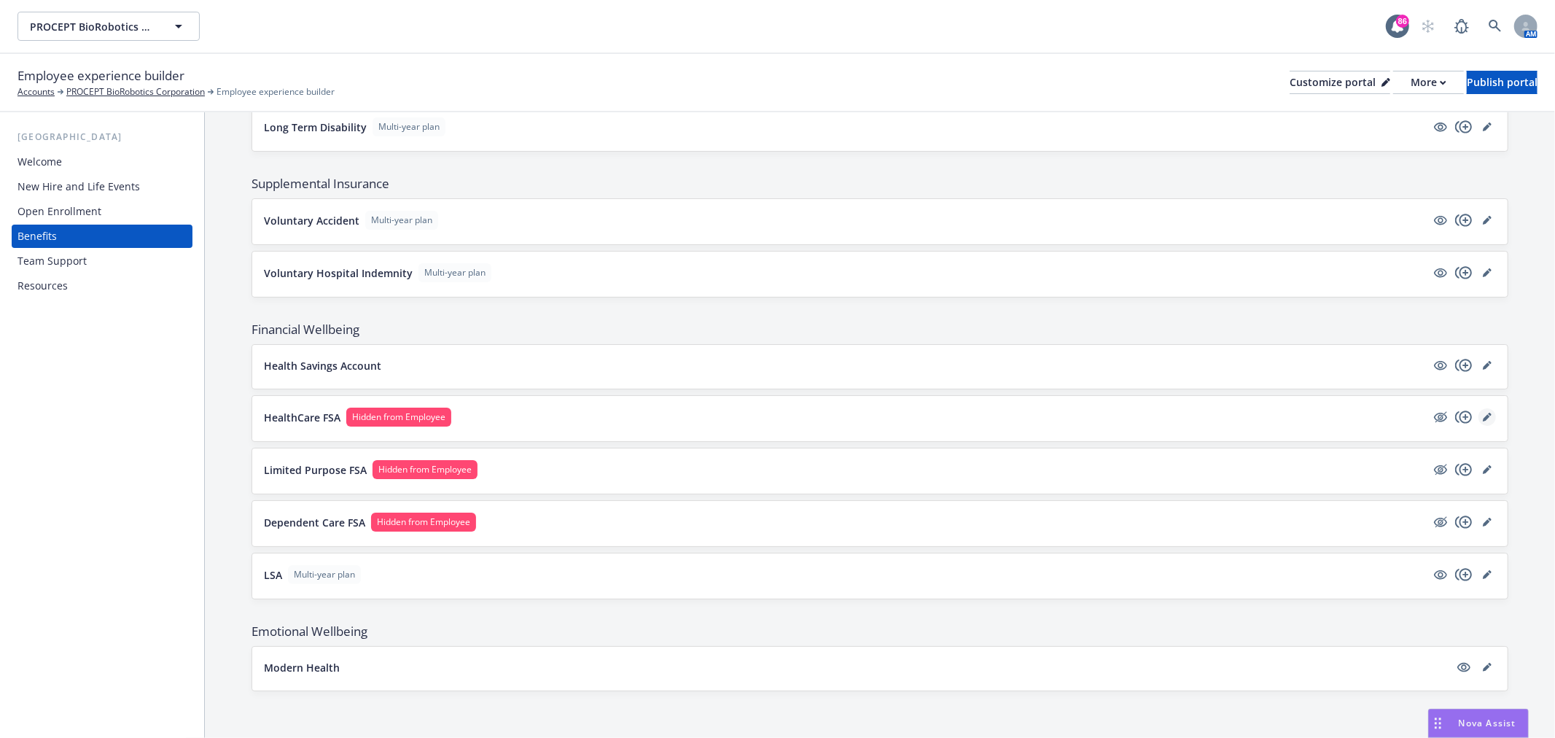
click at [1479, 411] on link "editPencil" at bounding box center [1488, 417] width 18 height 18
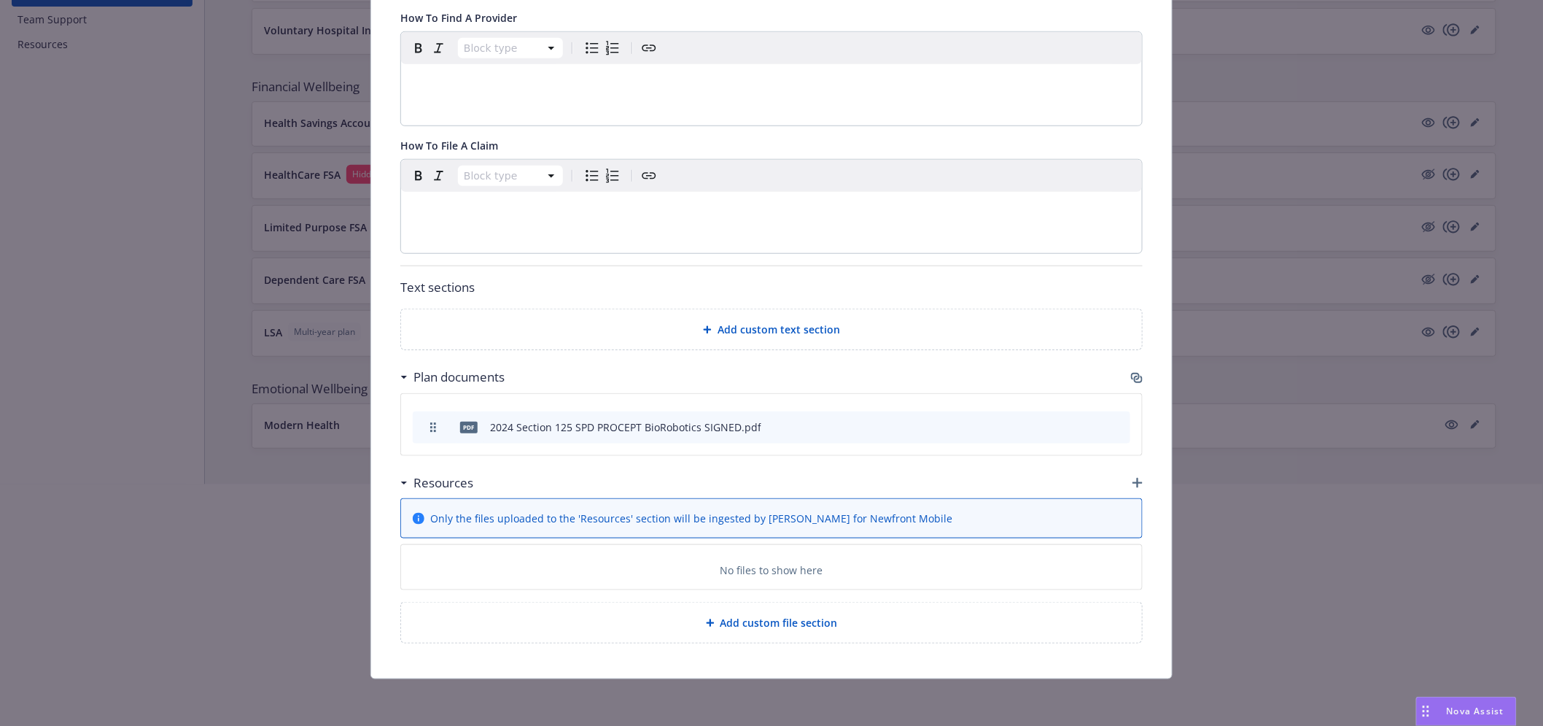
scroll to position [243, 0]
click at [1087, 424] on icon "preview file" at bounding box center [1093, 426] width 13 height 10
click at [1111, 424] on icon "archive file" at bounding box center [1117, 426] width 12 height 12
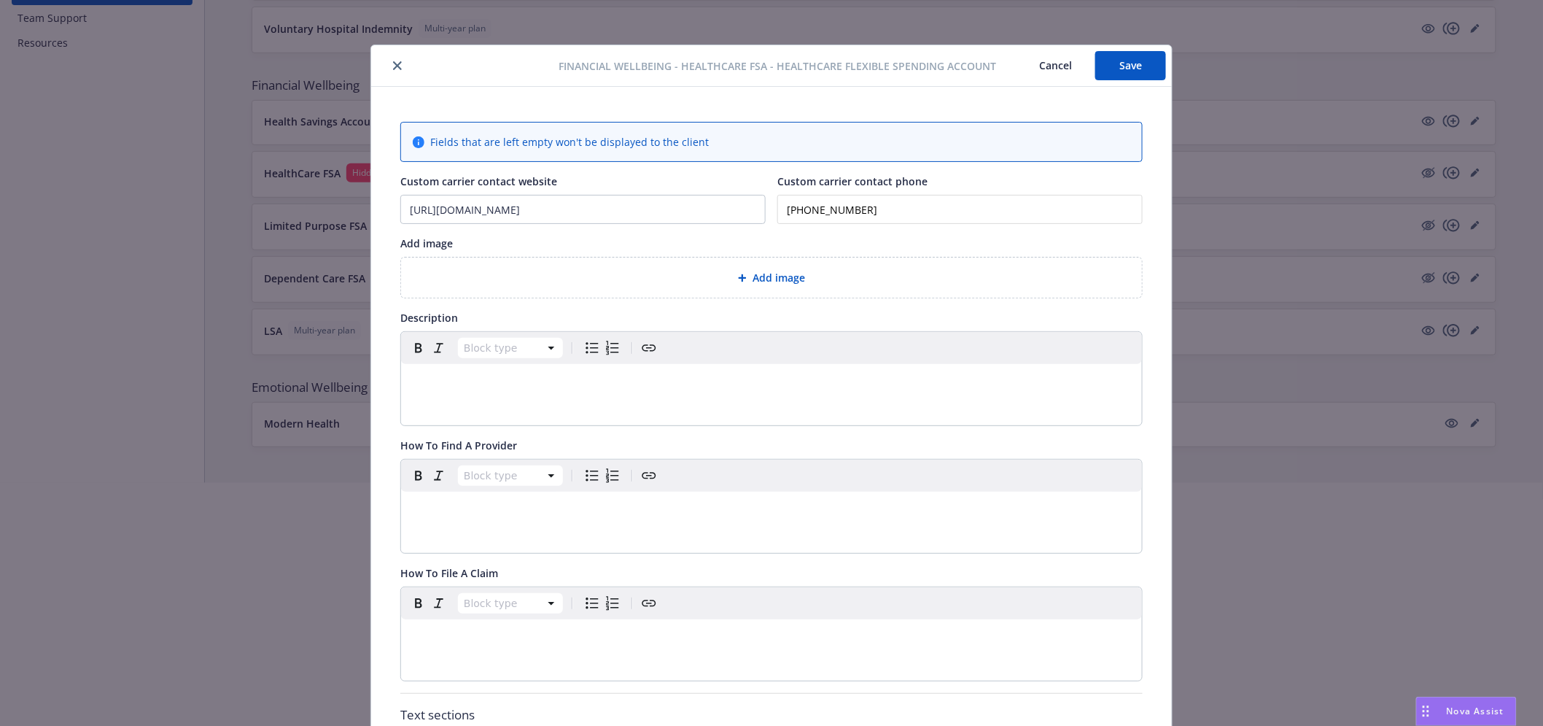
scroll to position [0, 0]
click at [1124, 78] on button "Save" at bounding box center [1130, 67] width 71 height 29
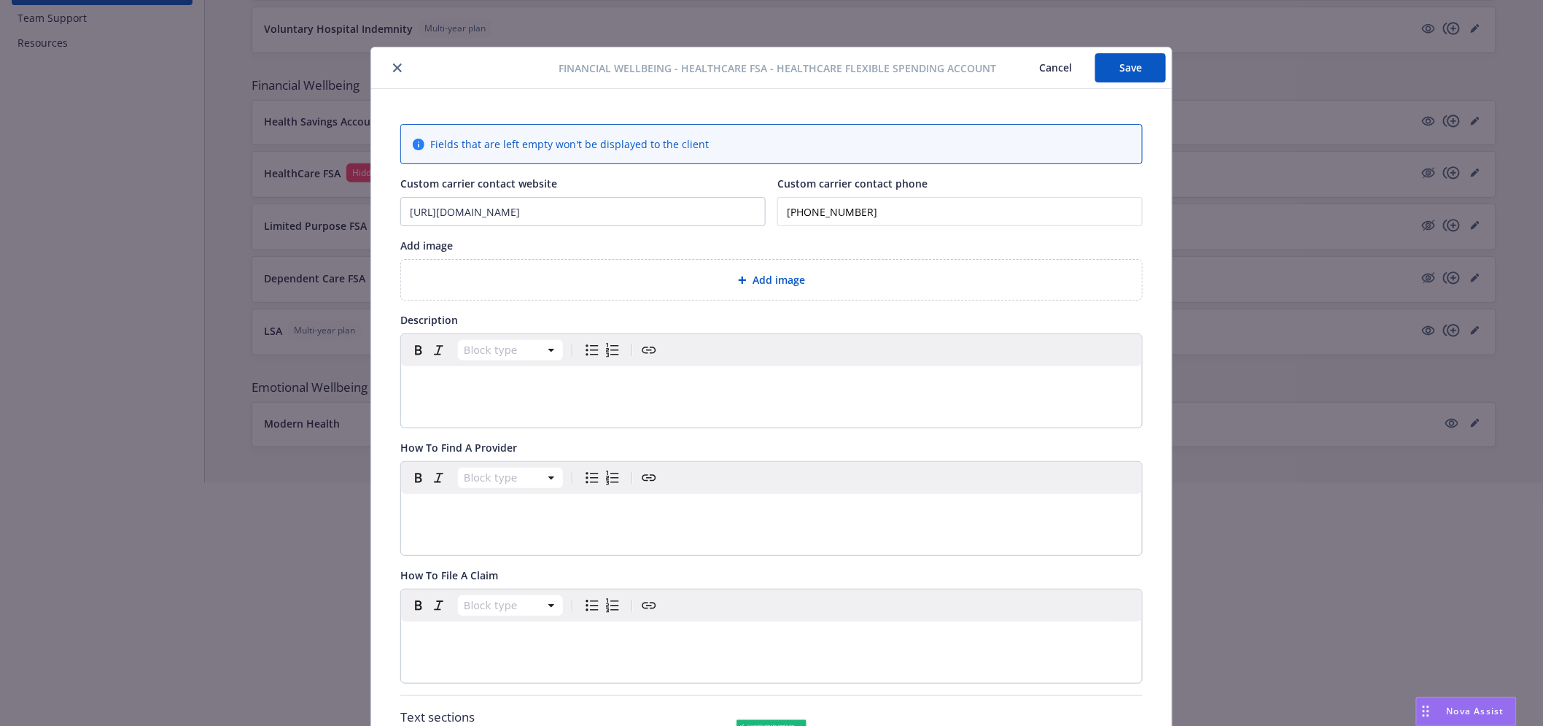
click at [387, 79] on div "Financial Wellbeing - HealthCare FSA - Healthcare Flexible Spending Account Can…" at bounding box center [771, 68] width 801 height 42
click at [393, 71] on icon "close" at bounding box center [397, 67] width 9 height 9
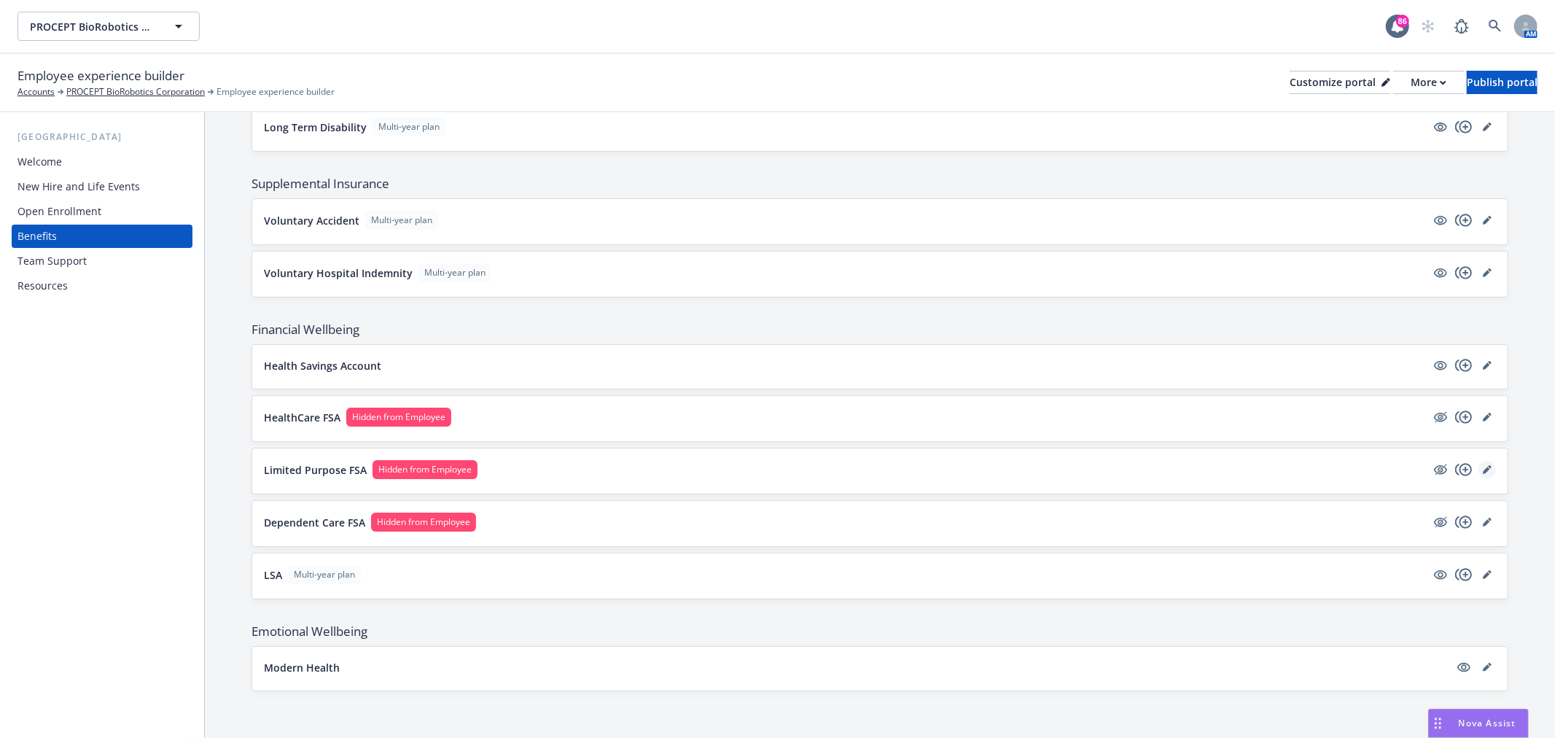
click at [1479, 475] on link "editPencil" at bounding box center [1488, 470] width 18 height 18
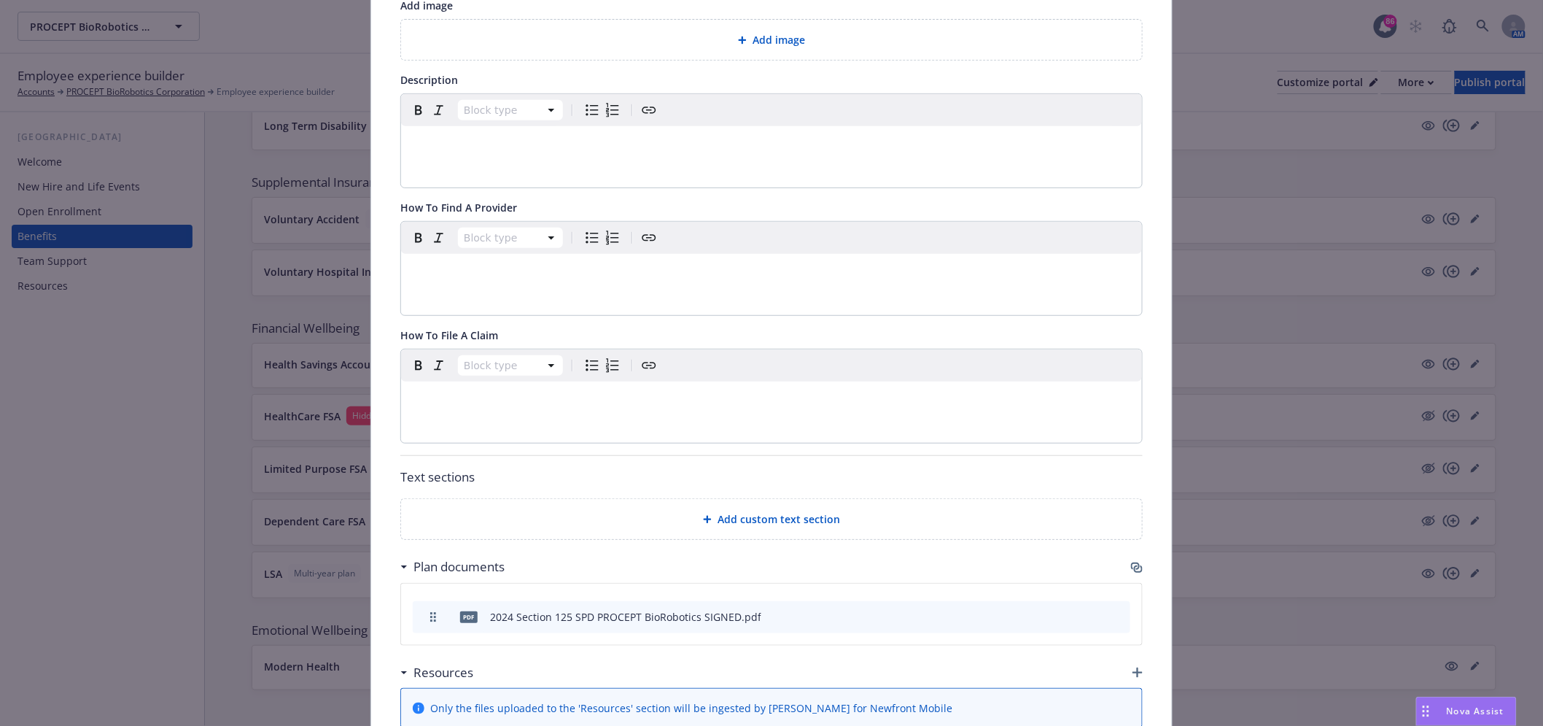
scroll to position [432, 0]
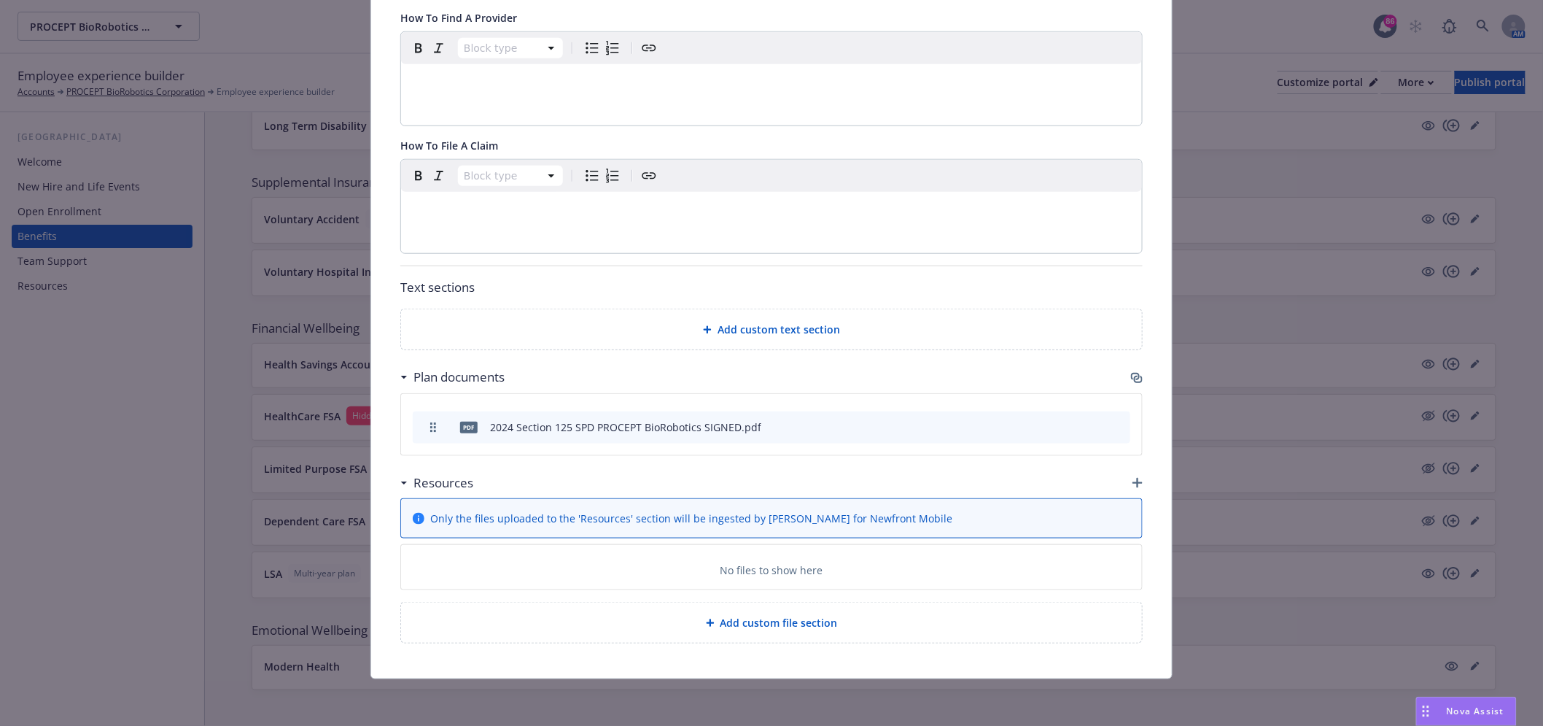
click at [1112, 424] on icon "archive file" at bounding box center [1117, 426] width 10 height 12
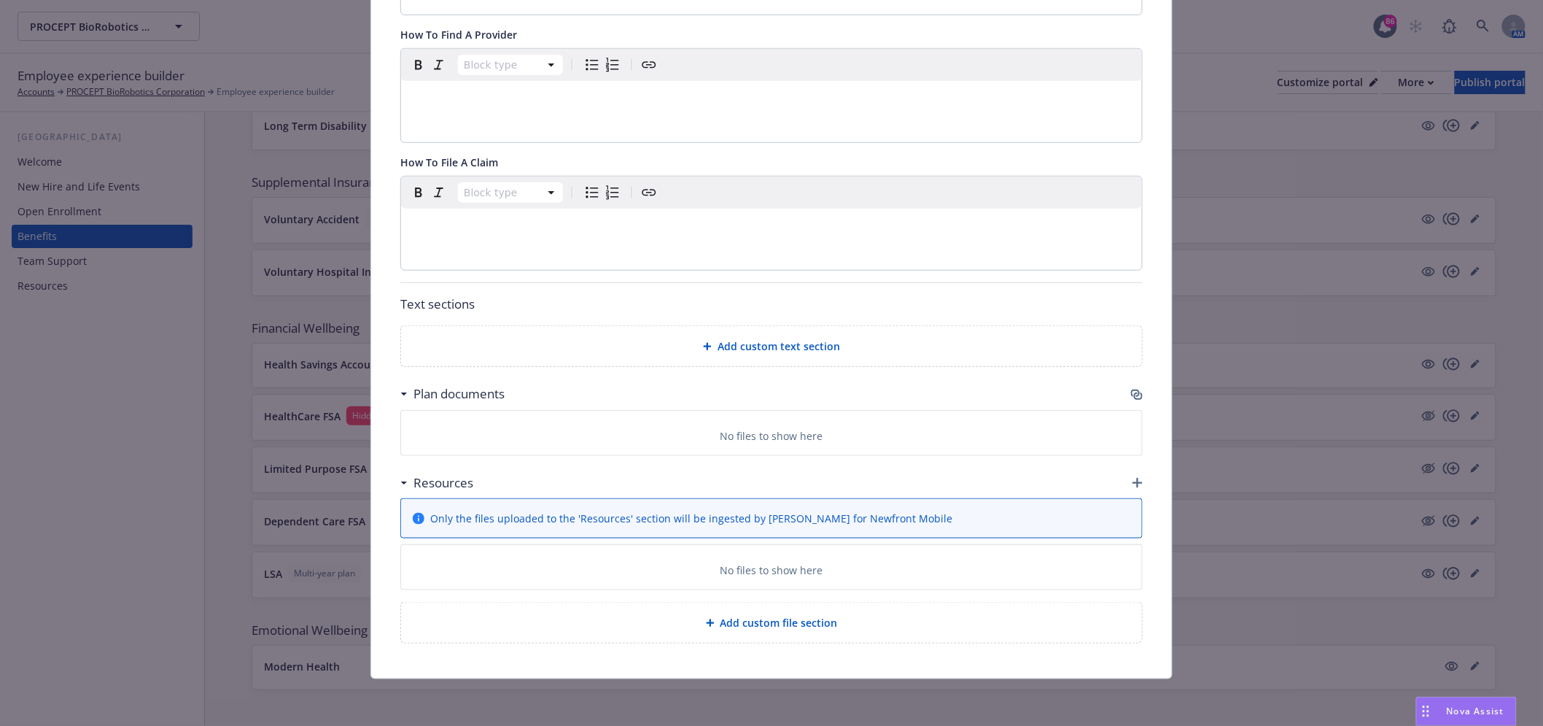
scroll to position [10, 0]
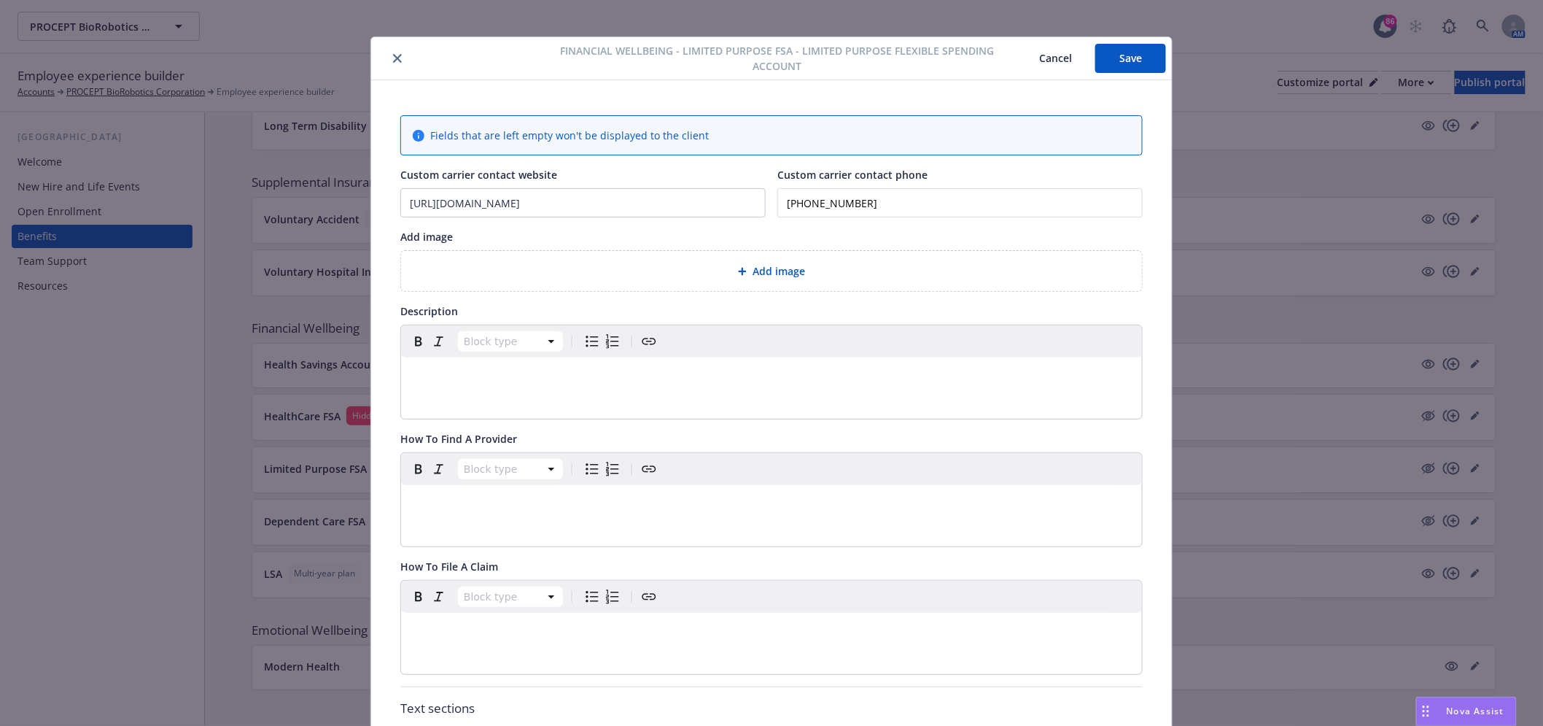
click at [1119, 61] on button "Save" at bounding box center [1130, 58] width 71 height 29
click at [391, 68] on div "Financial Wellbeing - Limited Purpose FSA - Limited Purpose Flexible Spending A…" at bounding box center [771, 58] width 801 height 43
click at [393, 62] on icon "close" at bounding box center [397, 58] width 9 height 9
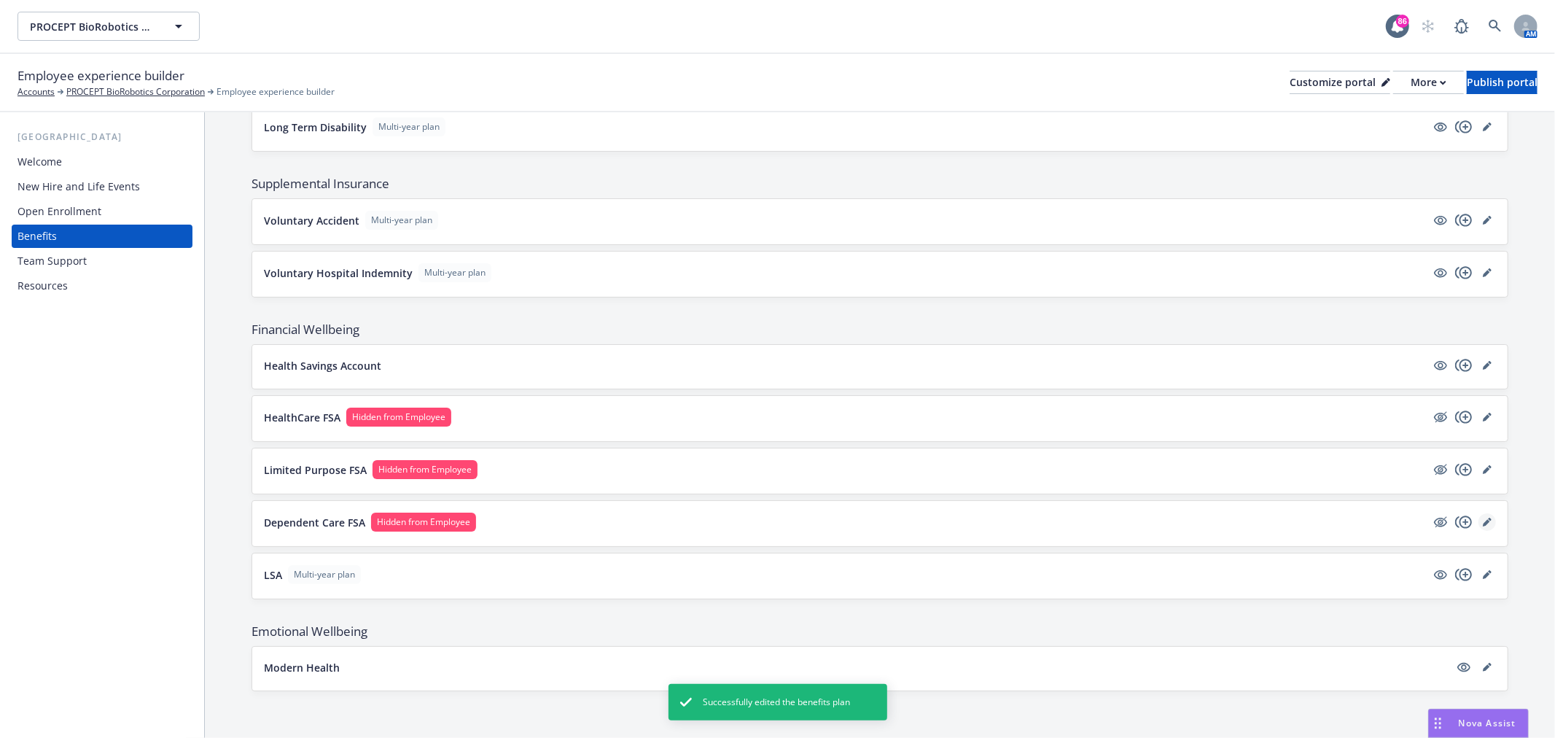
click at [1483, 522] on icon "editPencil" at bounding box center [1486, 522] width 7 height 7
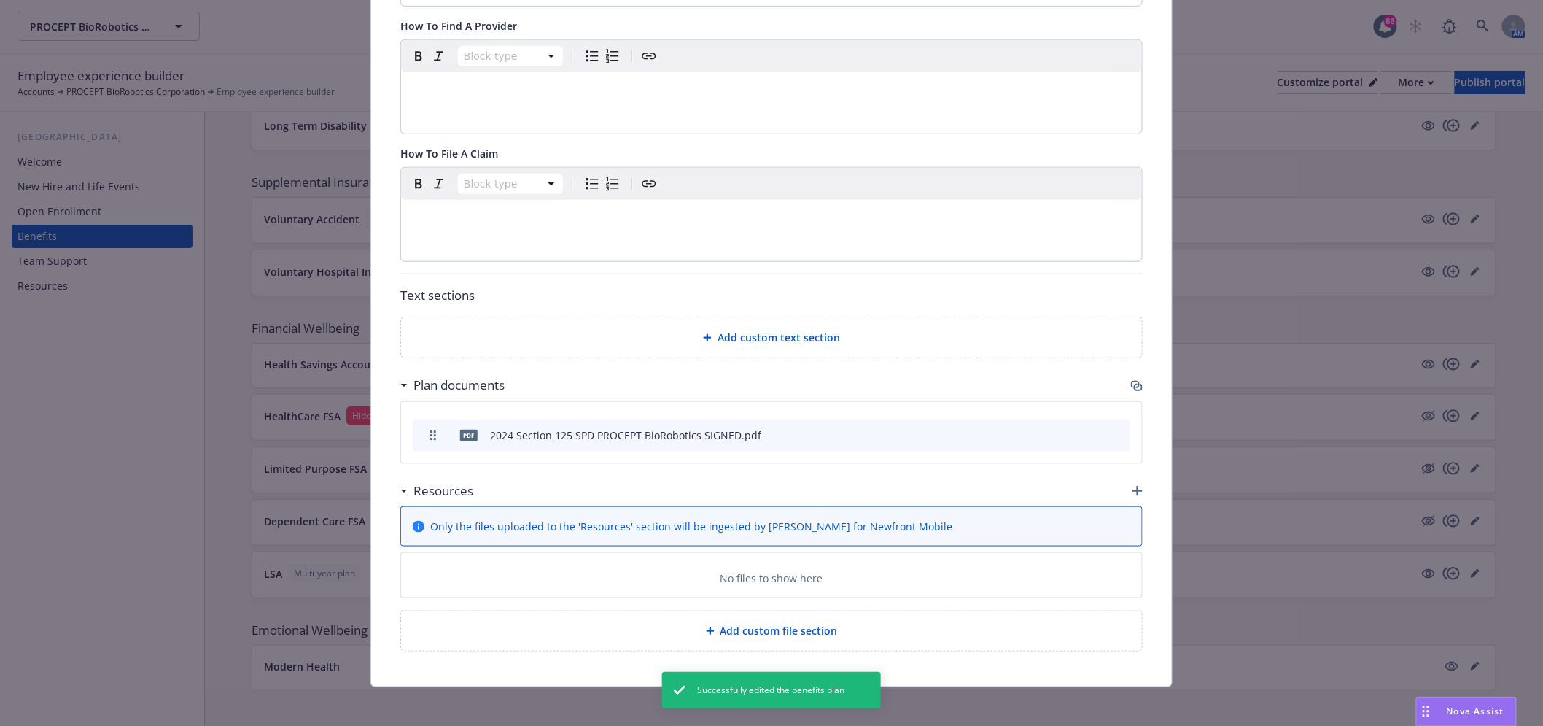
scroll to position [432, 0]
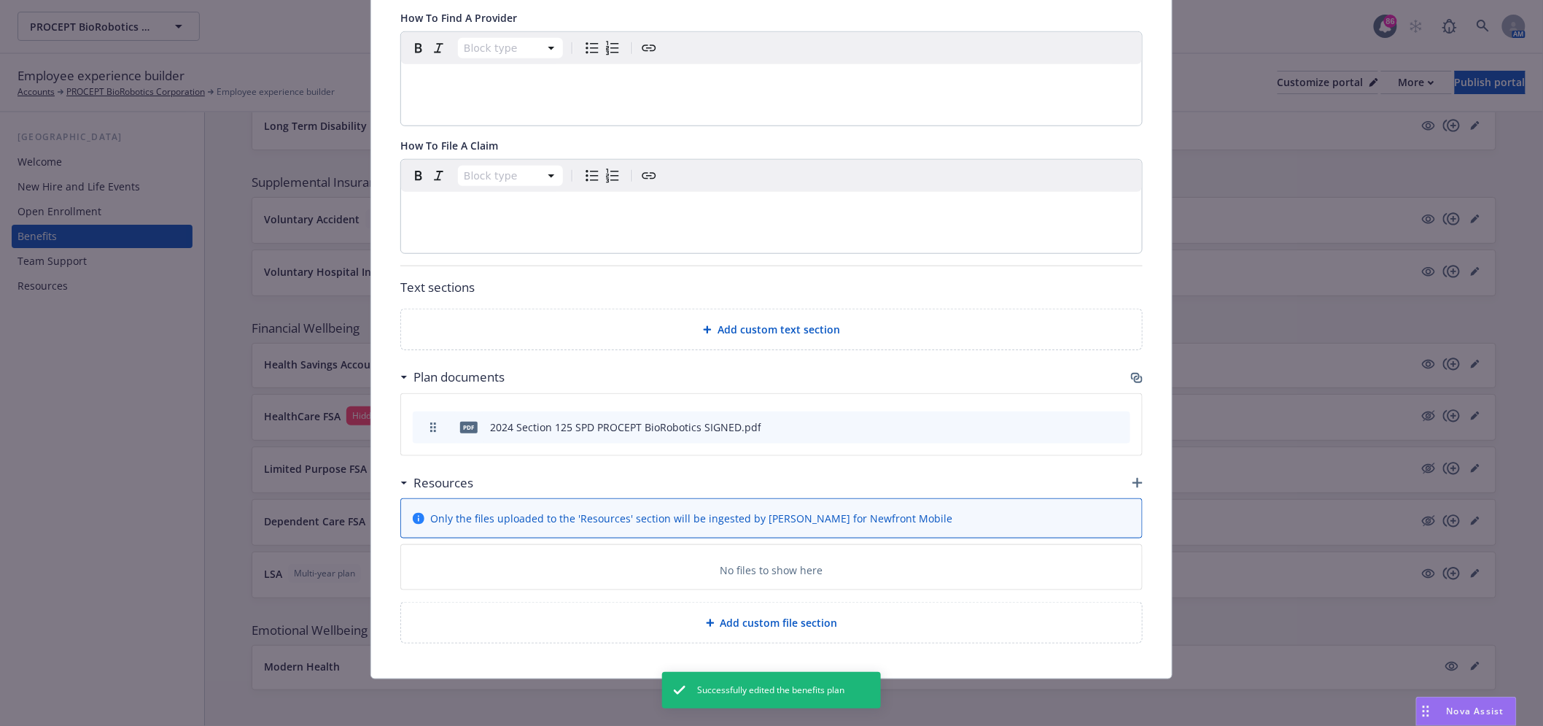
click at [1113, 421] on icon "archive file" at bounding box center [1117, 426] width 12 height 12
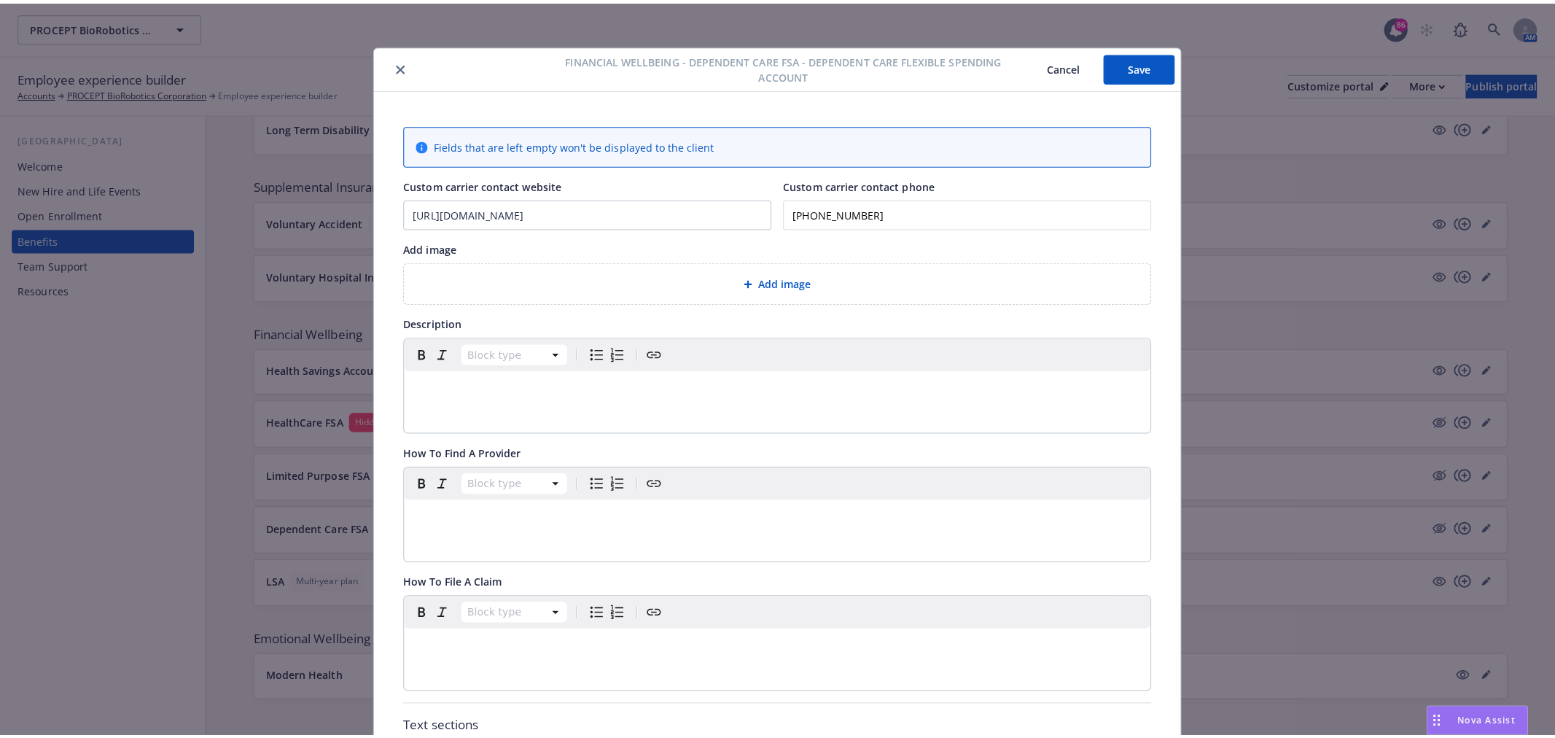
scroll to position [0, 0]
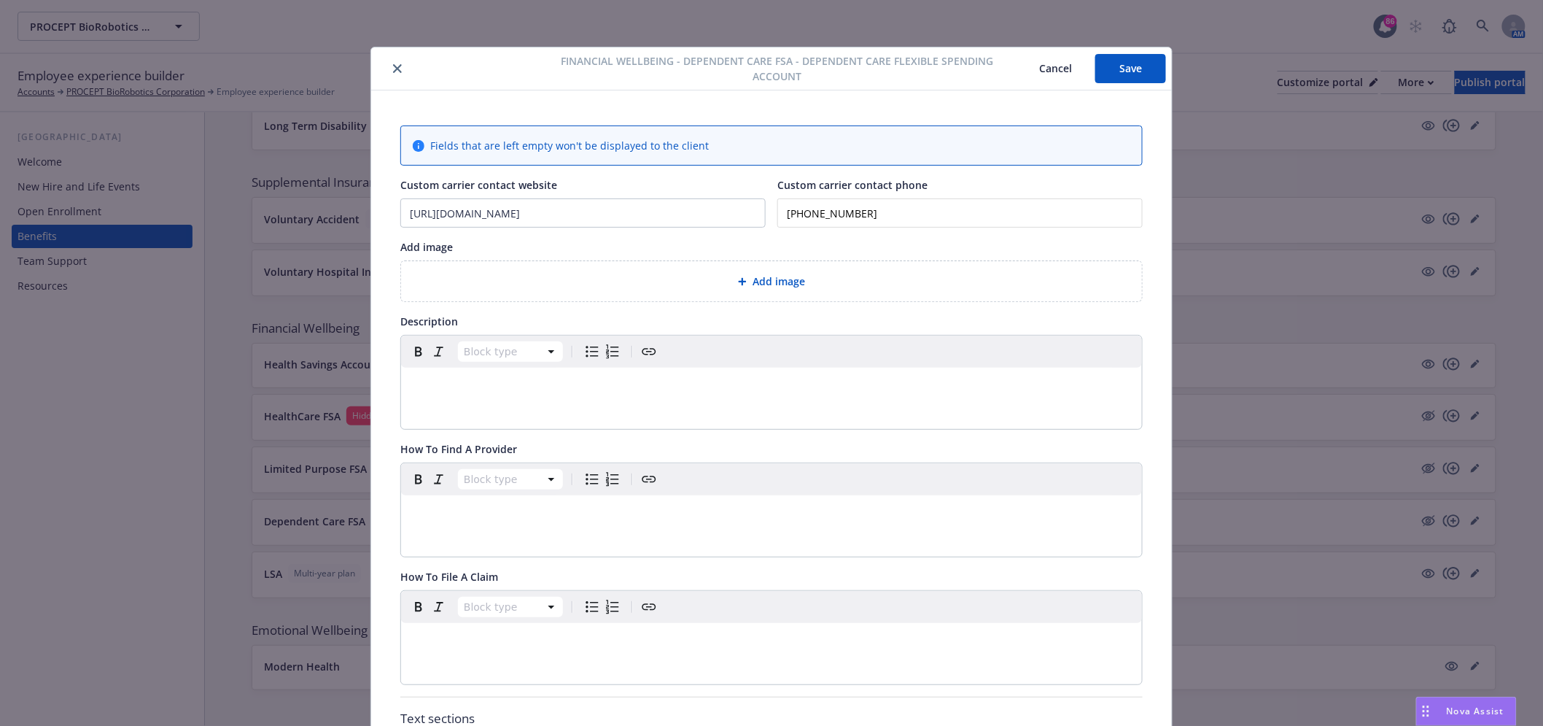
click at [1139, 55] on button "Save" at bounding box center [1130, 68] width 71 height 29
click at [389, 62] on button "close" at bounding box center [398, 69] width 18 height 18
